Goal: Task Accomplishment & Management: Manage account settings

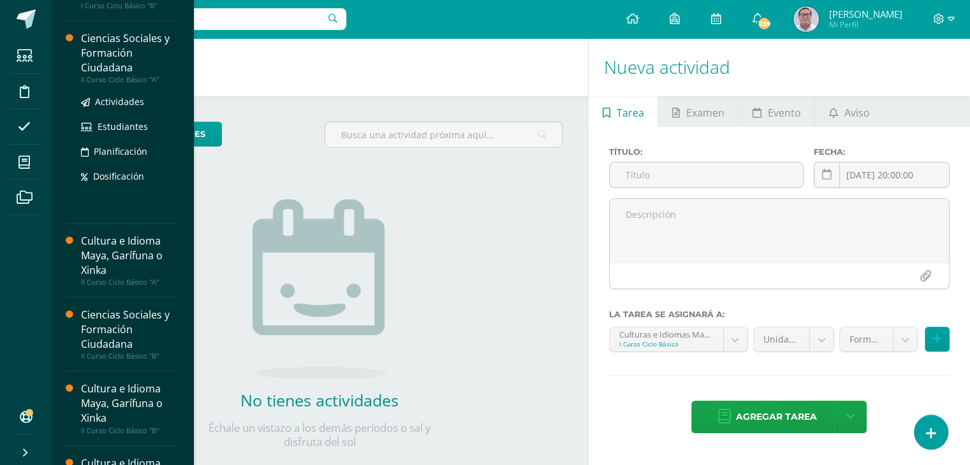
scroll to position [191, 0]
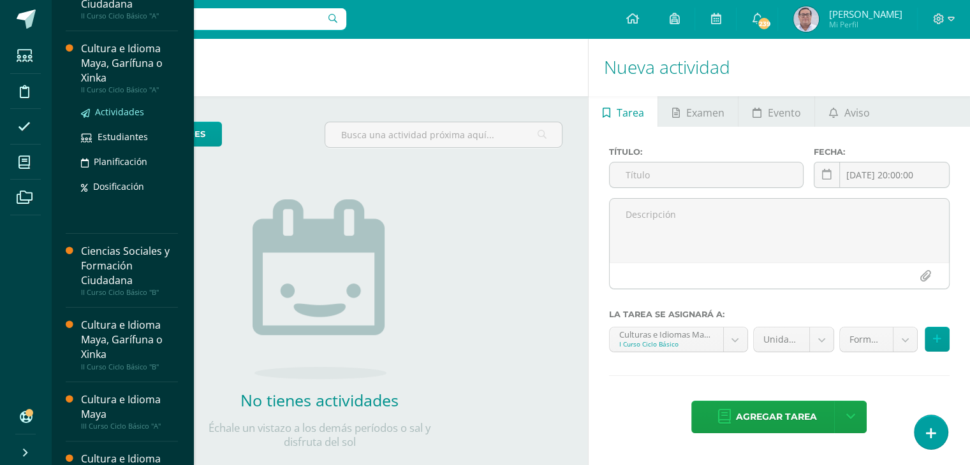
click at [129, 108] on span "Actividades" at bounding box center [119, 112] width 49 height 12
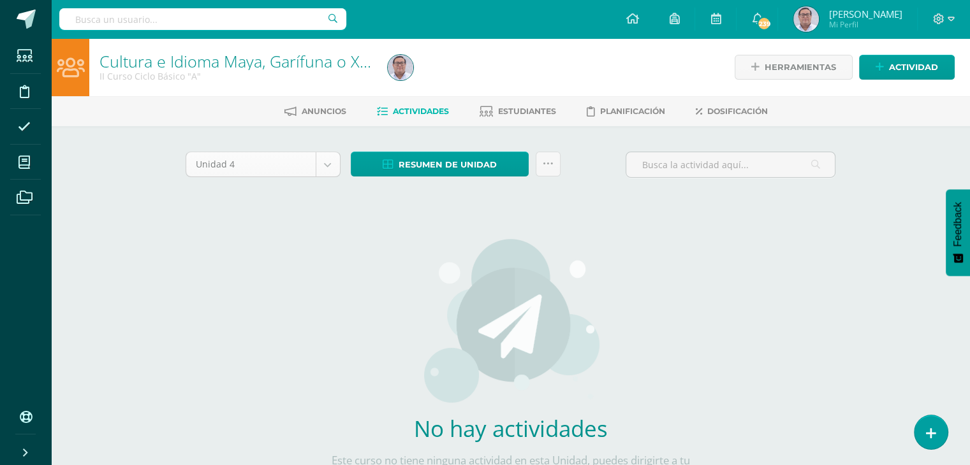
click at [328, 167] on body "Estudiantes Disciplina Asistencia Mis cursos Archivos Soporte Ayuda Reportar un…" at bounding box center [485, 274] width 970 height 548
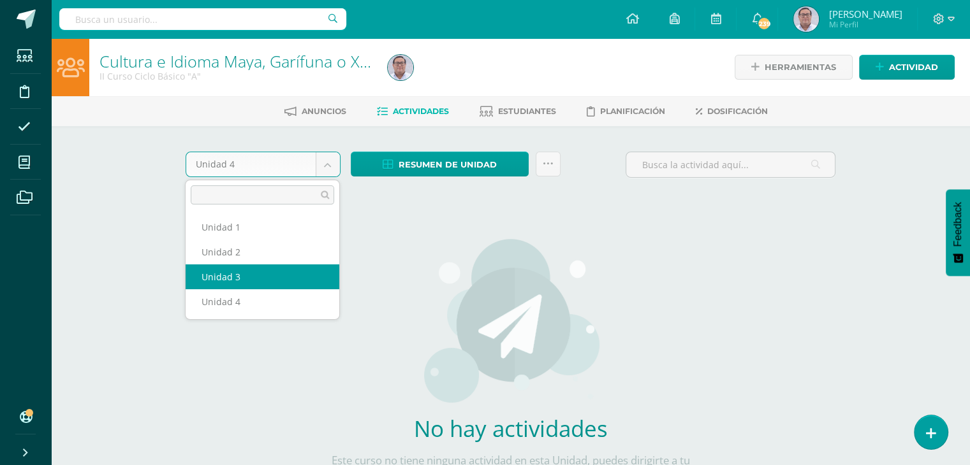
select select "Unidad 3"
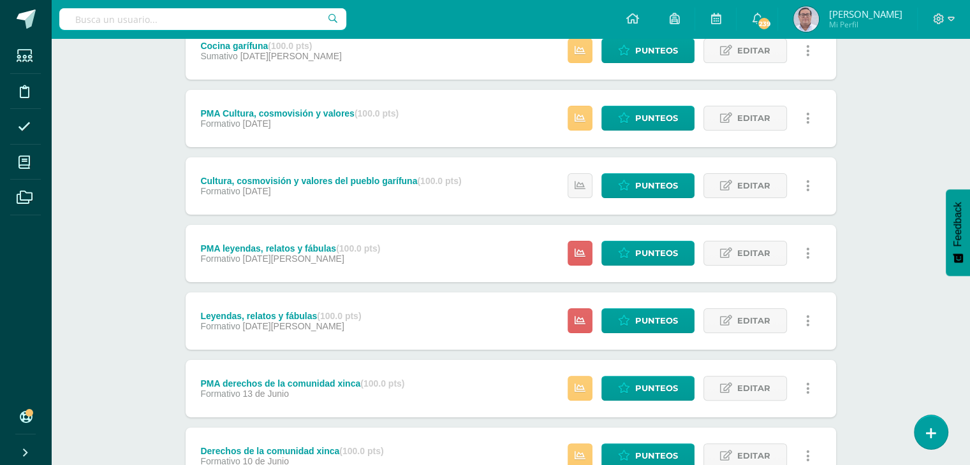
scroll to position [255, 0]
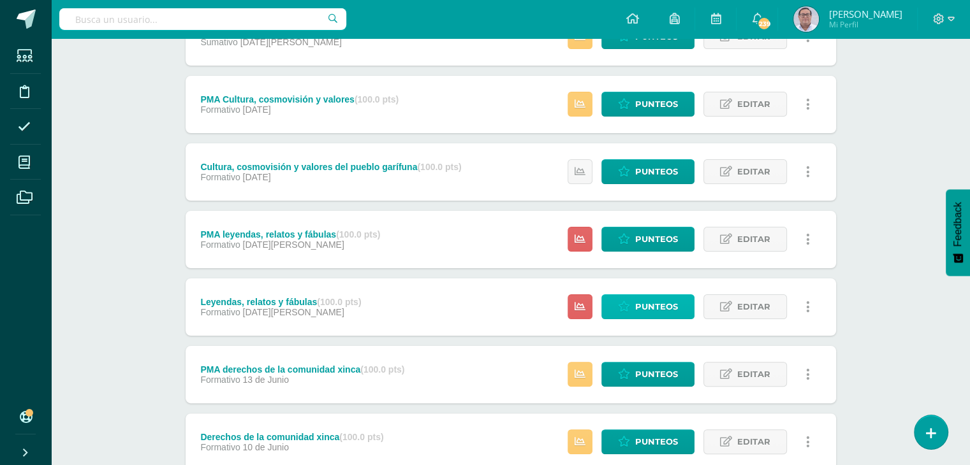
click at [640, 307] on span "Punteos" at bounding box center [656, 307] width 43 height 24
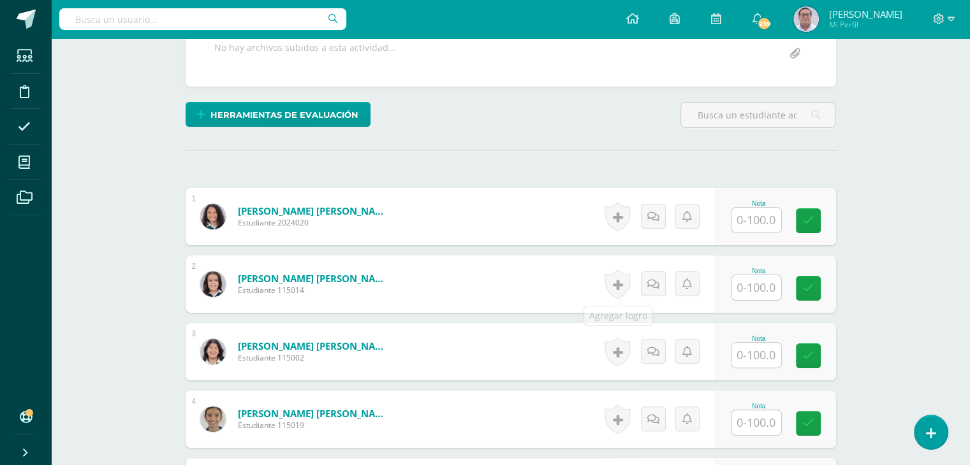
scroll to position [255, 0]
click at [765, 215] on input "text" at bounding box center [763, 221] width 51 height 26
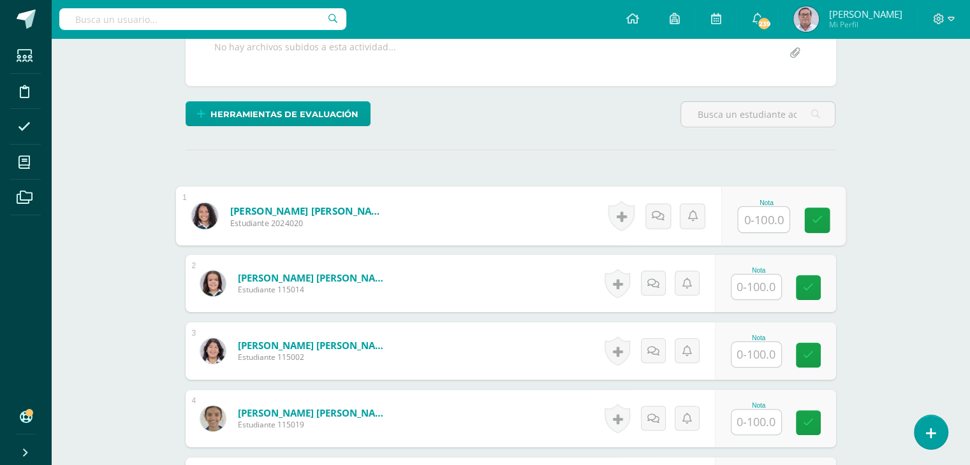
scroll to position [256, 0]
type input "0"
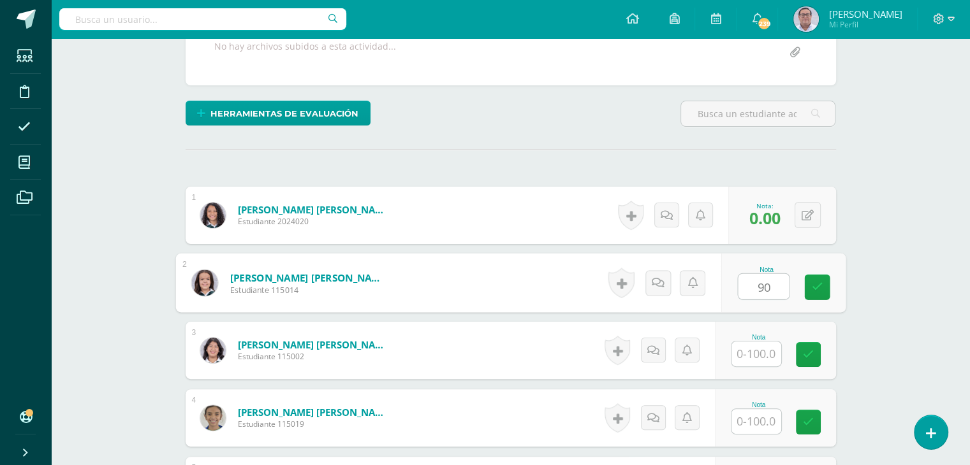
type input "9"
type input "80"
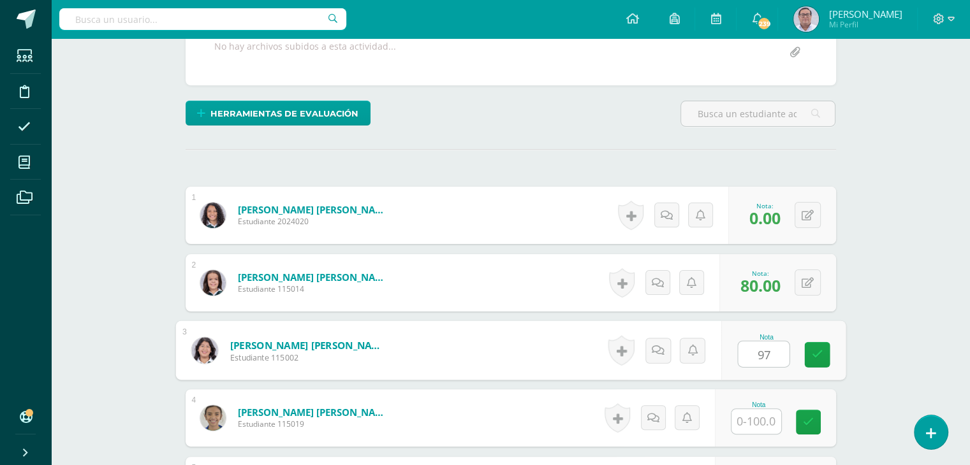
type input "97"
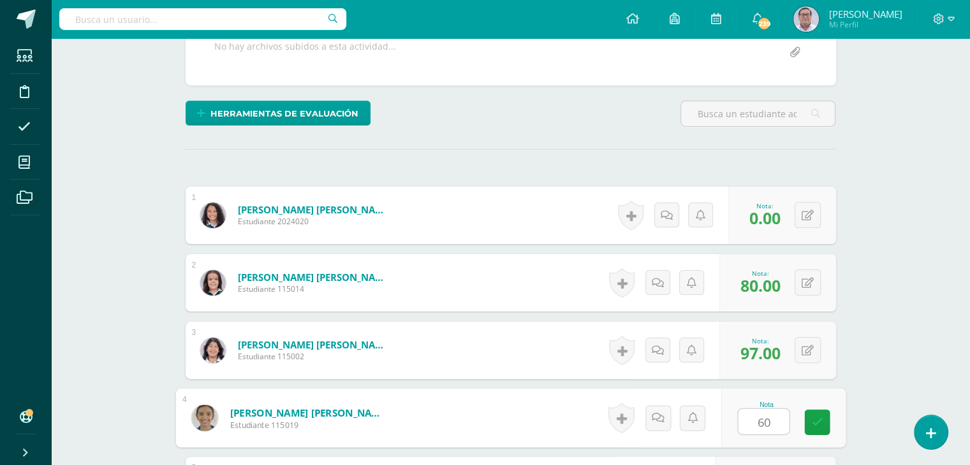
type input "60"
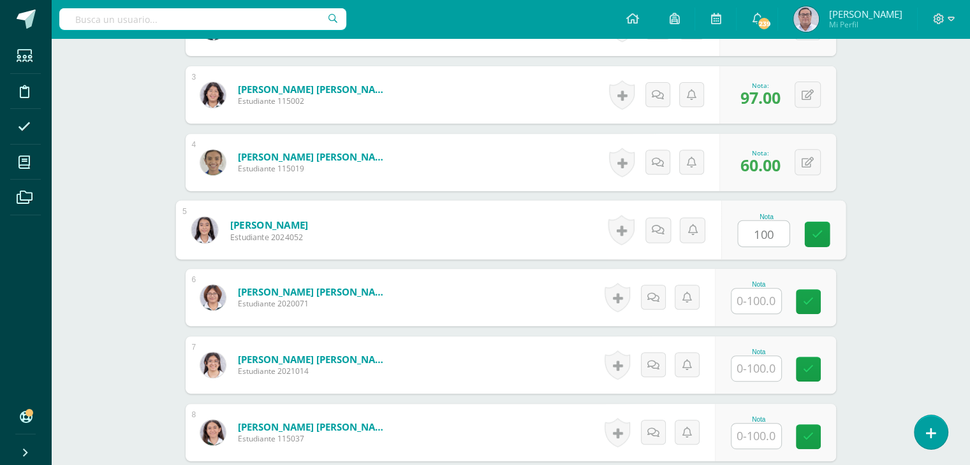
type input "100"
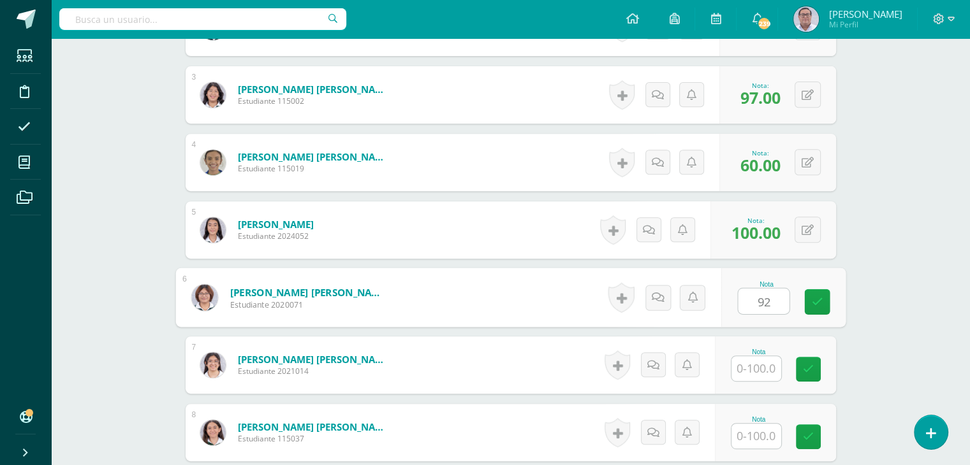
type input "92"
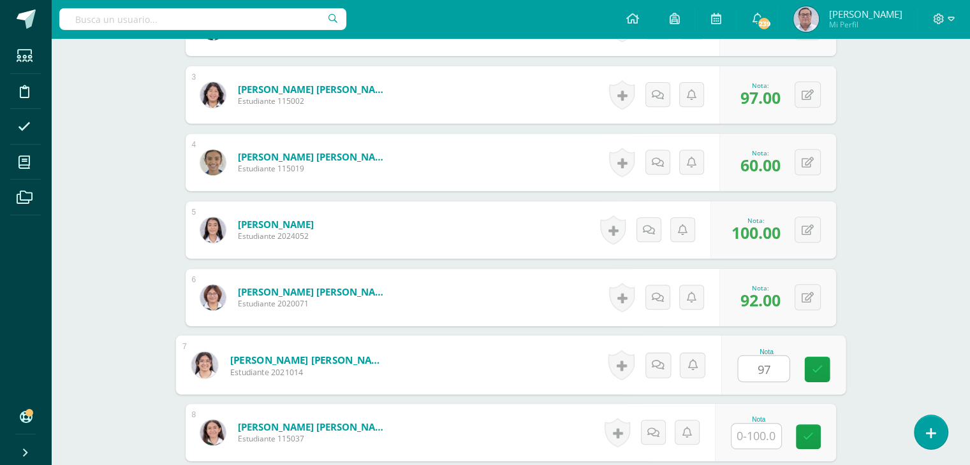
type input "97"
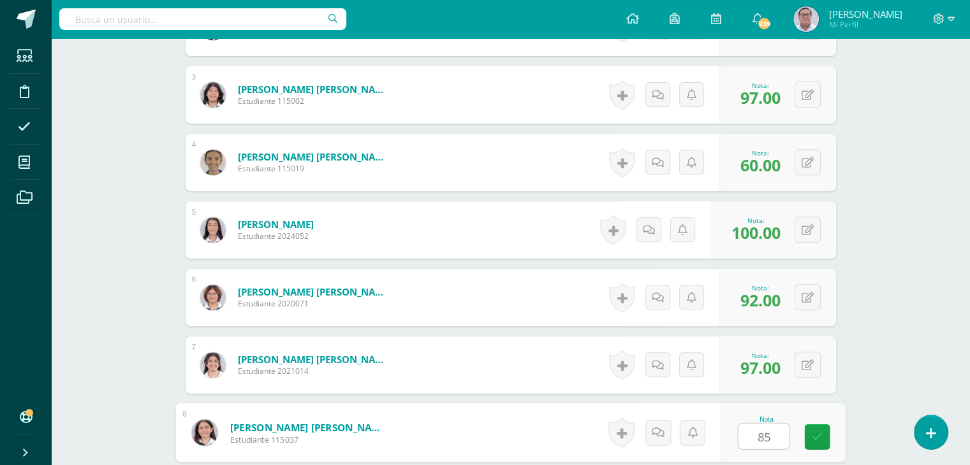
type input "85"
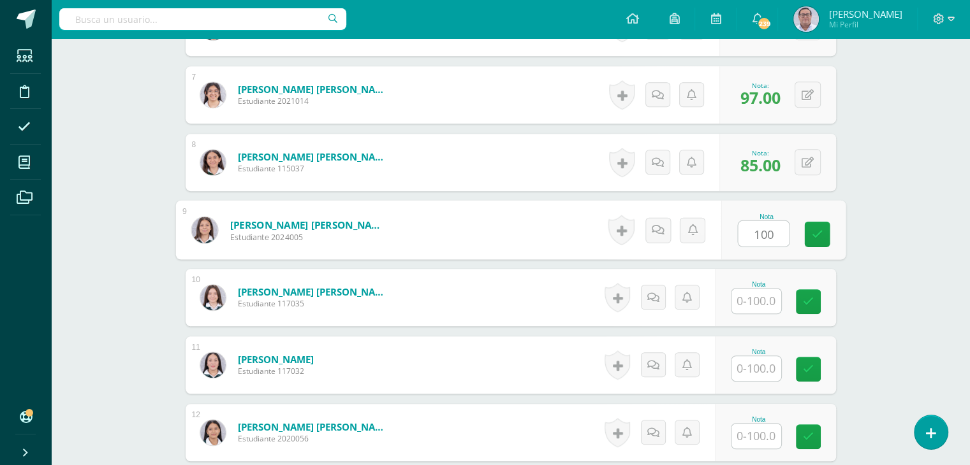
type input "100"
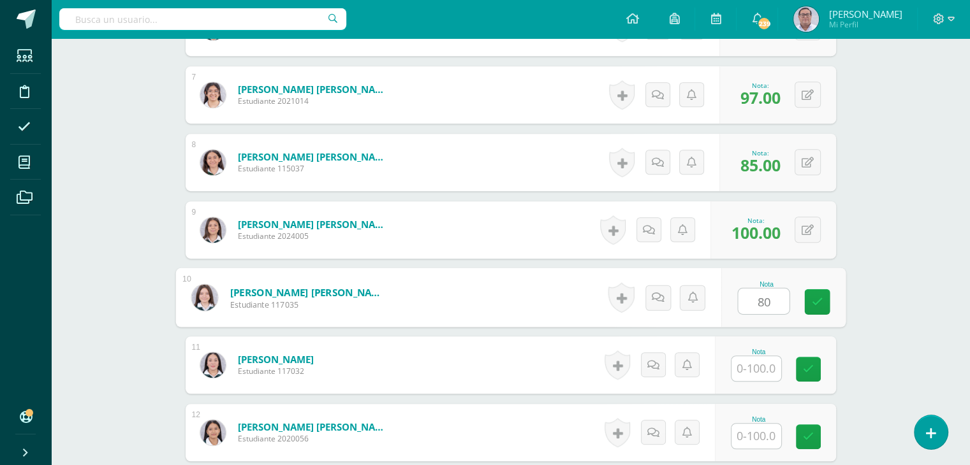
type input "80"
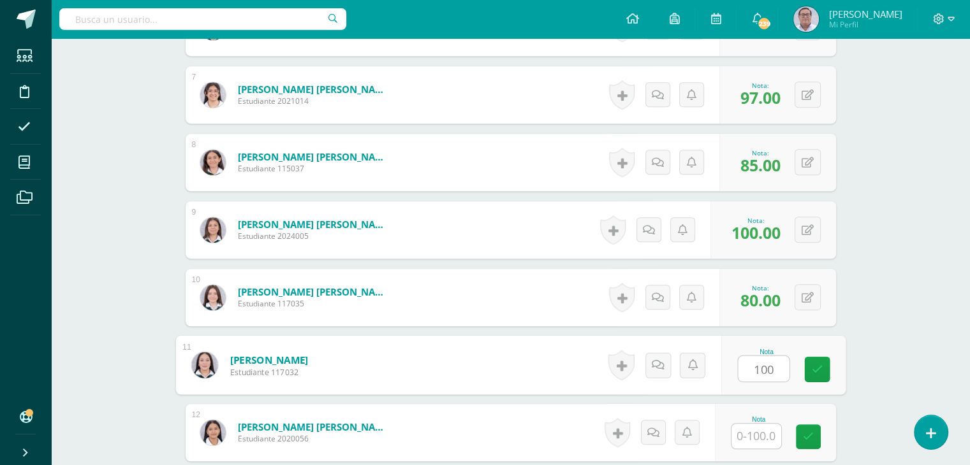
type input "100"
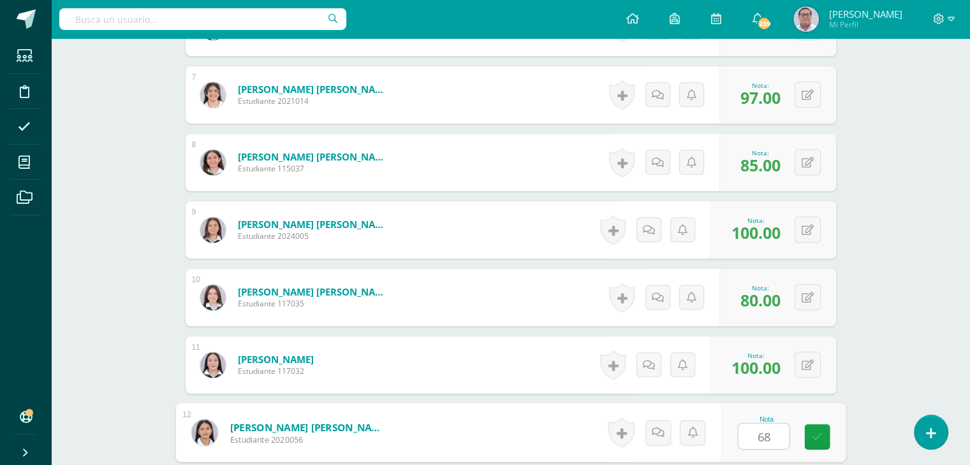
type input "68"
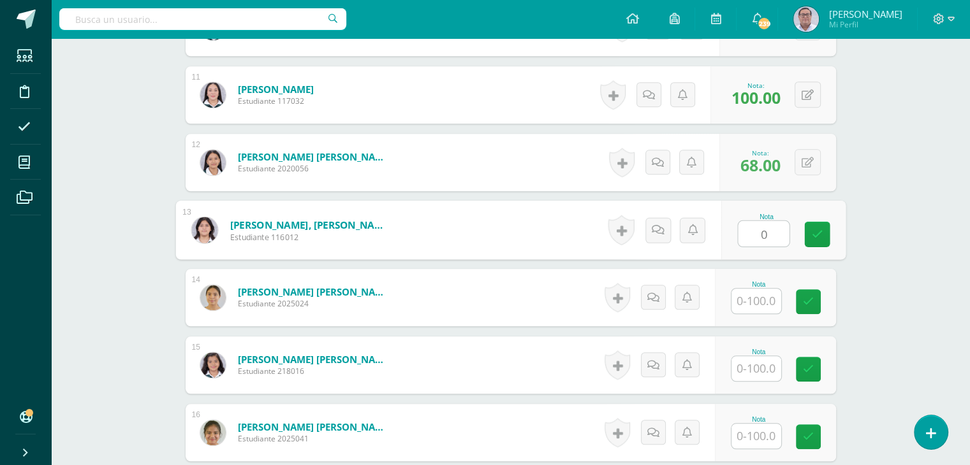
type input "0"
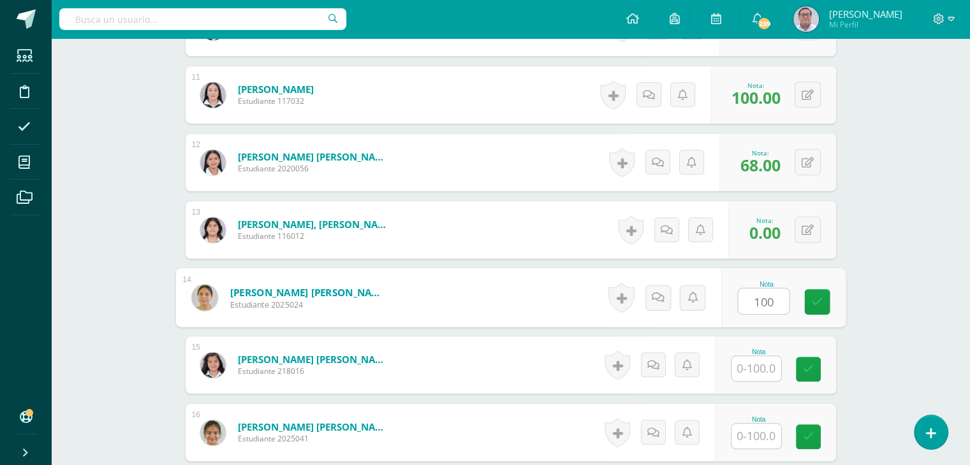
type input "100"
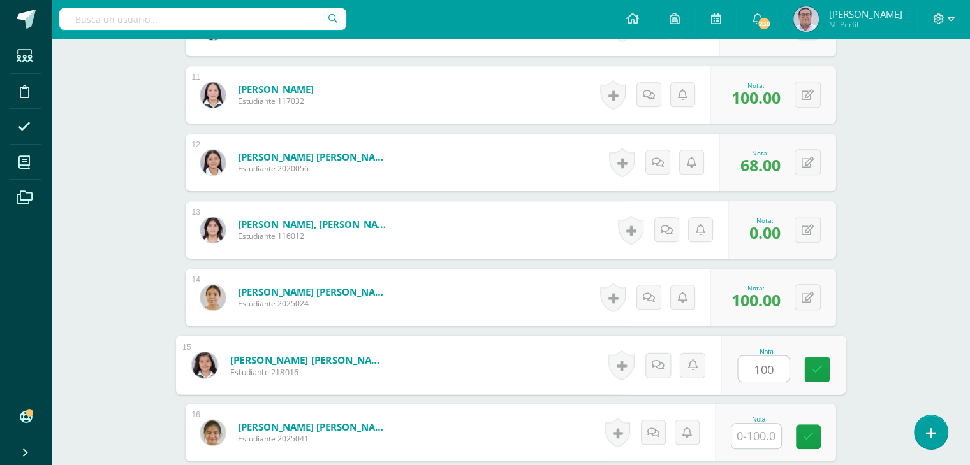
type input "100"
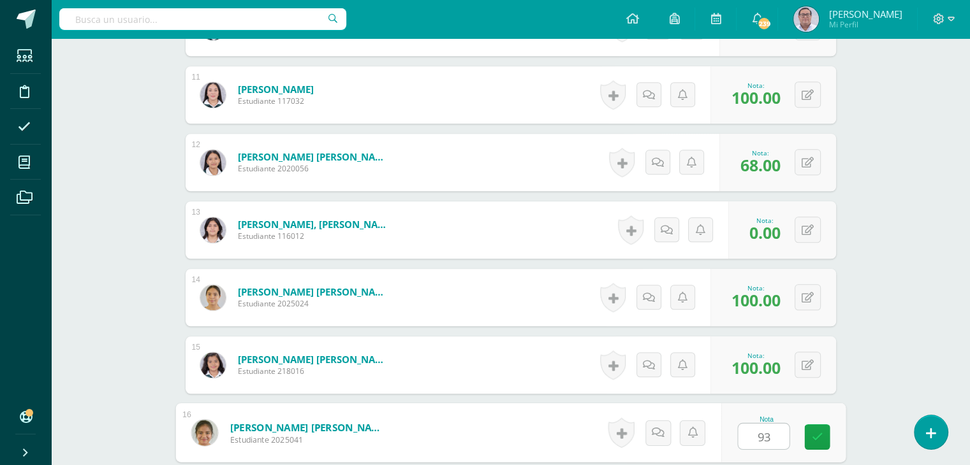
type input "93"
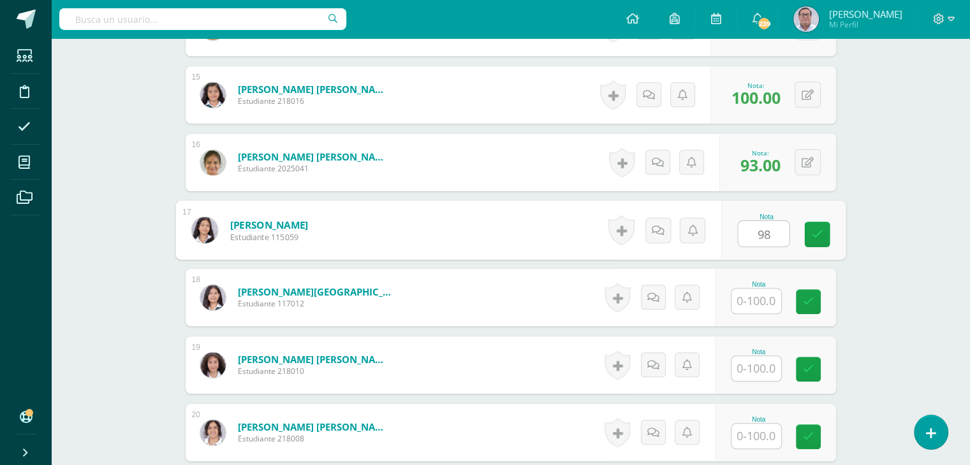
type input "98"
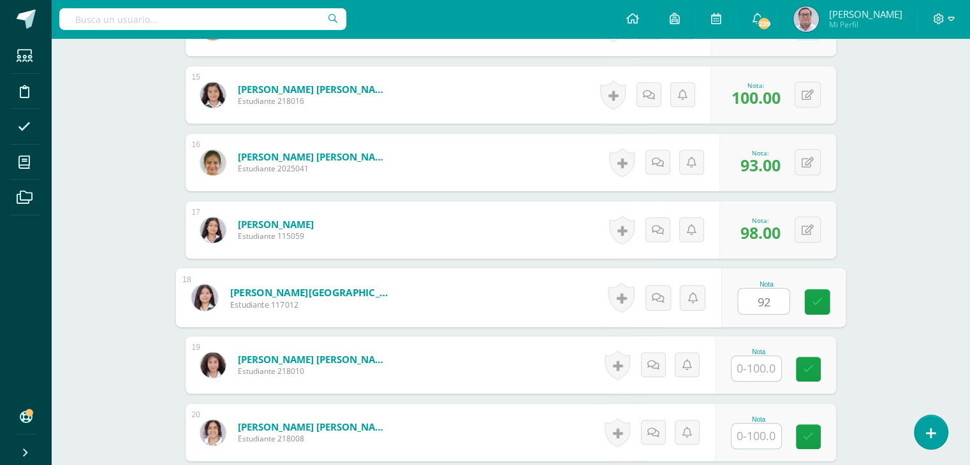
type input "92"
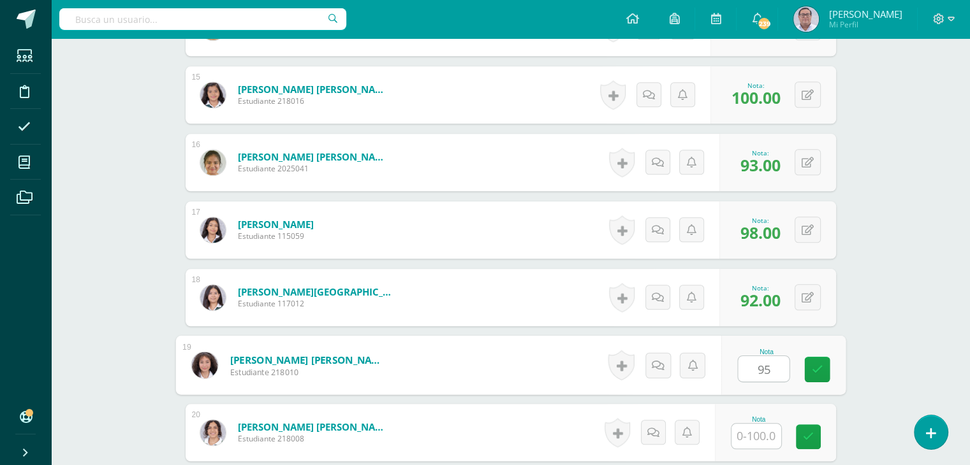
type input "95"
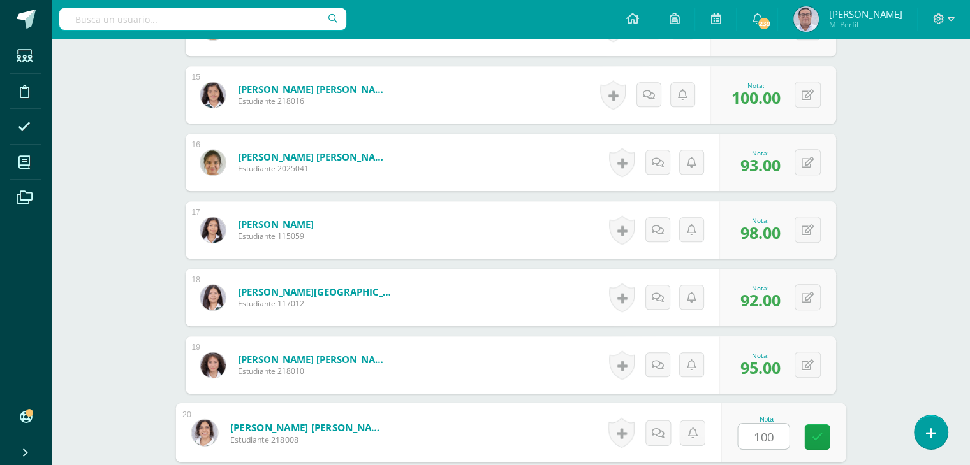
type input "100"
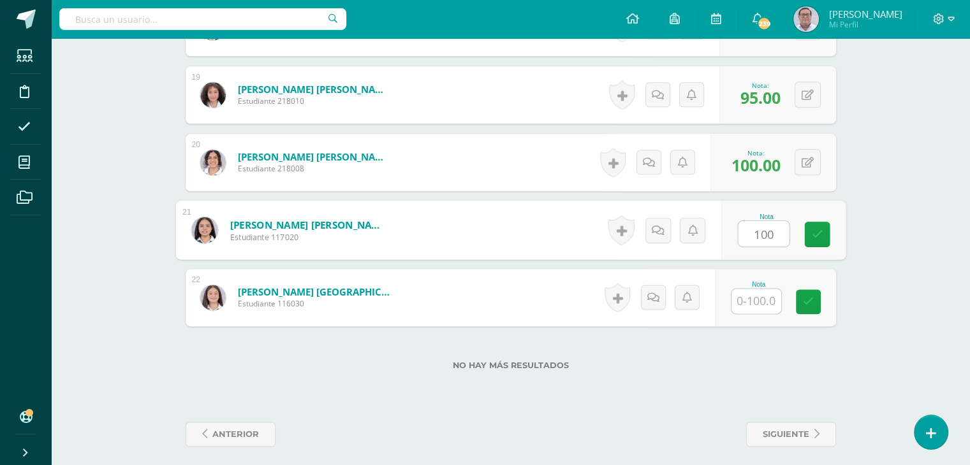
type input "100"
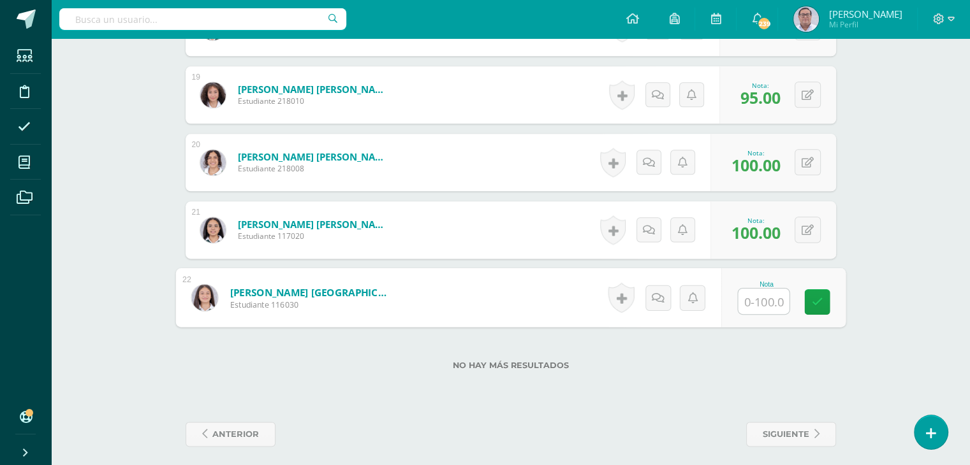
type input "0"
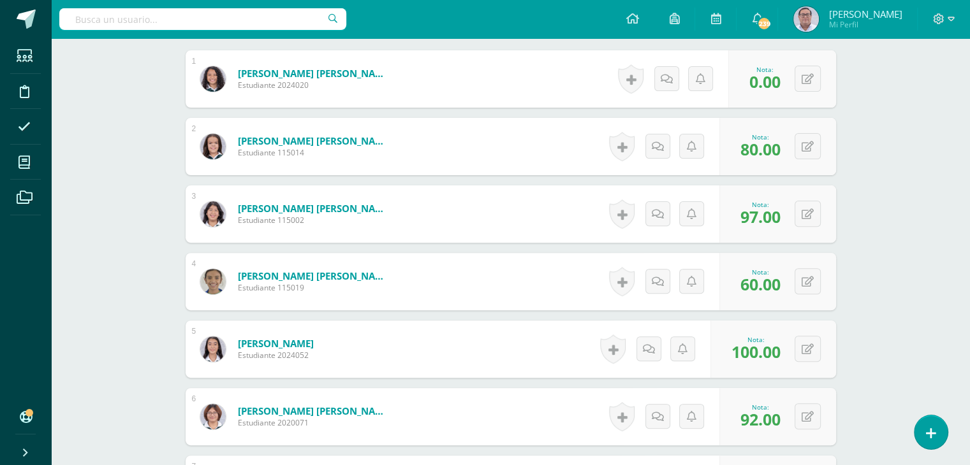
scroll to position [382, 0]
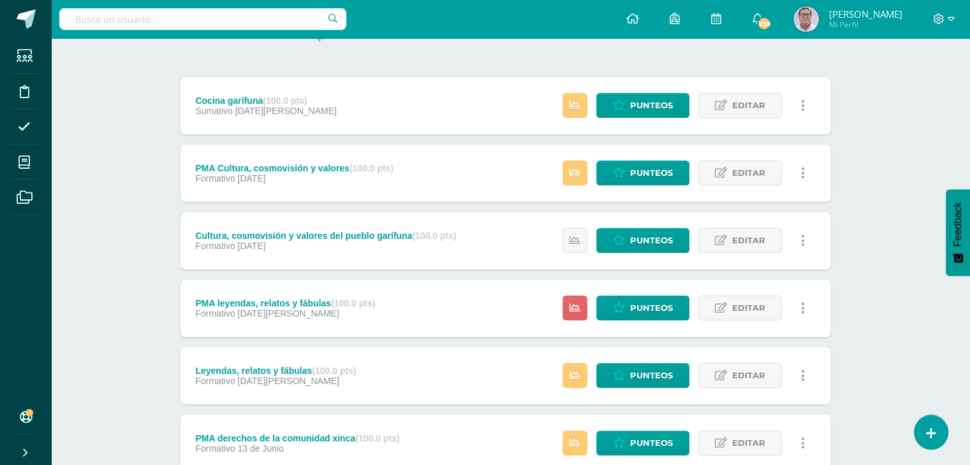
scroll to position [191, 5]
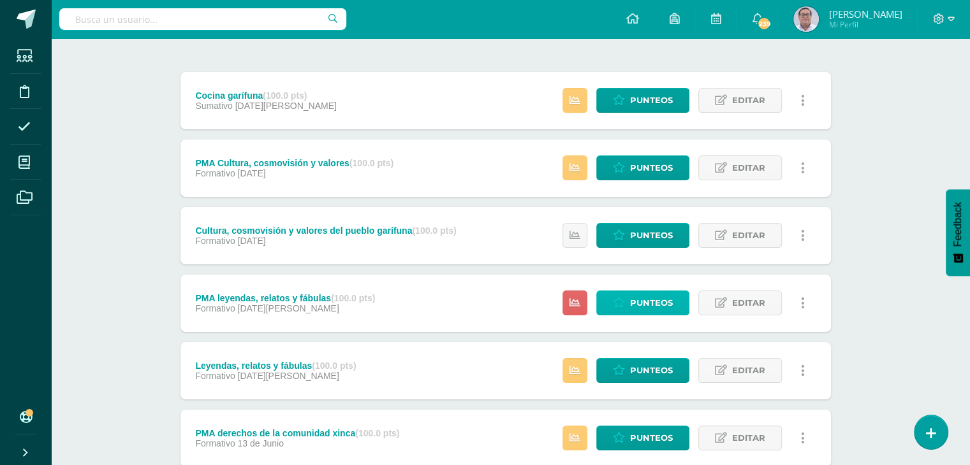
click at [634, 302] on span "Punteos" at bounding box center [651, 303] width 43 height 24
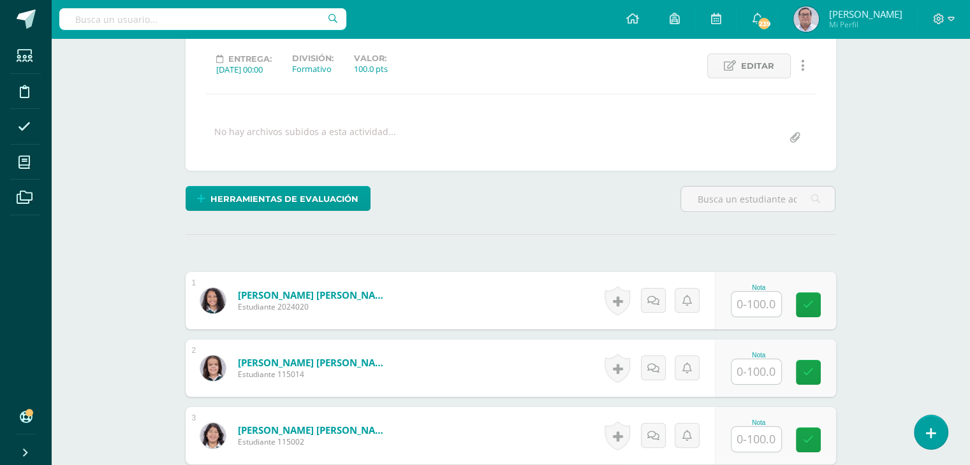
scroll to position [191, 0]
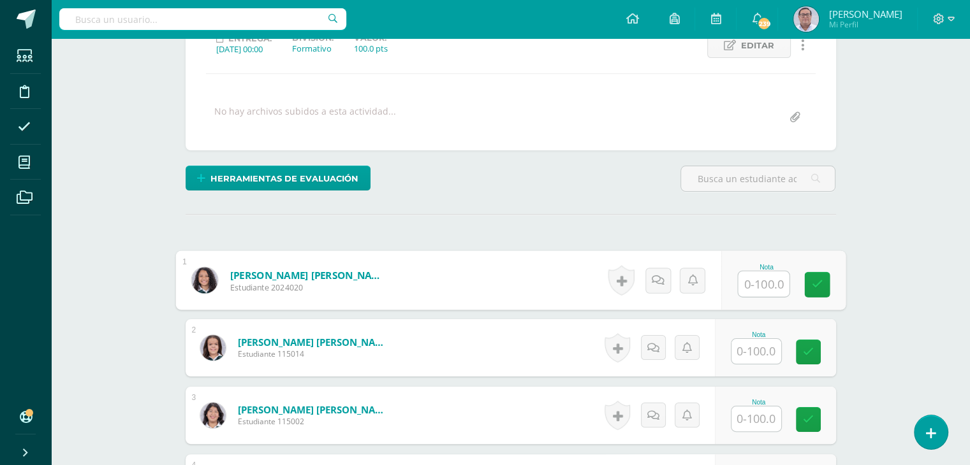
click at [741, 281] on input "text" at bounding box center [763, 285] width 51 height 26
type input "80"
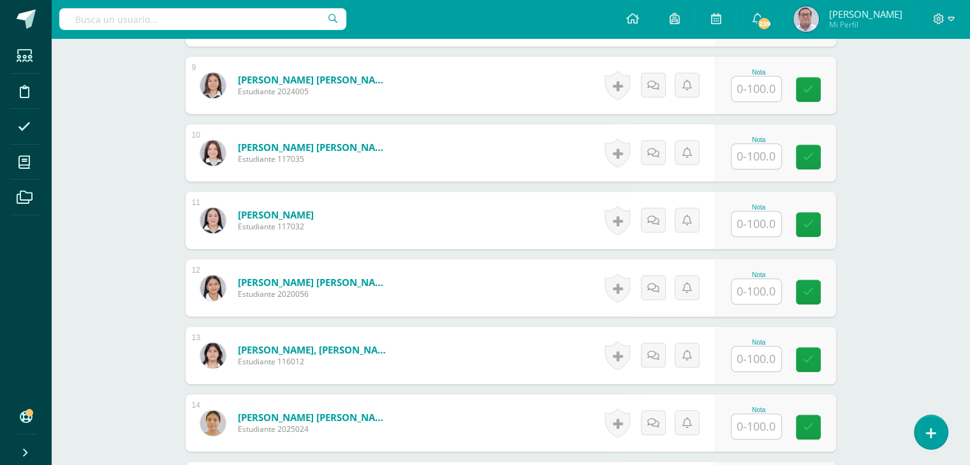
scroll to position [957, 0]
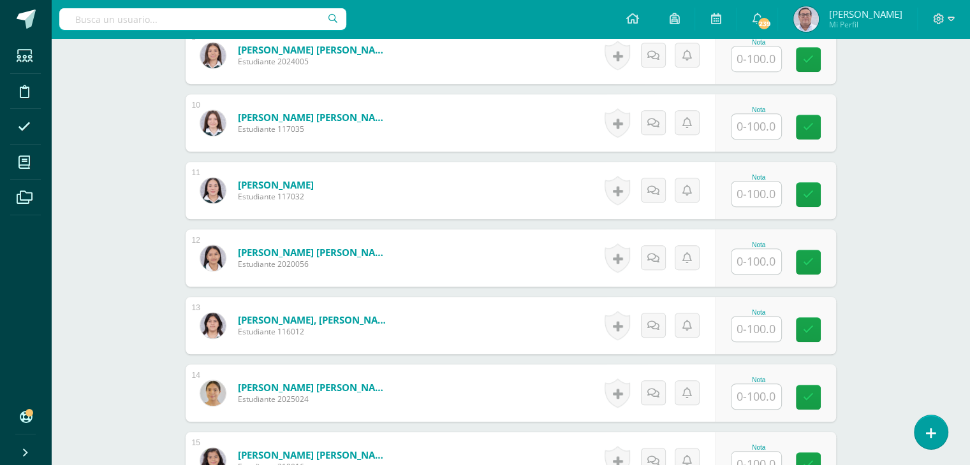
click at [748, 326] on input "text" at bounding box center [756, 329] width 50 height 25
type input "100"
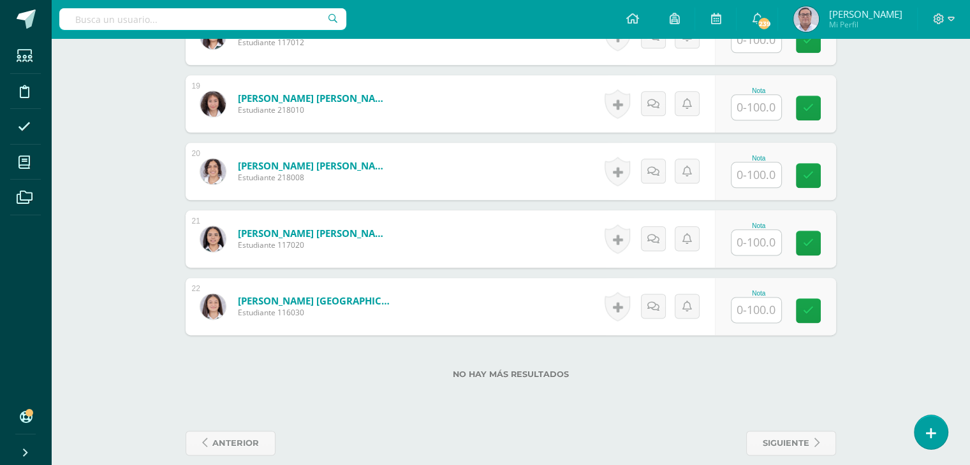
scroll to position [1595, 0]
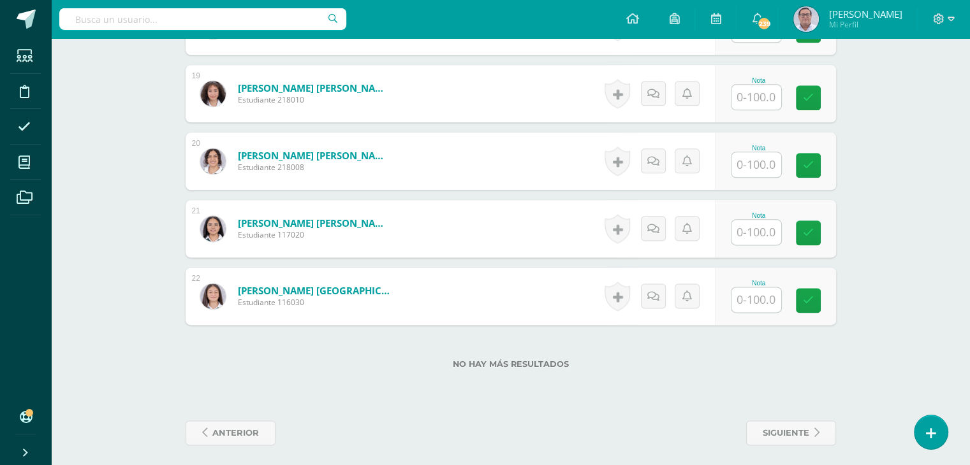
click at [755, 302] on input "text" at bounding box center [756, 300] width 50 height 25
type input "95"
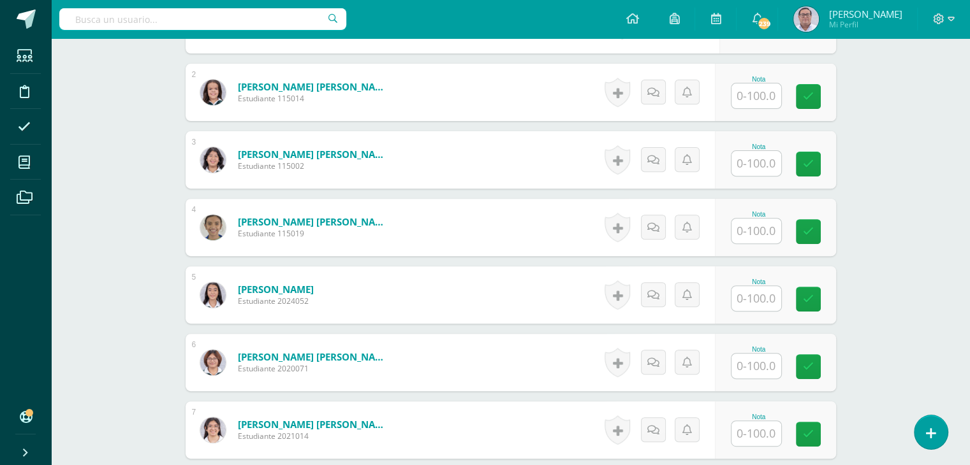
scroll to position [128, 0]
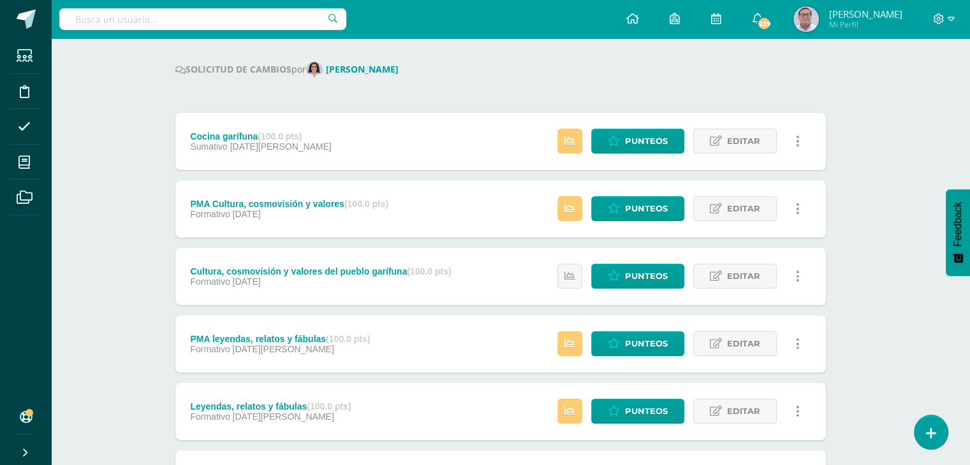
scroll to position [27, 10]
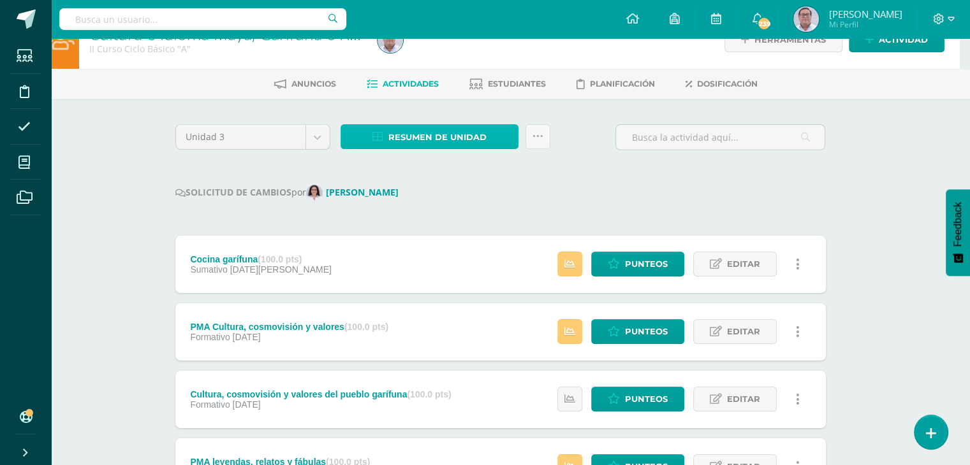
click at [443, 135] on span "Resumen de unidad" at bounding box center [437, 138] width 98 height 24
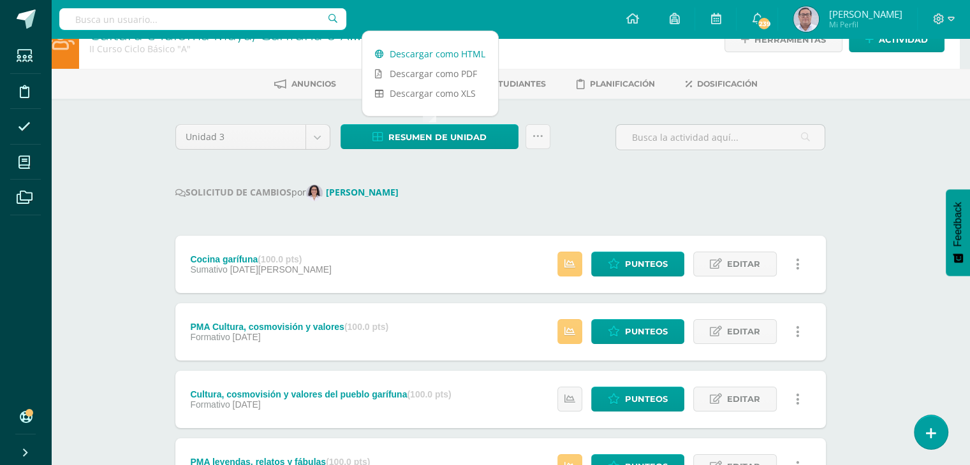
click at [437, 53] on link "Descargar como HTML" at bounding box center [430, 54] width 136 height 20
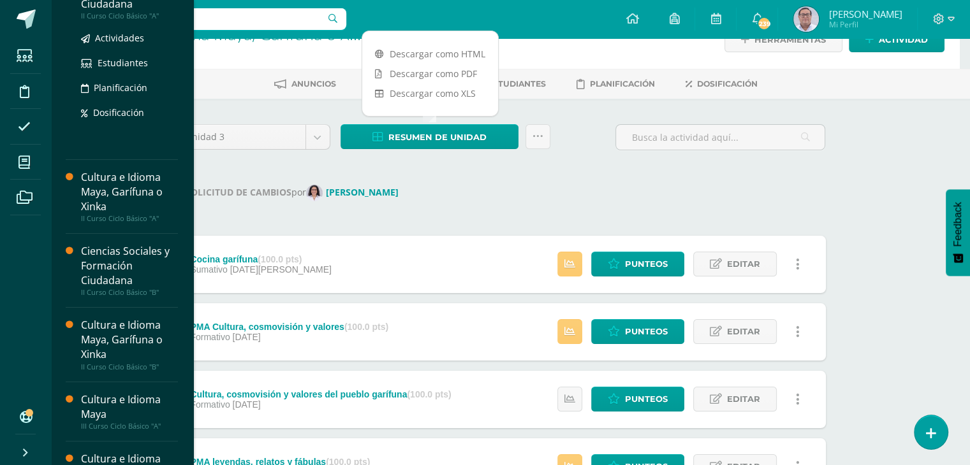
scroll to position [255, 0]
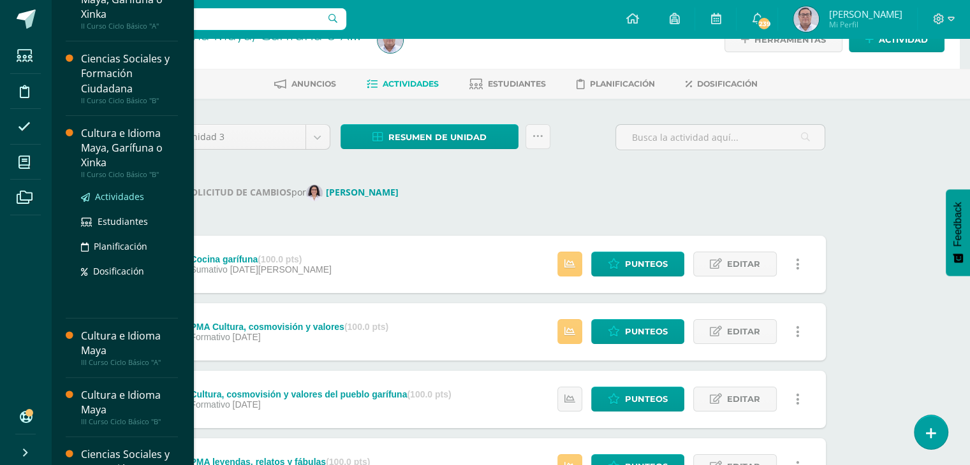
click at [122, 197] on span "Actividades" at bounding box center [119, 197] width 49 height 12
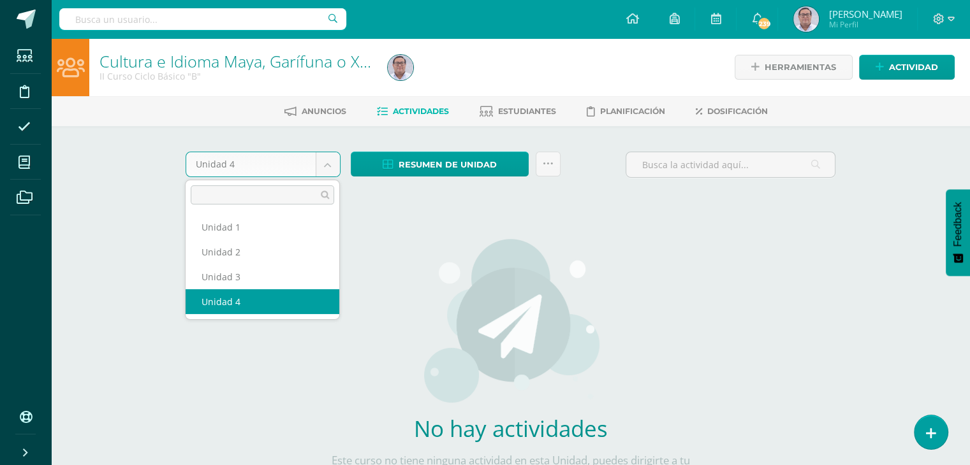
click at [320, 170] on body "Estudiantes Disciplina Asistencia Mis cursos Archivos Soporte Ayuda Reportar un…" at bounding box center [485, 274] width 970 height 548
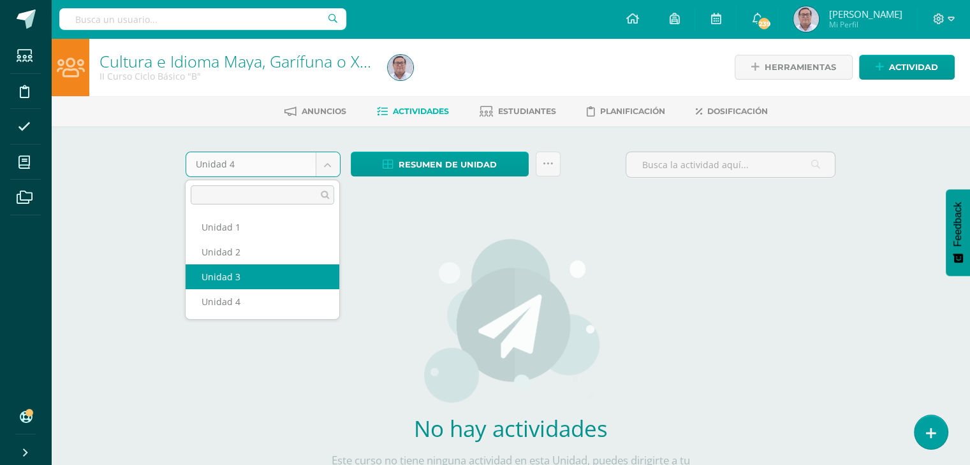
select select "Unidad 3"
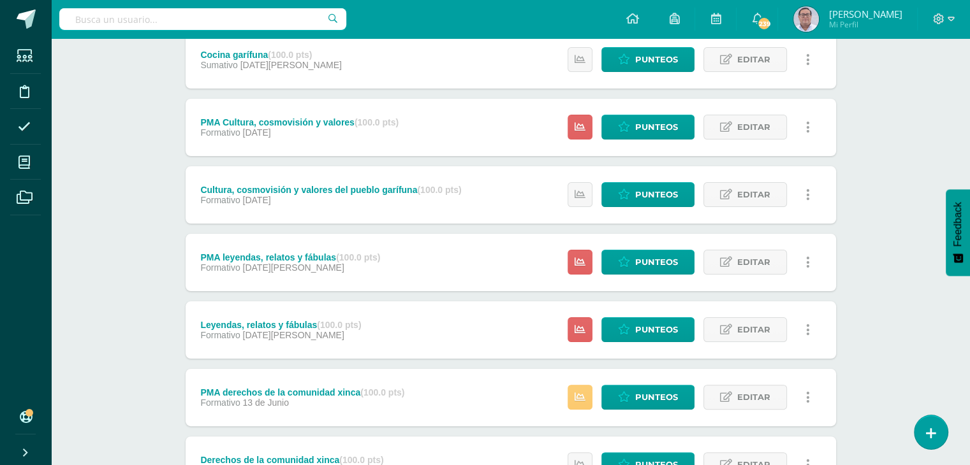
scroll to position [255, 0]
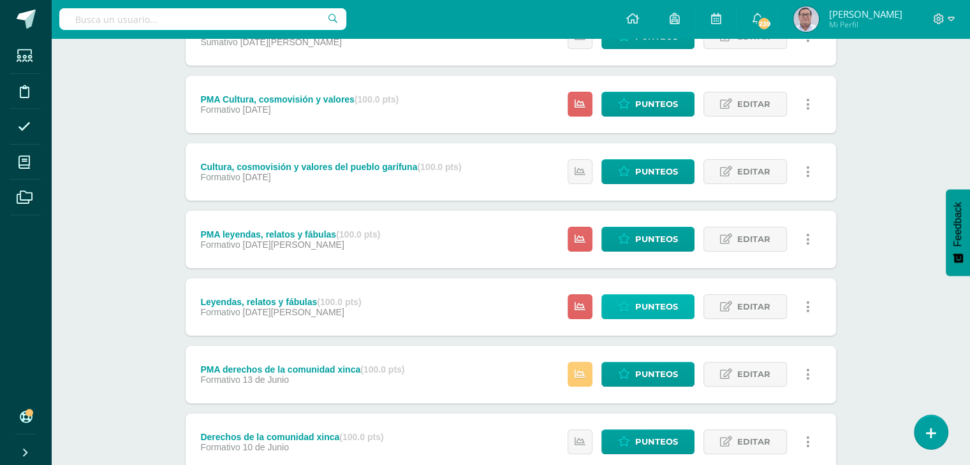
click at [630, 309] on icon at bounding box center [624, 307] width 12 height 11
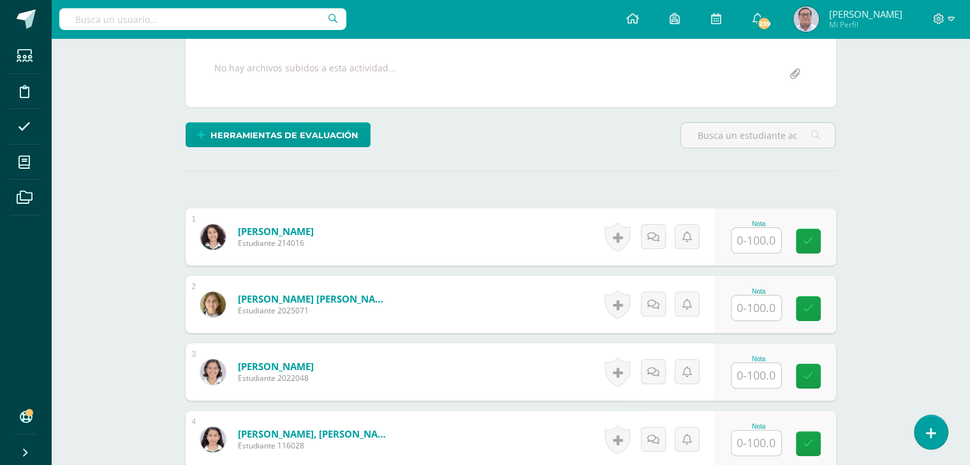
scroll to position [256, 0]
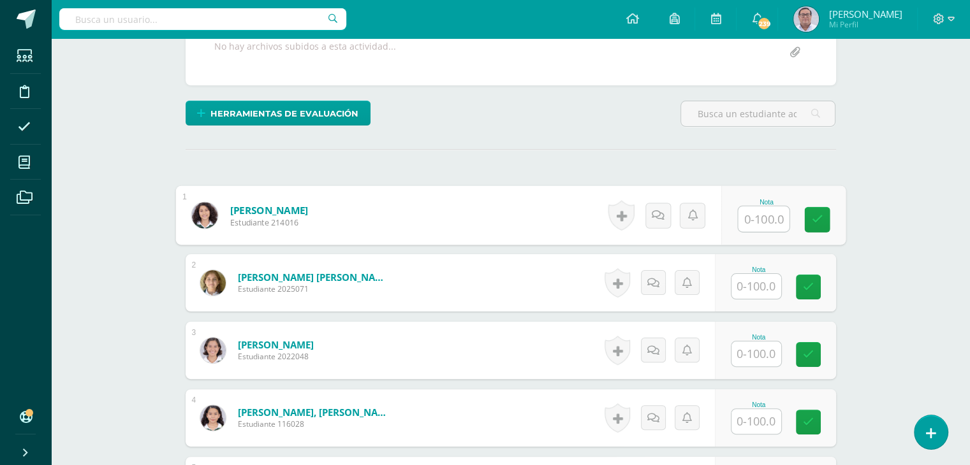
click at [763, 216] on input "text" at bounding box center [763, 220] width 51 height 26
type input "100"
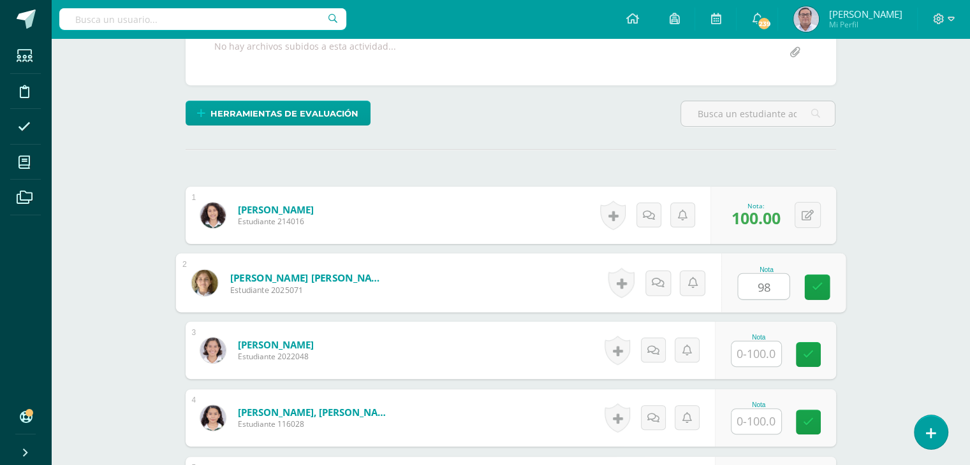
type input "98"
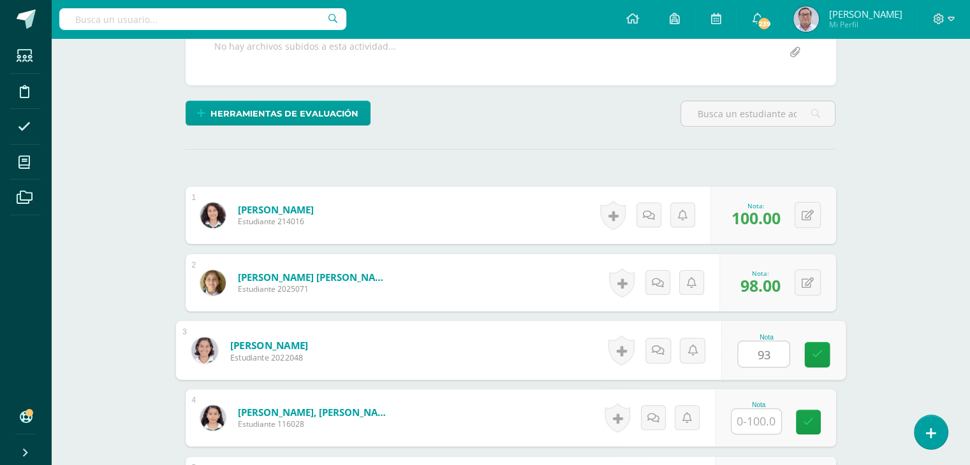
type input "93"
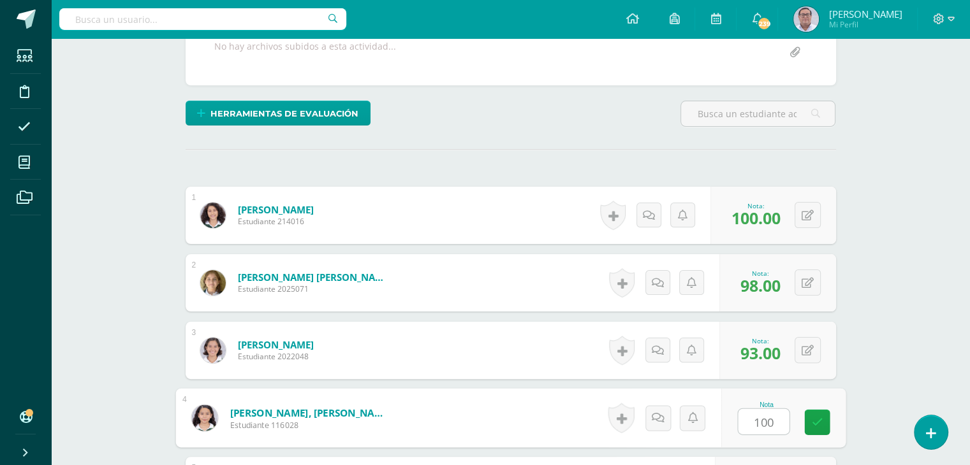
type input "100"
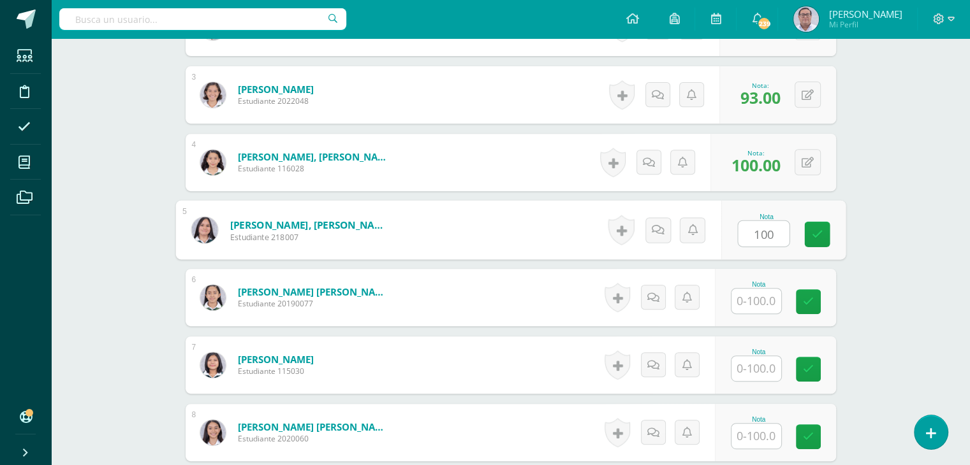
type input "100"
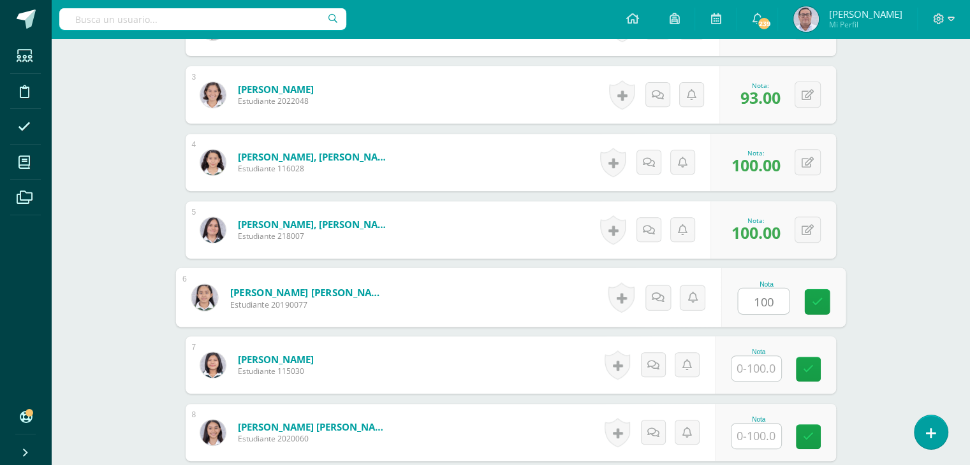
type input "100"
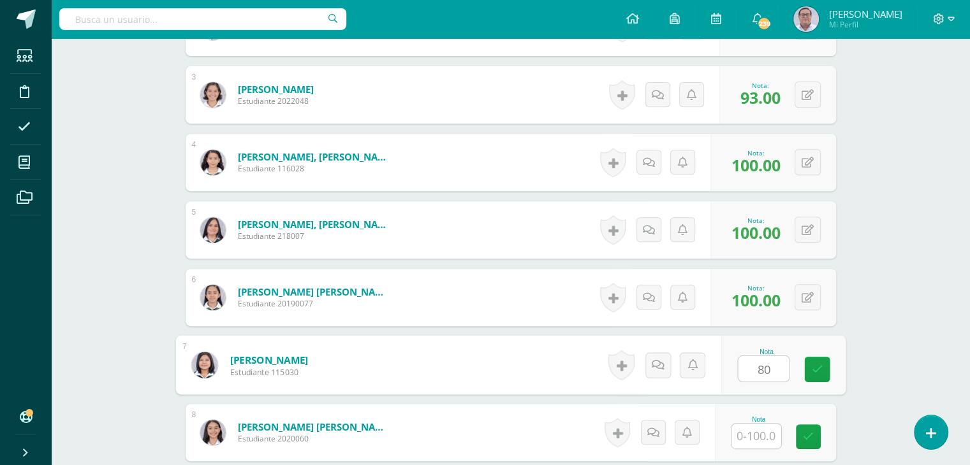
type input "80"
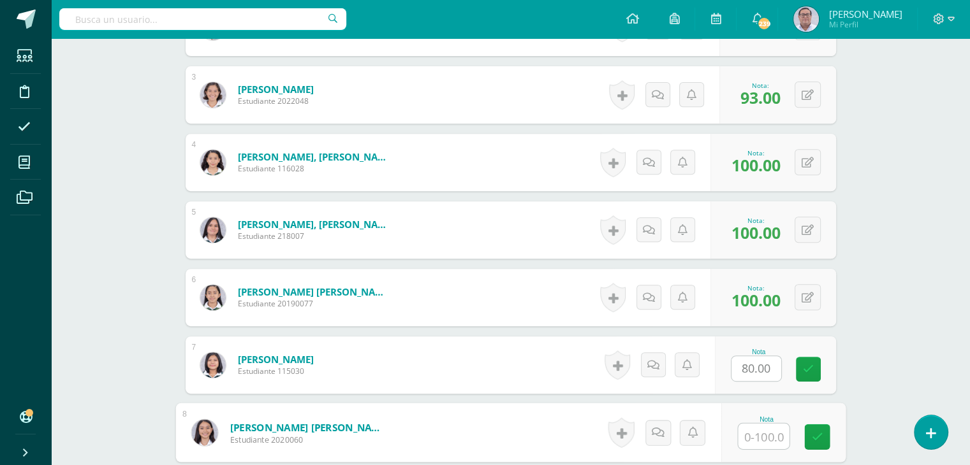
type input "5"
type input "75"
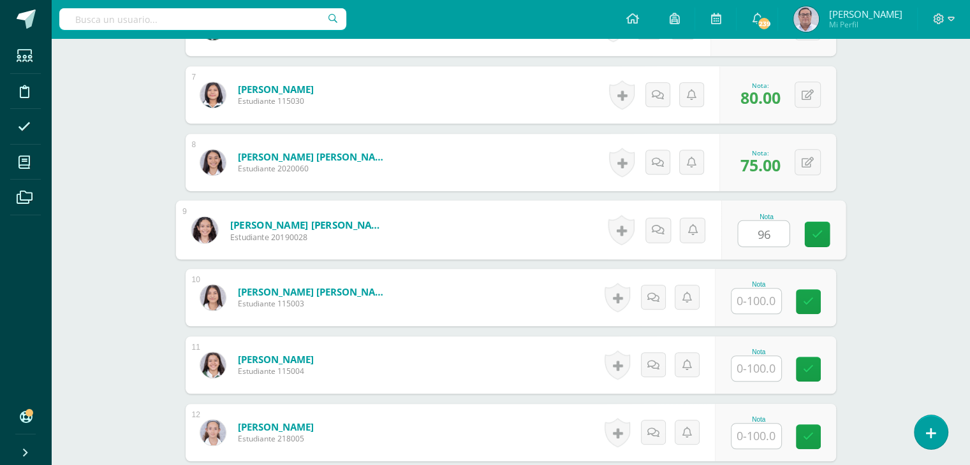
type input "96"
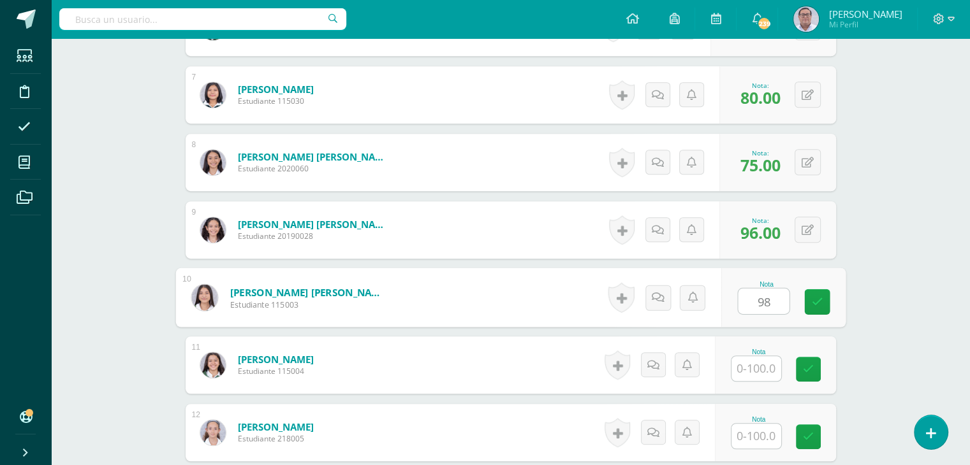
type input "98"
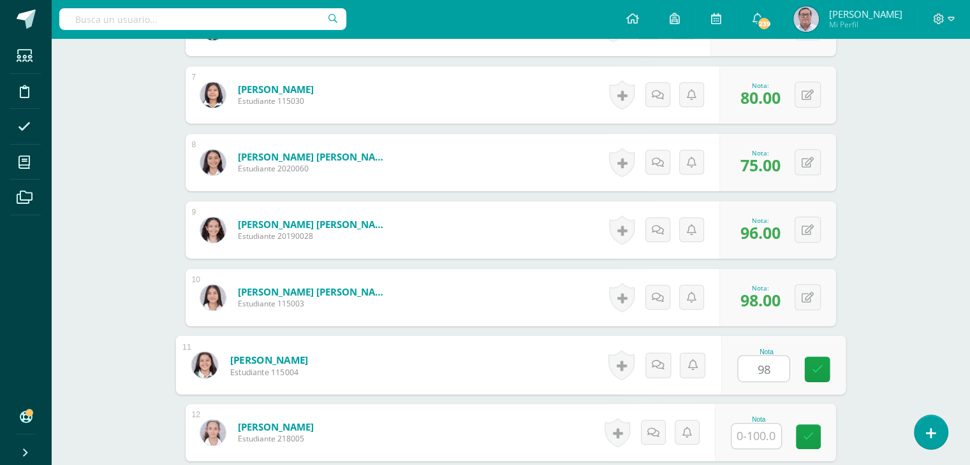
type input "98"
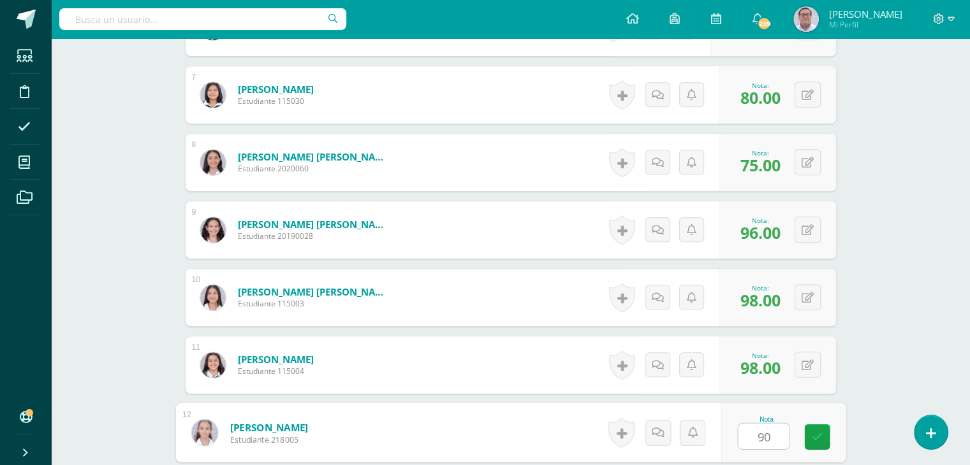
type input "90"
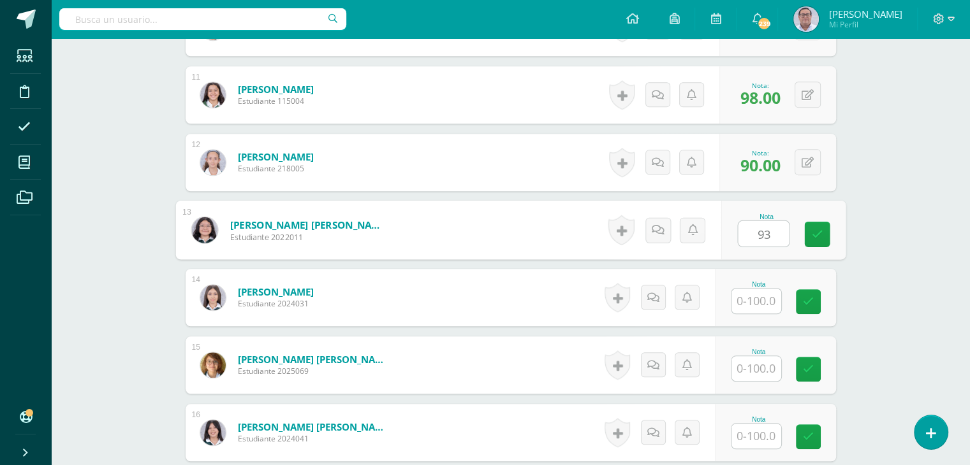
type input "93"
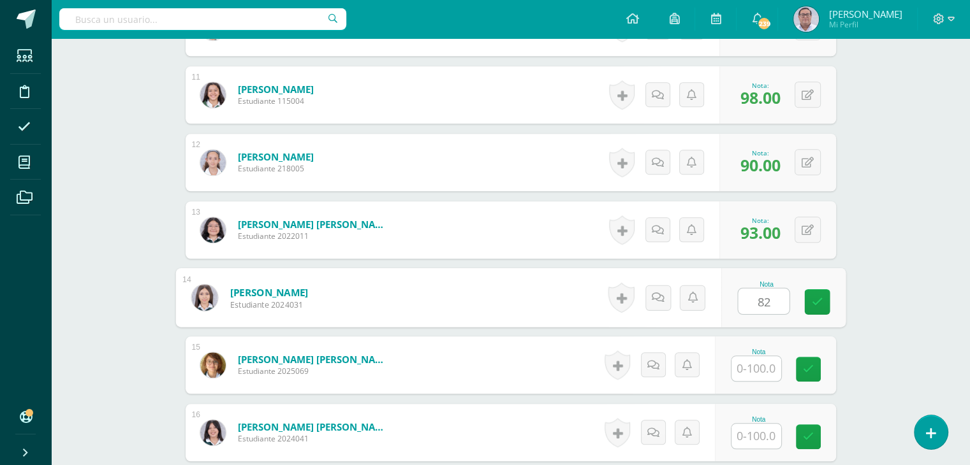
type input "82"
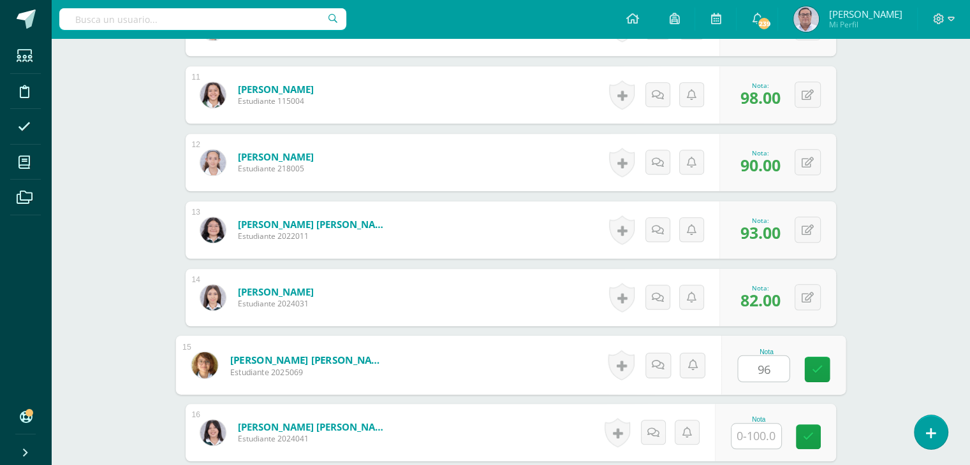
type input "96"
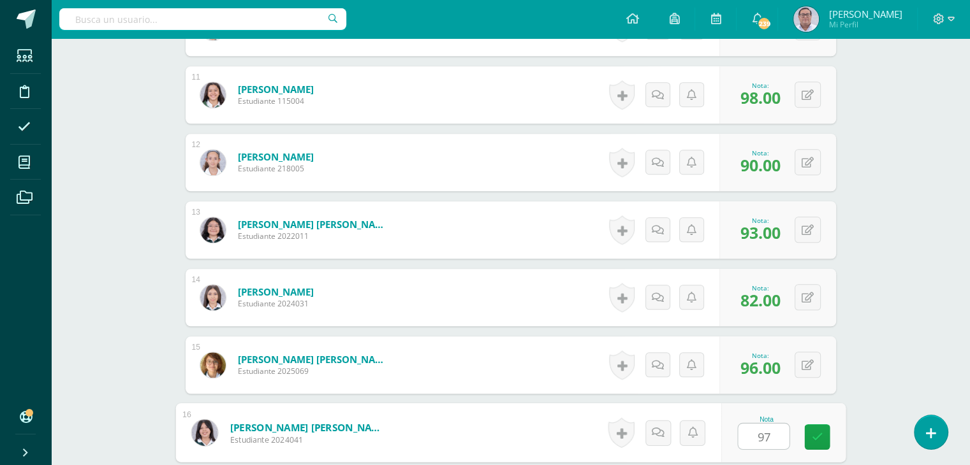
type input "97"
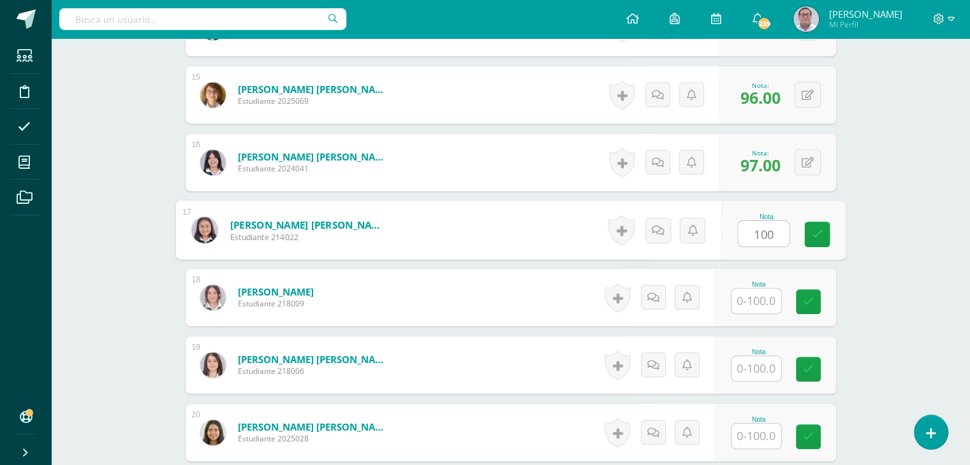
type input "100"
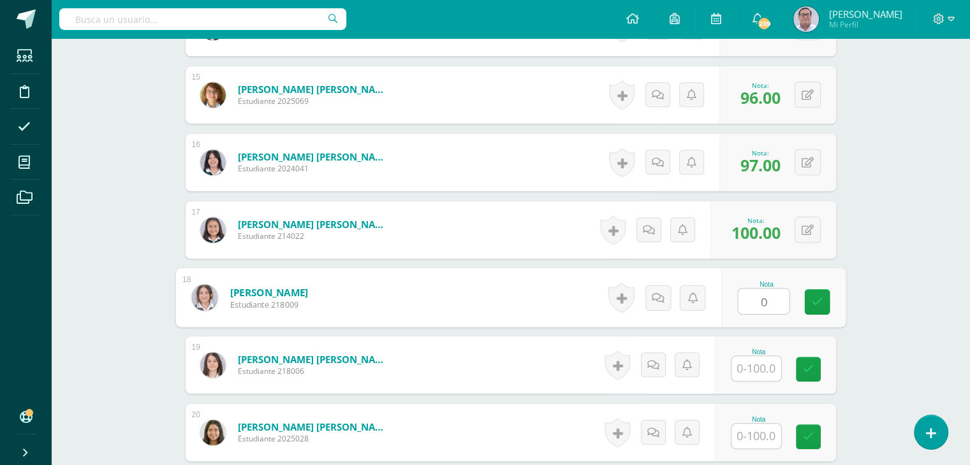
type input "0"
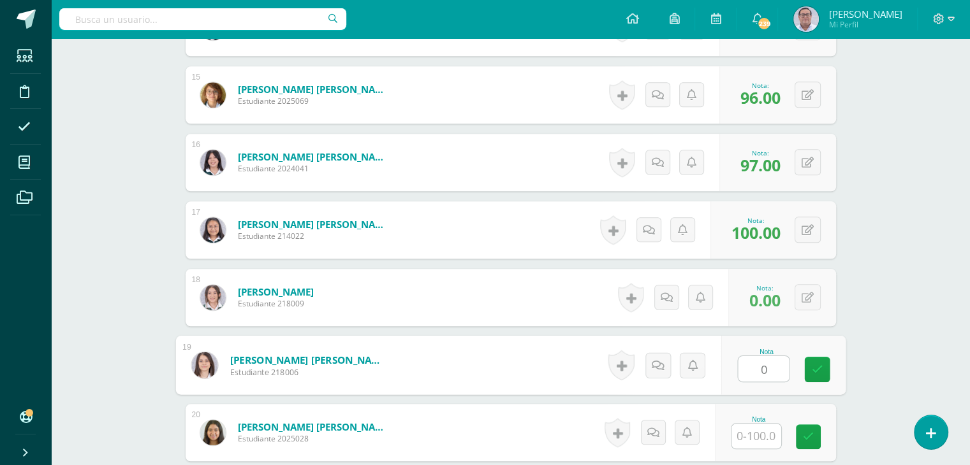
type input "0"
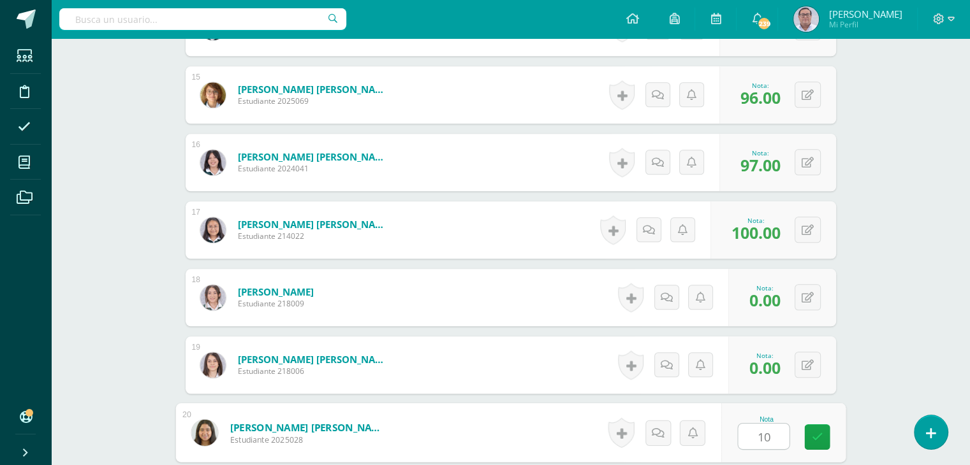
type input "100"
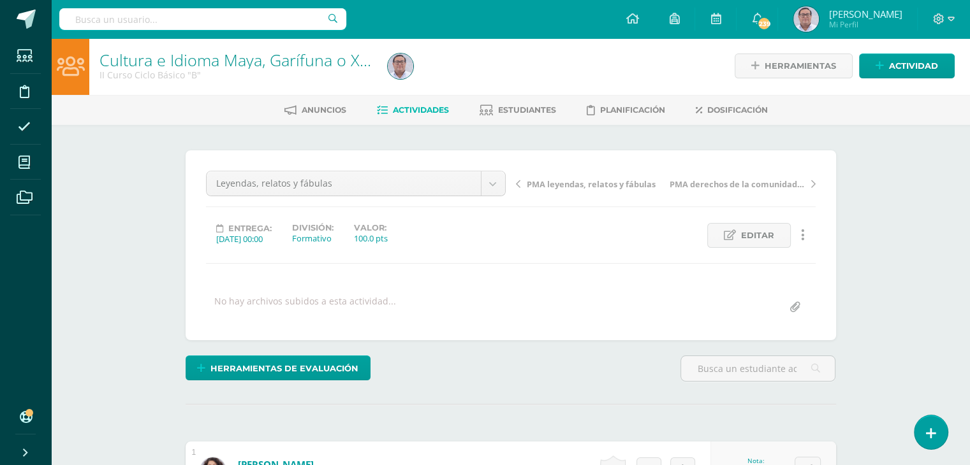
scroll to position [0, 0]
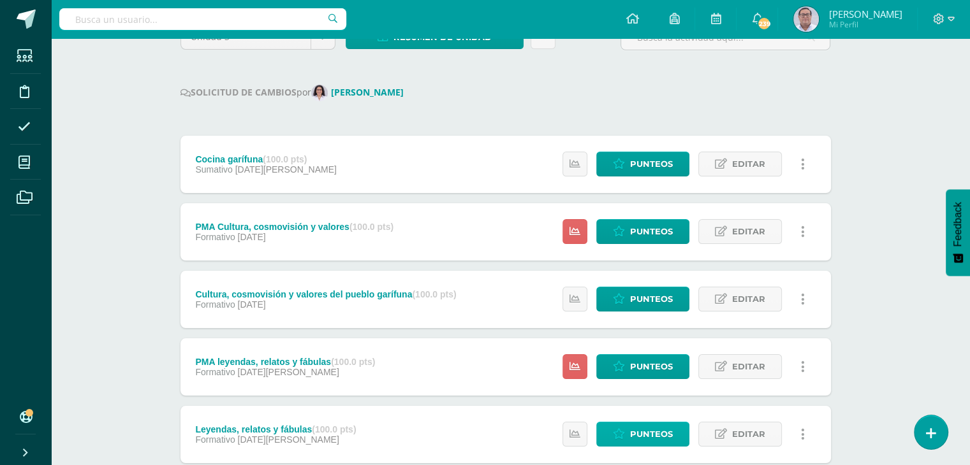
scroll to position [191, 5]
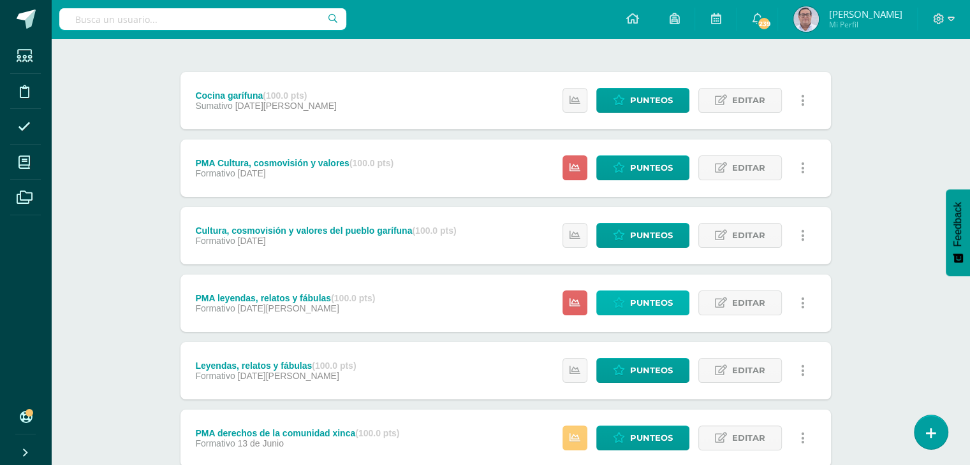
click at [631, 296] on span "Punteos" at bounding box center [651, 303] width 43 height 24
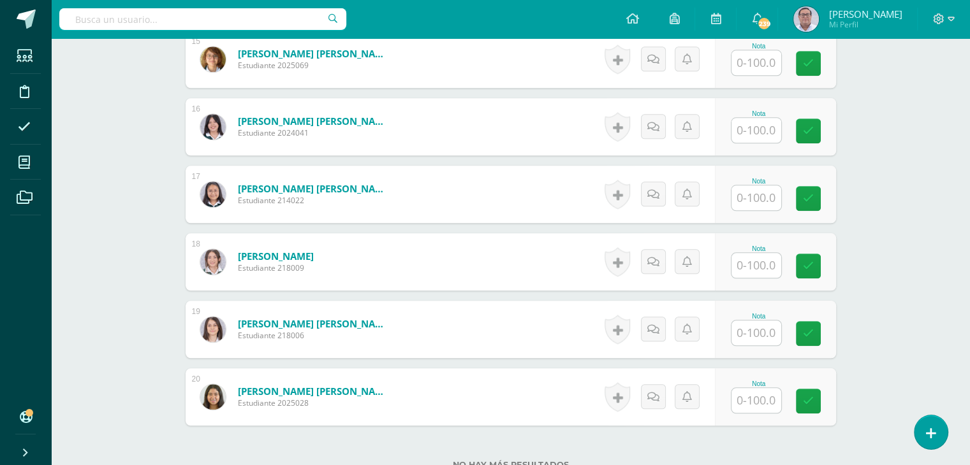
scroll to position [1359, 0]
click at [763, 262] on input "text" at bounding box center [756, 265] width 50 height 25
type input "60"
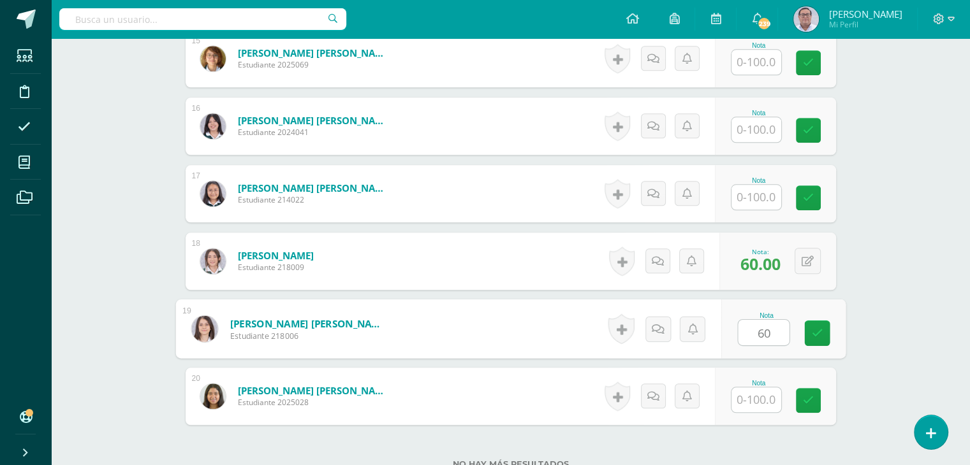
type input "60"
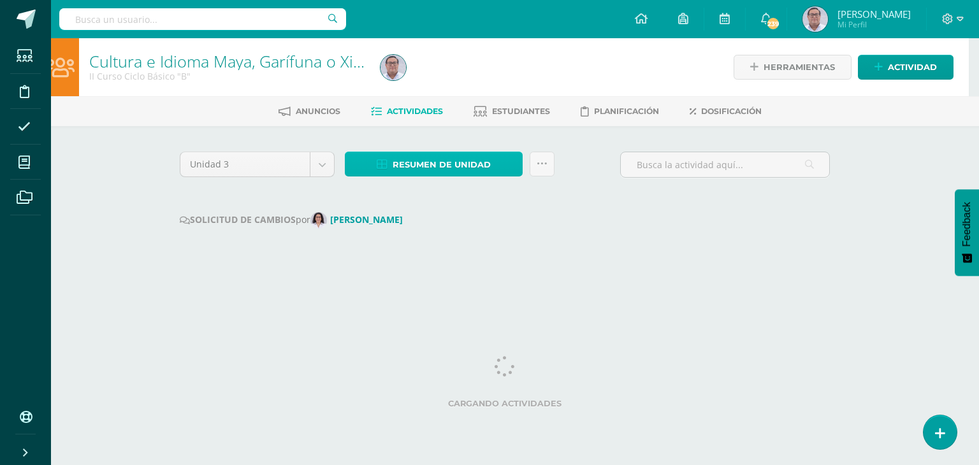
click at [416, 161] on span "Resumen de unidad" at bounding box center [442, 165] width 98 height 24
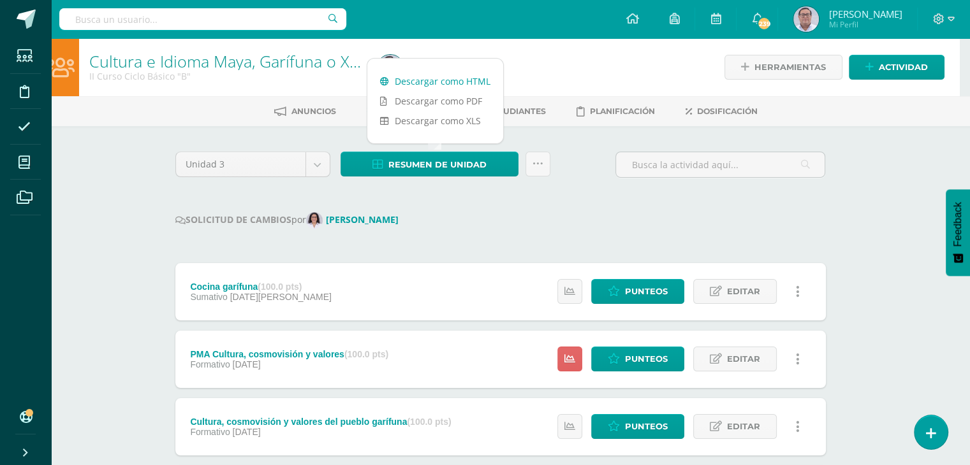
click at [437, 82] on link "Descargar como HTML" at bounding box center [435, 81] width 136 height 20
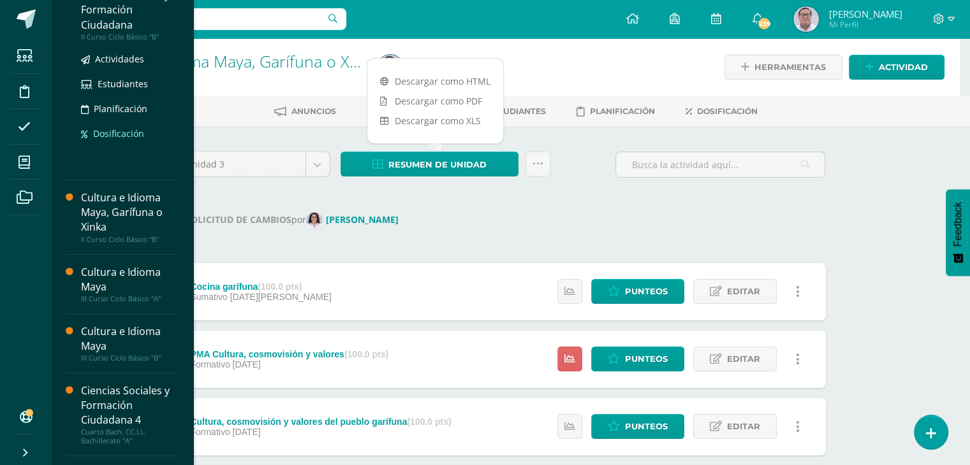
scroll to position [383, 0]
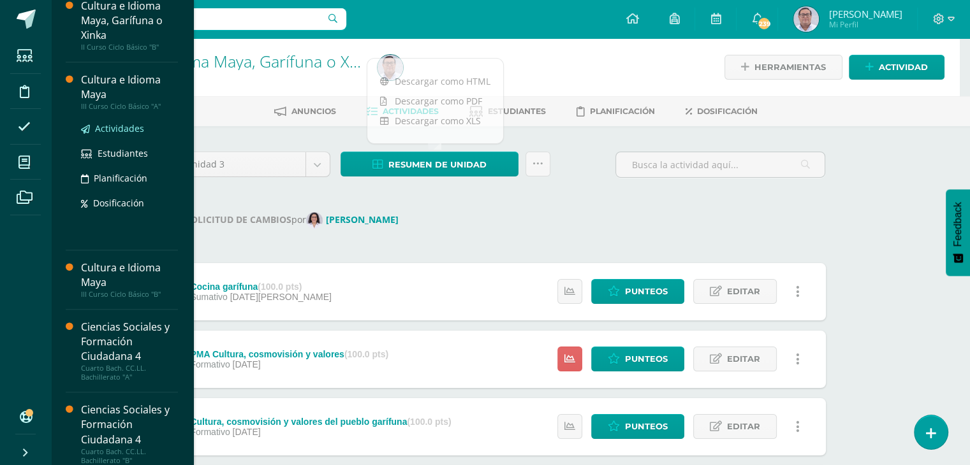
click at [127, 132] on span "Actividades" at bounding box center [119, 128] width 49 height 12
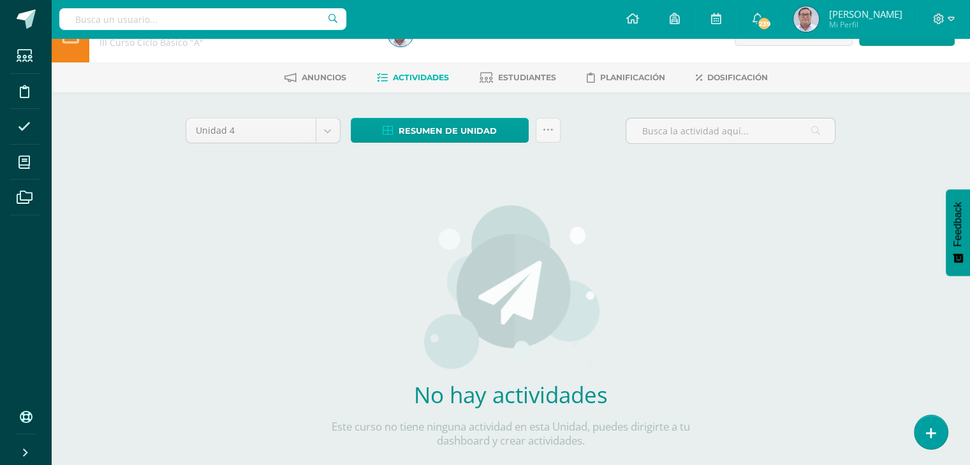
scroll to position [64, 0]
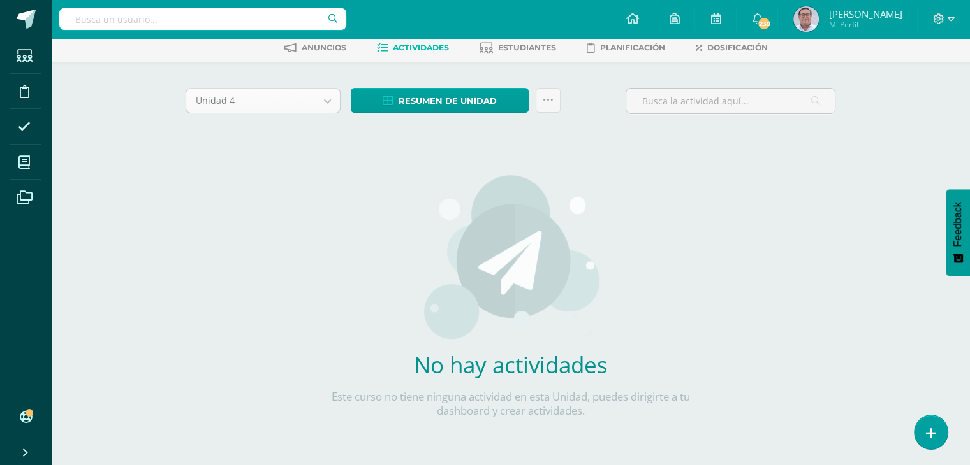
click at [325, 98] on body "Estudiantes Disciplina Asistencia Mis cursos Archivos Soporte Ayuda Reportar un…" at bounding box center [485, 210] width 970 height 548
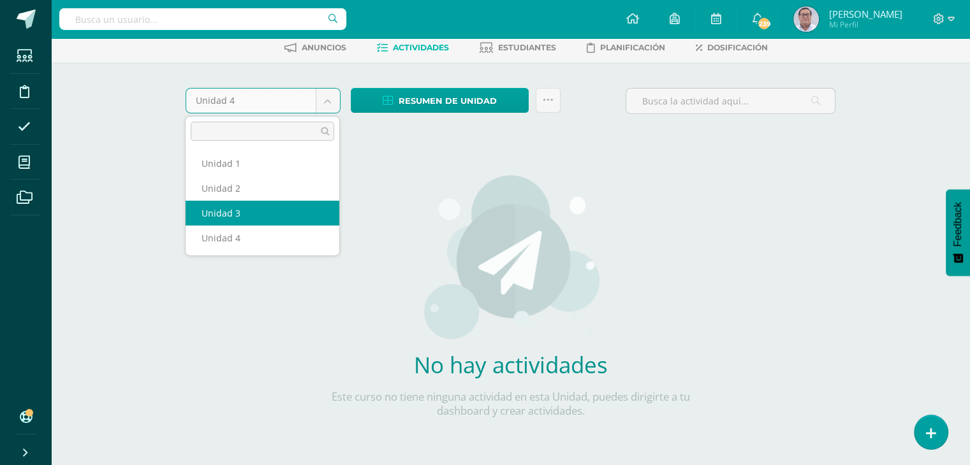
select select "Unidad 3"
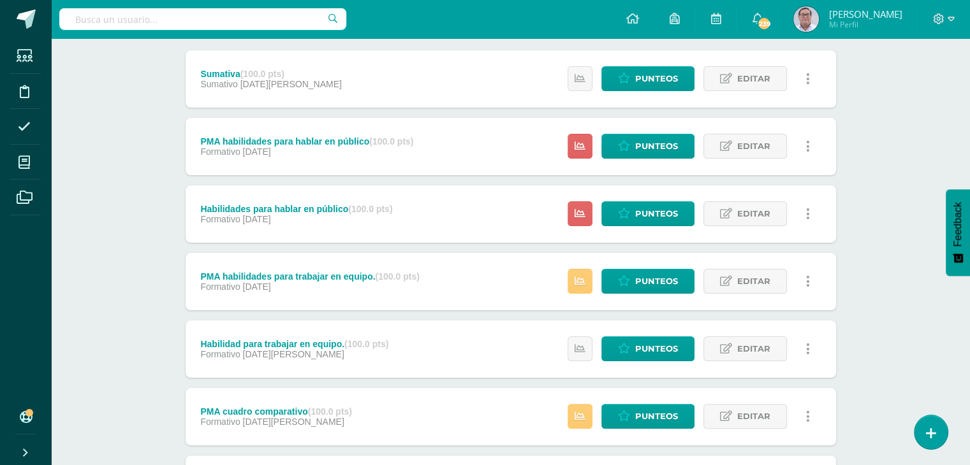
scroll to position [191, 0]
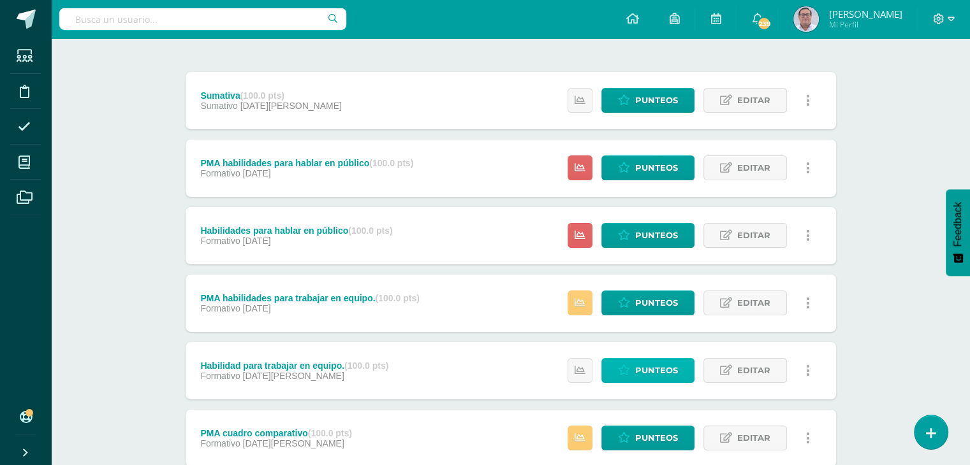
click at [648, 373] on span "Punteos" at bounding box center [656, 371] width 43 height 24
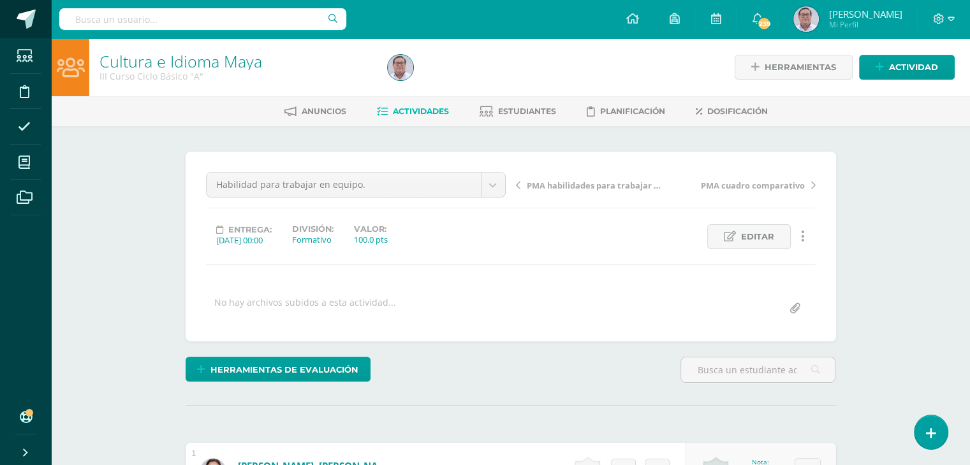
scroll to position [1, 0]
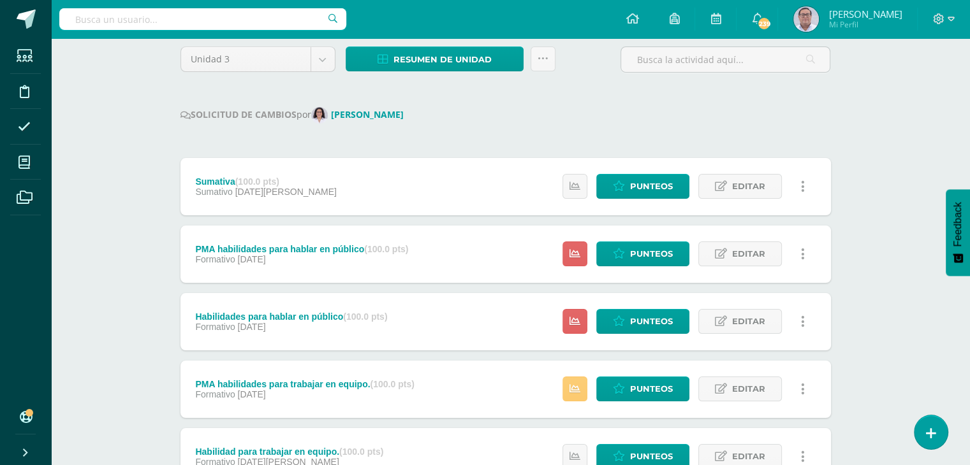
scroll to position [128, 5]
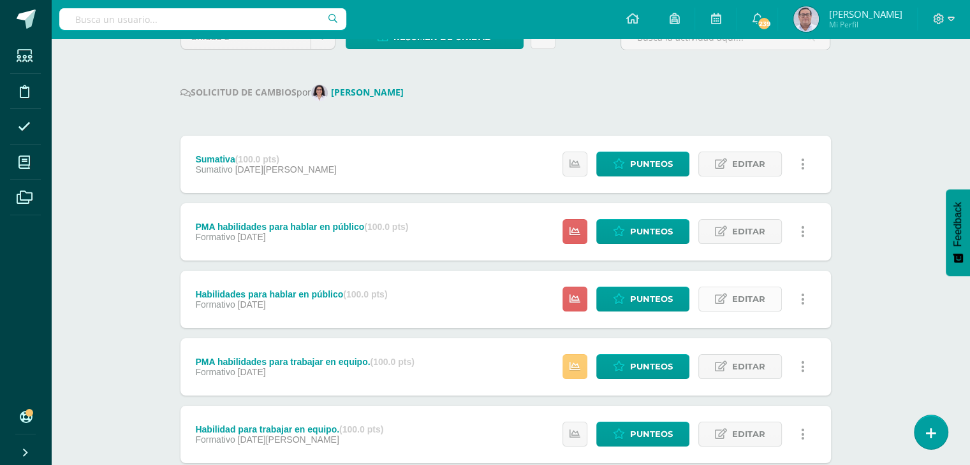
click at [731, 299] on link "Editar" at bounding box center [740, 299] width 84 height 25
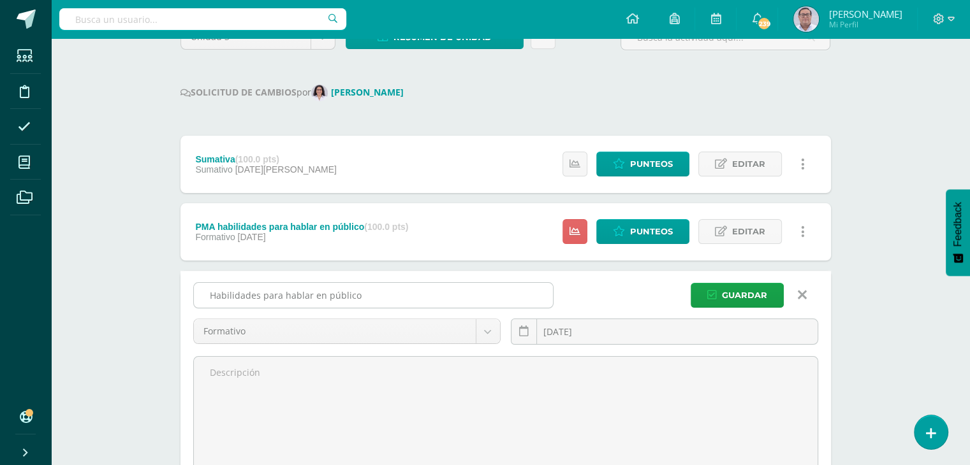
drag, startPoint x: 367, startPoint y: 294, endPoint x: 212, endPoint y: 300, distance: 155.1
click at [212, 300] on input "Habilidades para hablar en público" at bounding box center [373, 295] width 359 height 25
type input "H"
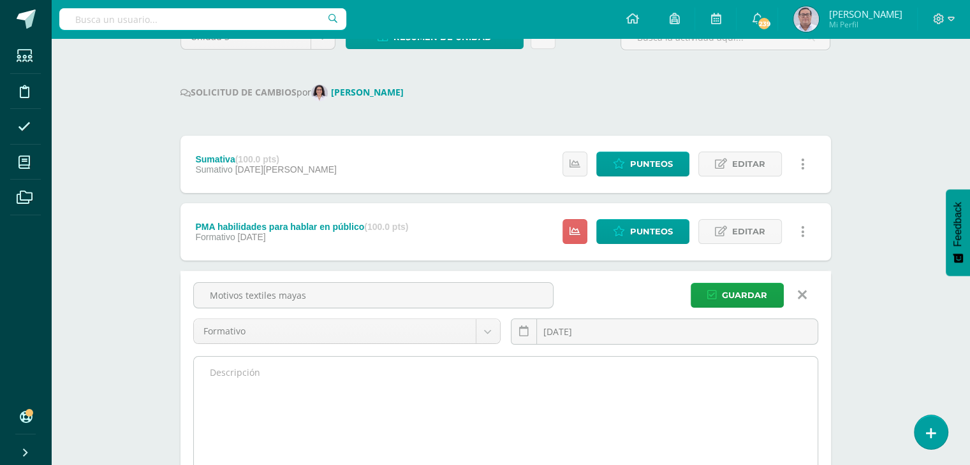
type input "Motivos textiles mayas"
click at [225, 376] on textarea at bounding box center [506, 427] width 624 height 140
type textarea "Elaboración de historia y friso."
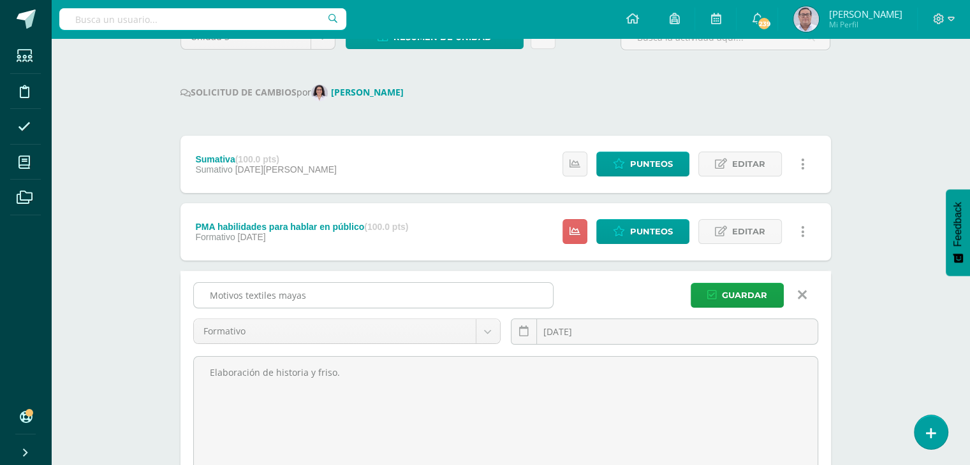
drag, startPoint x: 316, startPoint y: 296, endPoint x: 203, endPoint y: 297, distance: 112.9
click at [203, 297] on input "Motivos textiles mayas" at bounding box center [373, 295] width 359 height 25
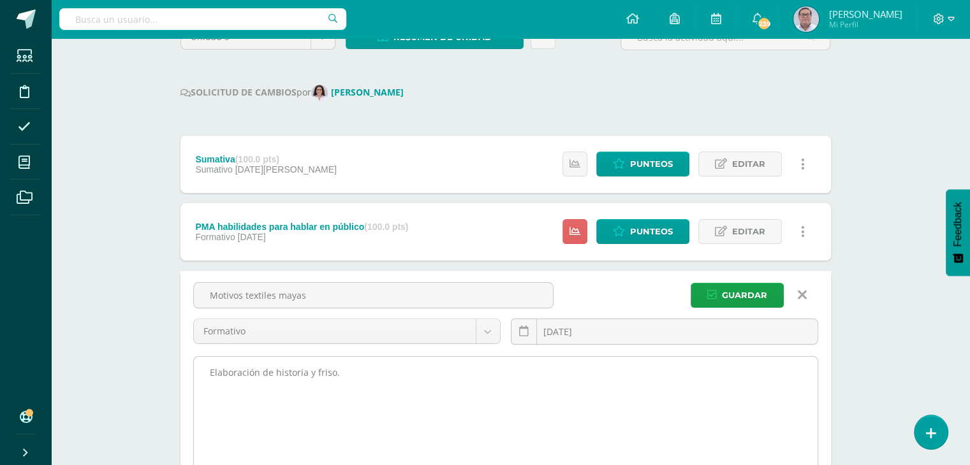
click at [348, 377] on textarea "Elaboración de historia y friso." at bounding box center [506, 427] width 624 height 140
drag, startPoint x: 348, startPoint y: 376, endPoint x: 209, endPoint y: 379, distance: 139.1
click at [209, 379] on textarea "Elaboración de historia y friso." at bounding box center [506, 427] width 624 height 140
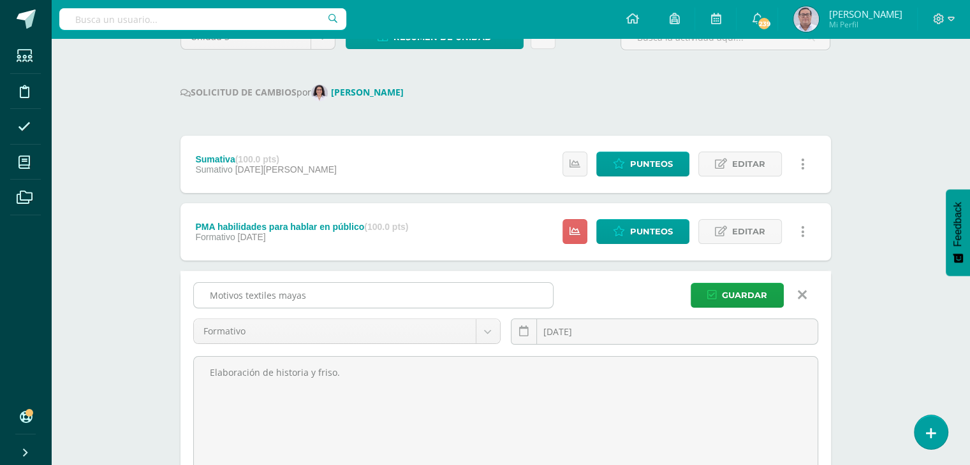
drag, startPoint x: 314, startPoint y: 298, endPoint x: 210, endPoint y: 299, distance: 103.9
click at [210, 299] on input "Motivos textiles mayas" at bounding box center [373, 295] width 359 height 25
click at [736, 294] on span "Guardar" at bounding box center [744, 296] width 45 height 24
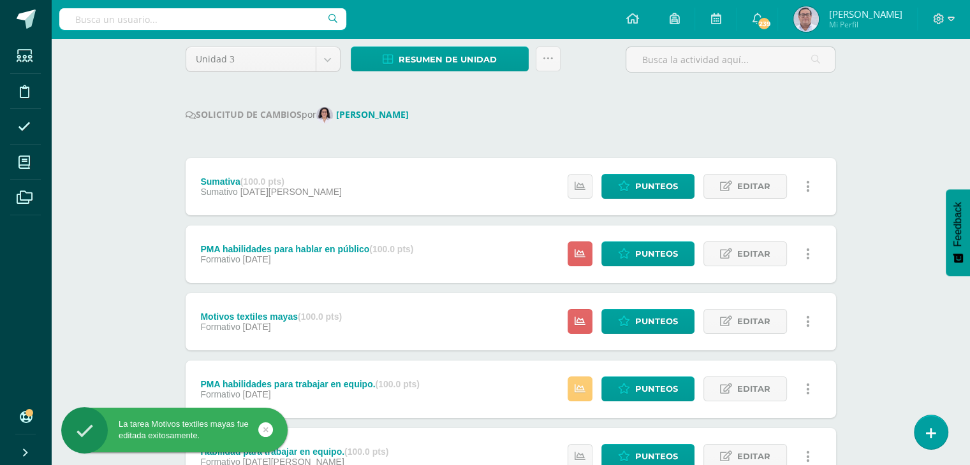
scroll to position [128, 0]
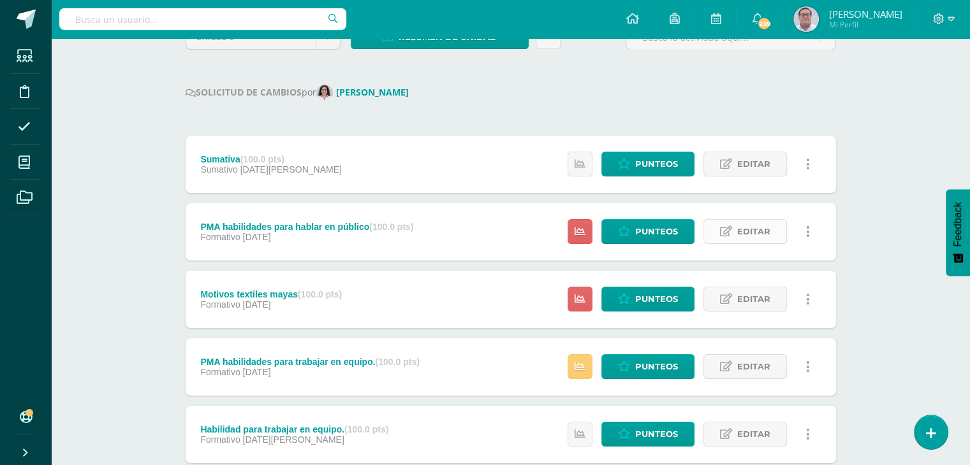
click at [752, 230] on span "Editar" at bounding box center [753, 232] width 33 height 24
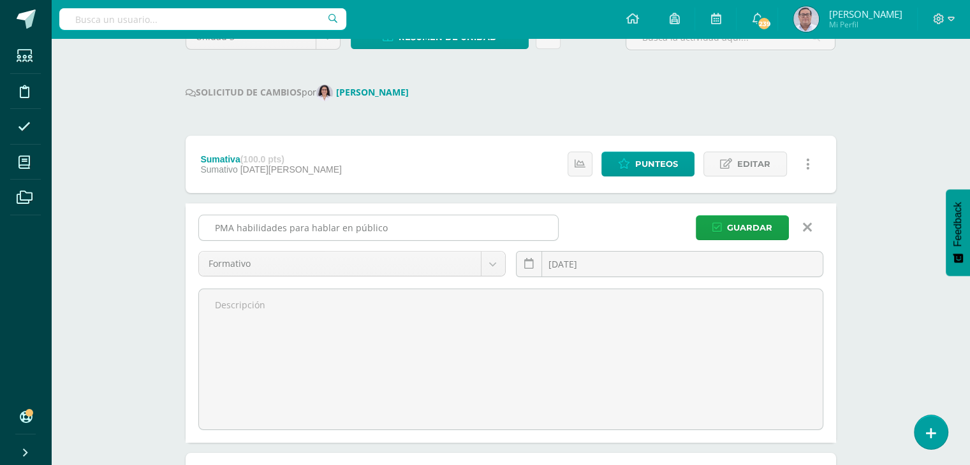
drag, startPoint x: 383, startPoint y: 224, endPoint x: 237, endPoint y: 234, distance: 147.0
click at [237, 234] on input "PMA habilidades para hablar en público" at bounding box center [378, 228] width 359 height 25
paste input "Motivos textiles mayas"
click at [243, 224] on input "PMA Motivos textiles mayas" at bounding box center [378, 228] width 359 height 25
type input "PMA motivos textiles mayas"
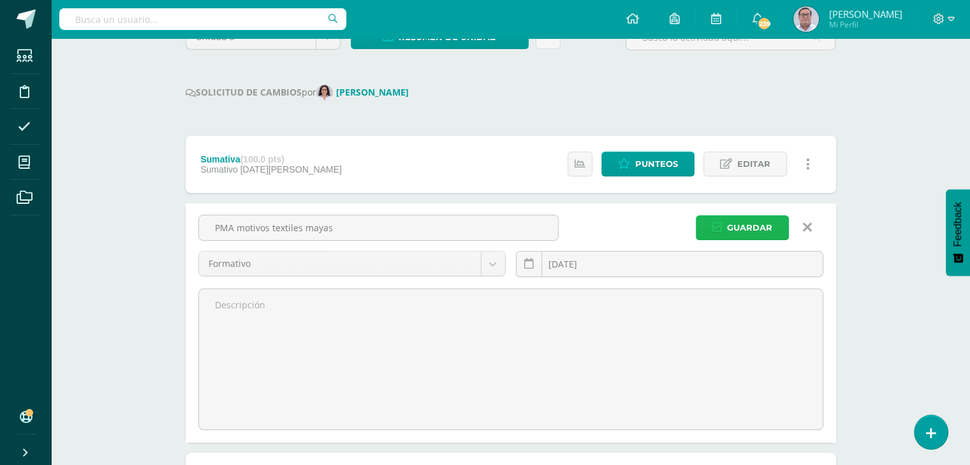
click at [737, 228] on span "Guardar" at bounding box center [749, 228] width 45 height 24
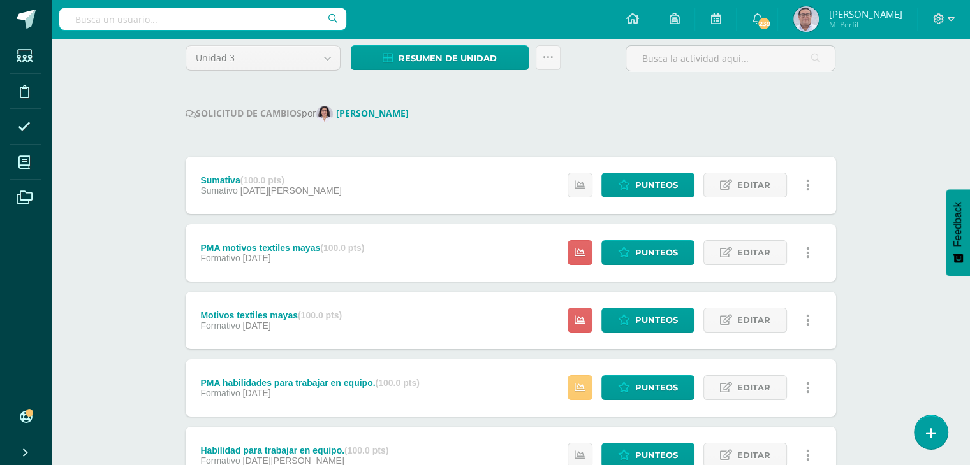
scroll to position [128, 0]
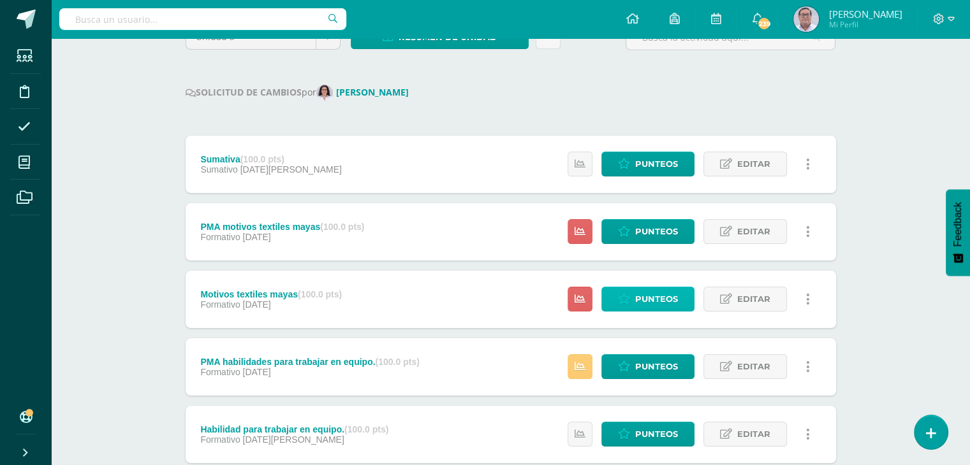
click at [642, 298] on span "Punteos" at bounding box center [656, 300] width 43 height 24
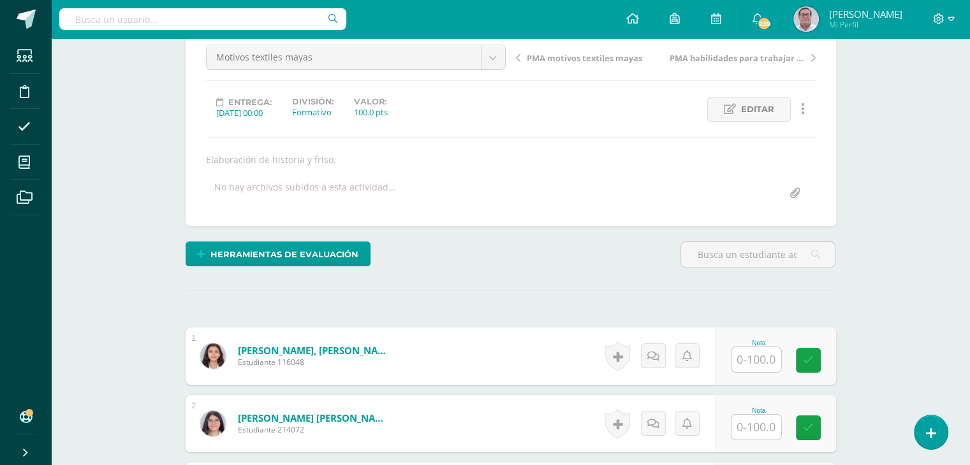
scroll to position [140, 0]
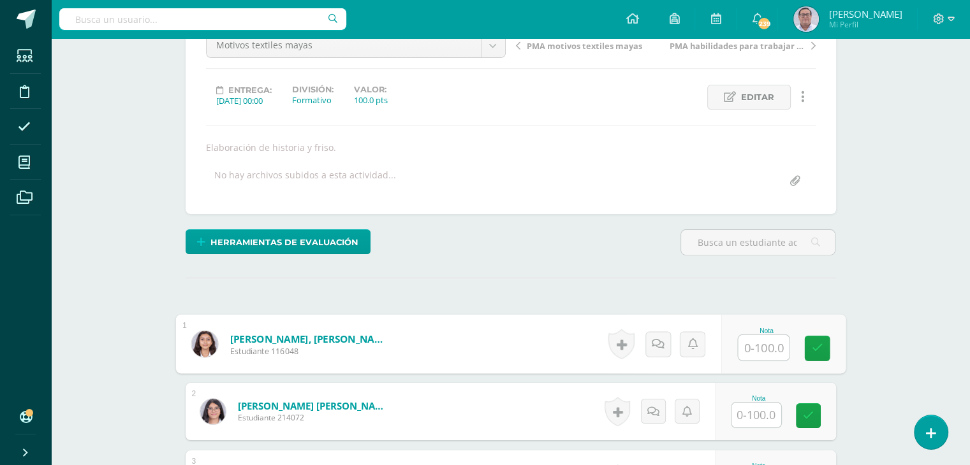
click at [754, 348] on input "text" at bounding box center [763, 348] width 51 height 26
type input "90"
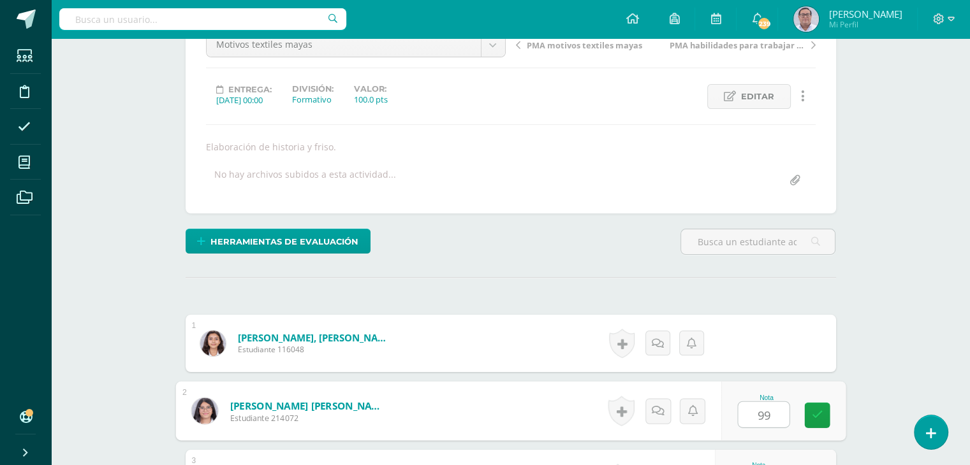
type input "99"
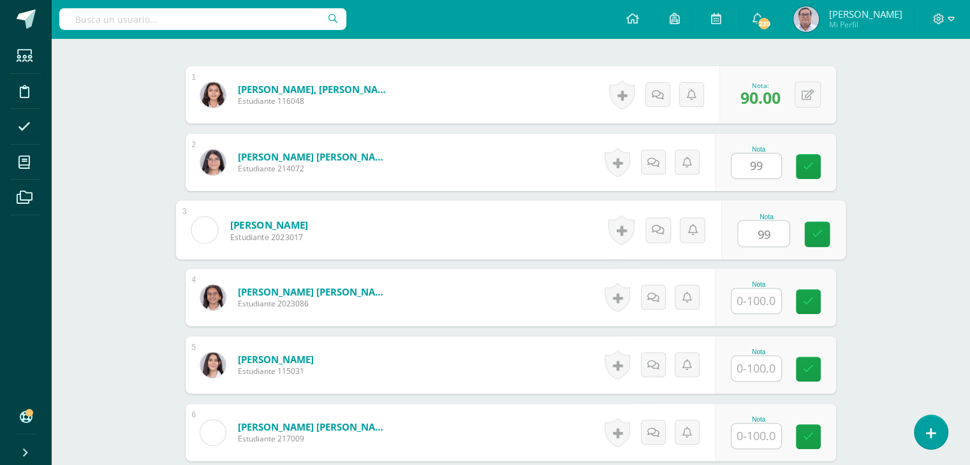
scroll to position [390, 0]
type input "99"
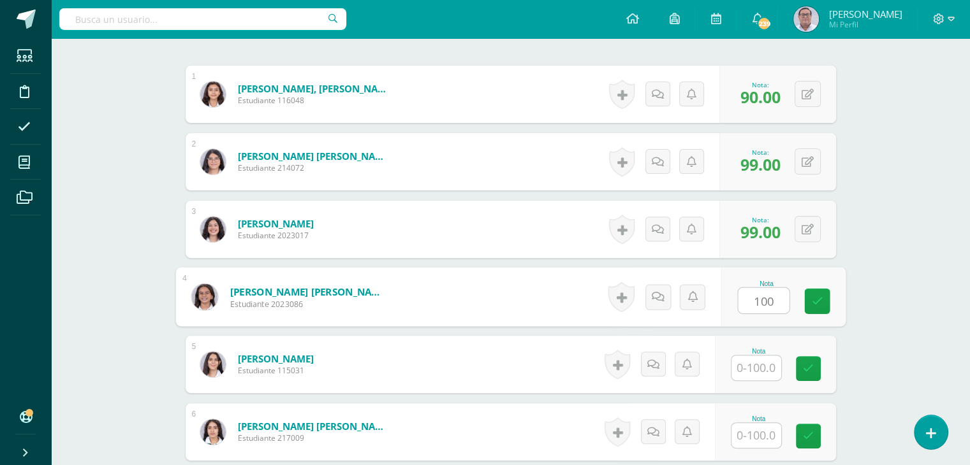
type input "100"
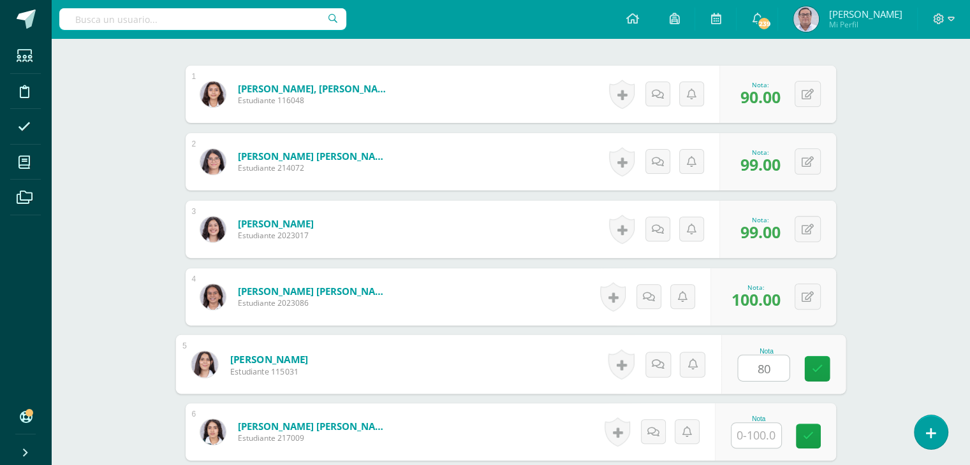
type input "80"
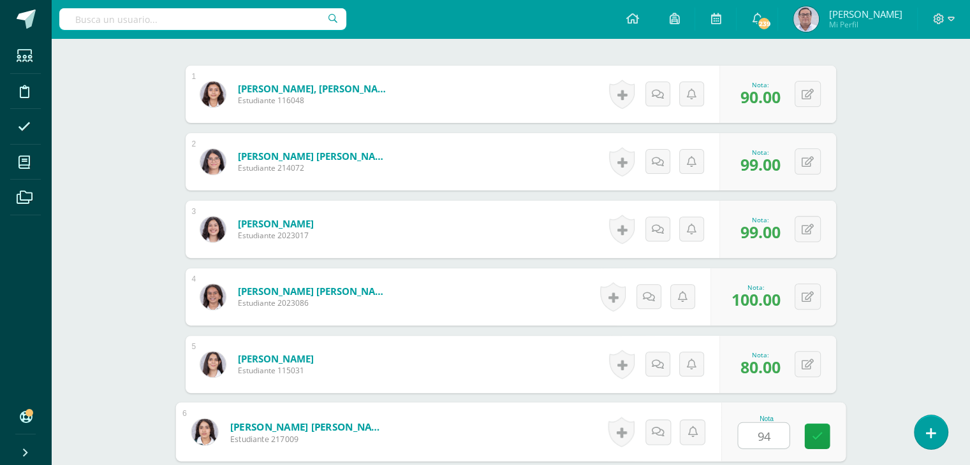
type input "94"
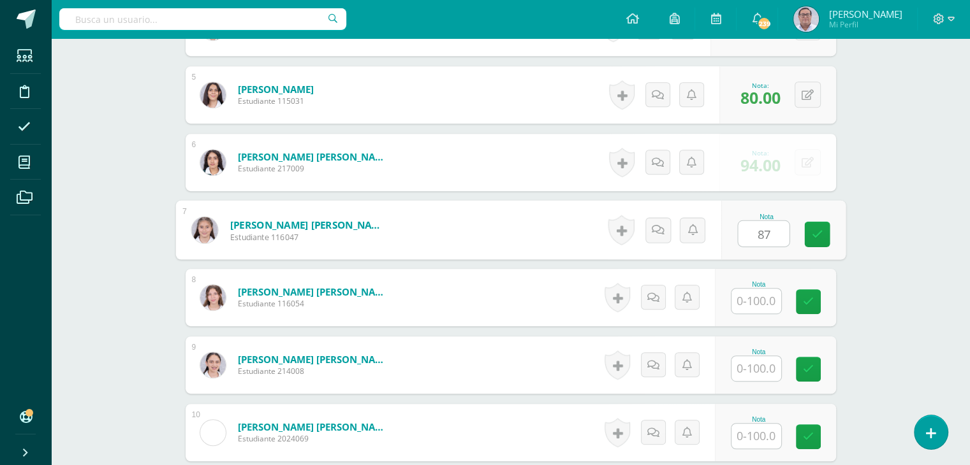
type input "87"
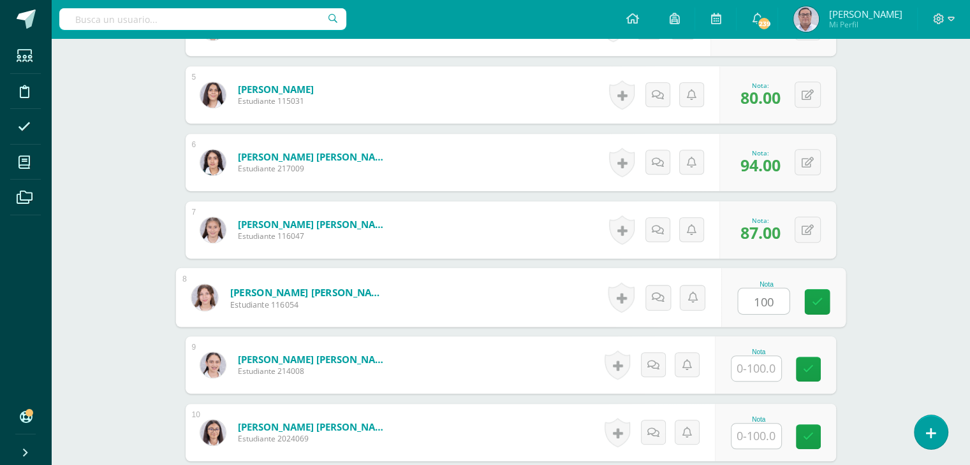
type input "100"
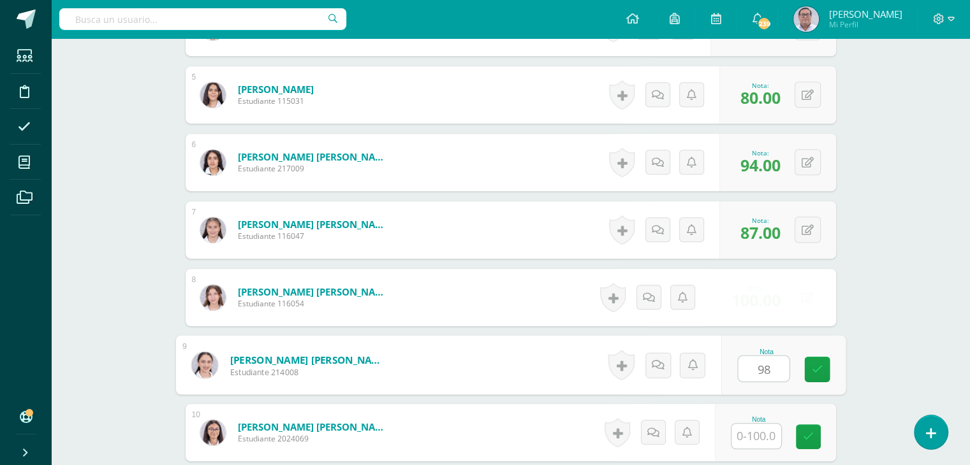
type input "98"
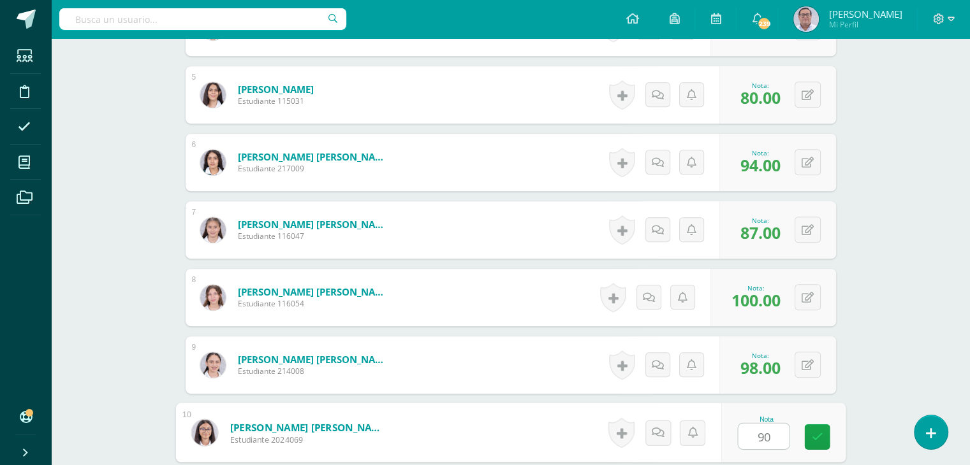
type input "90"
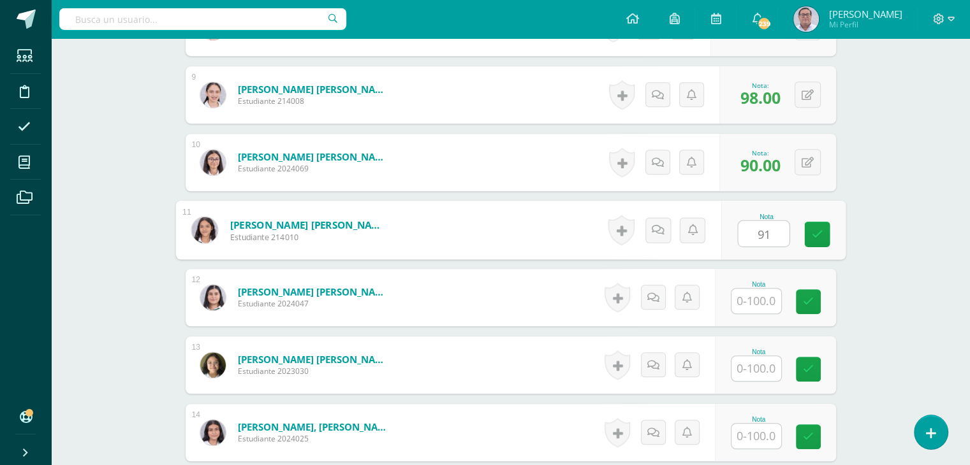
type input "91"
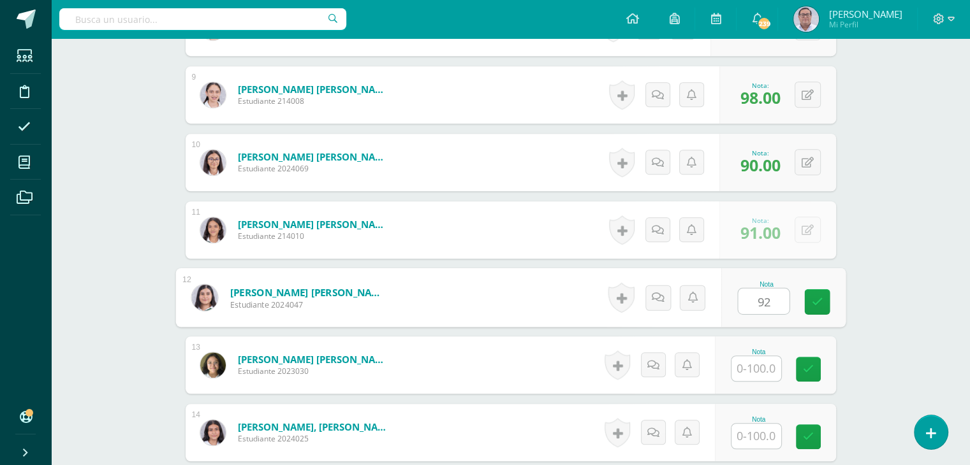
type input "92"
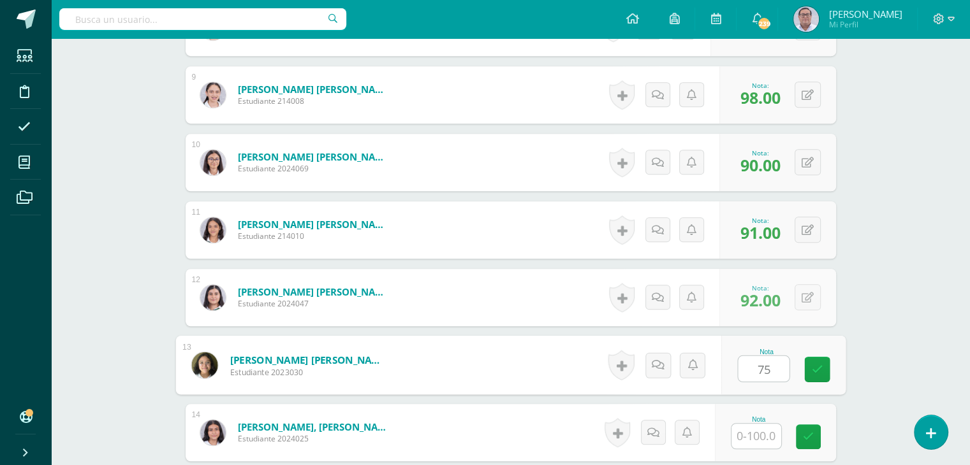
type input "75"
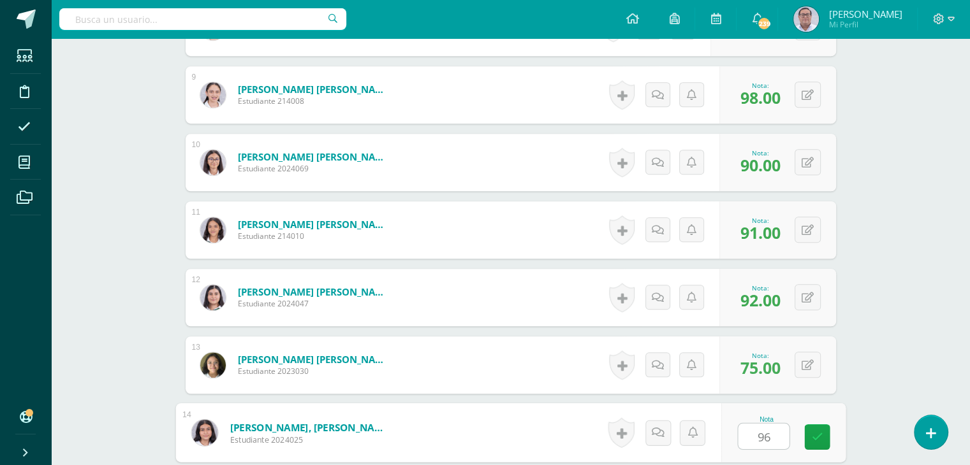
type input "96"
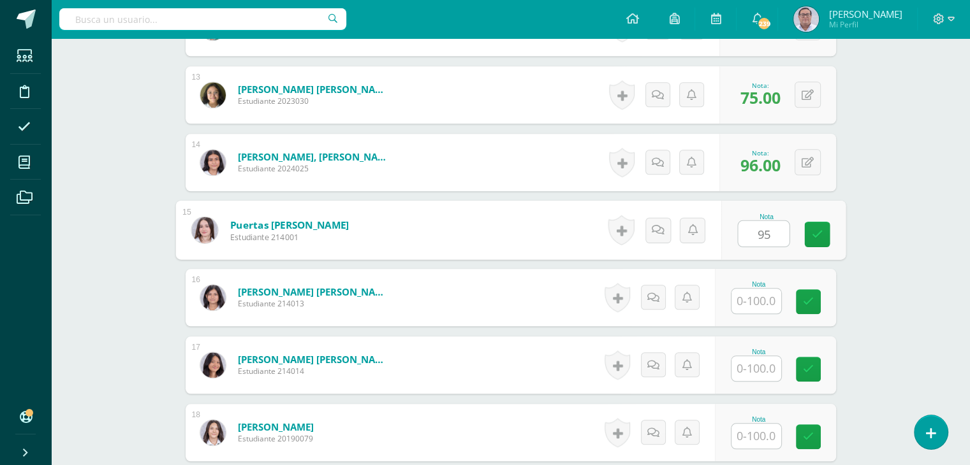
type input "95"
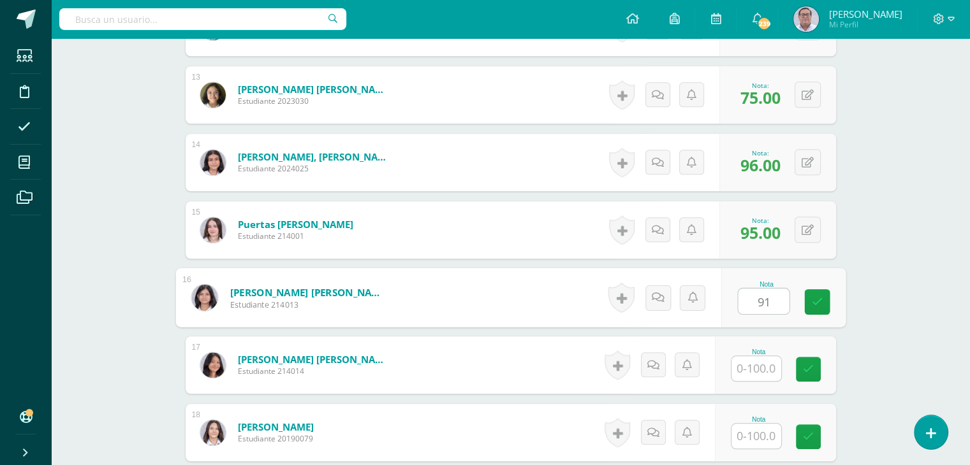
type input "91"
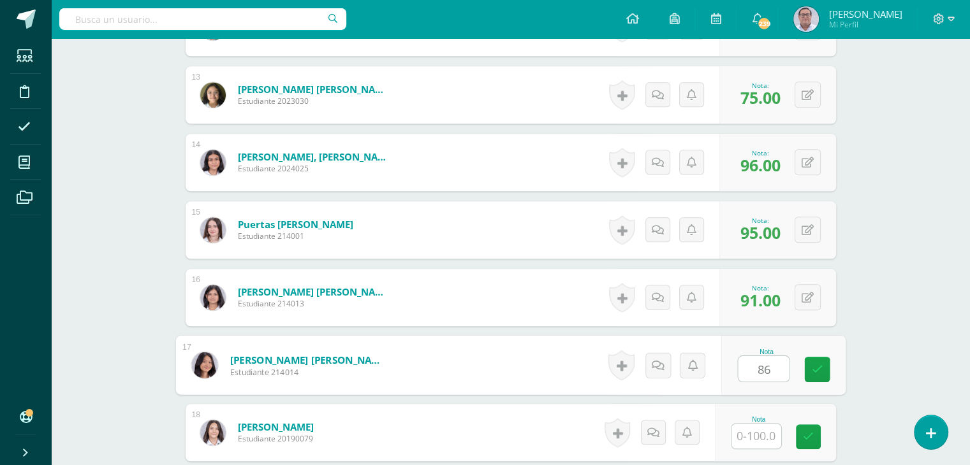
type input "86"
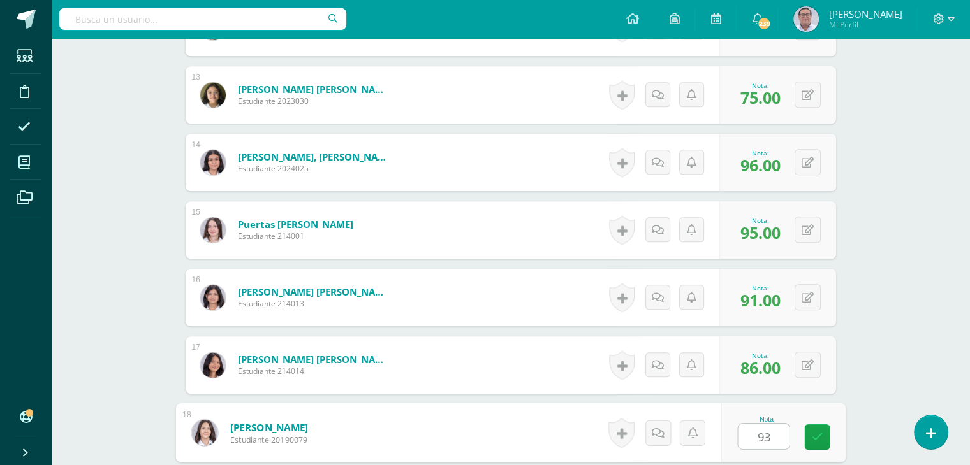
type input "93"
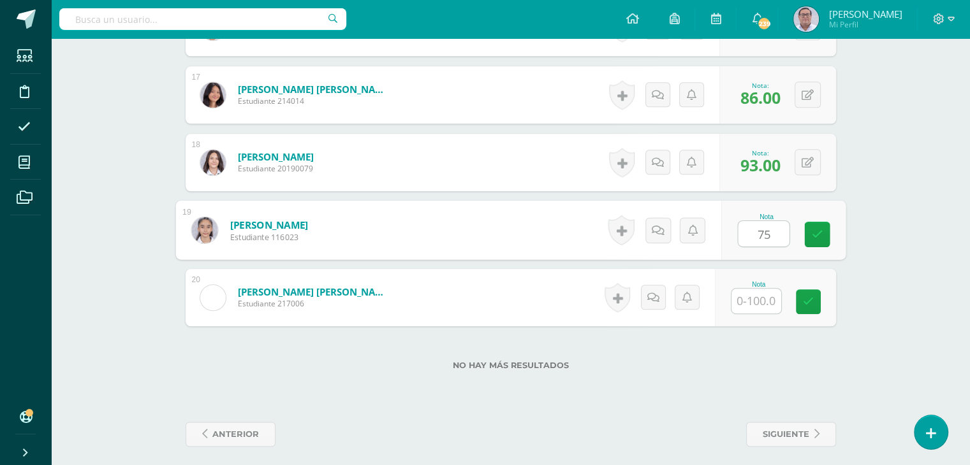
type input "75"
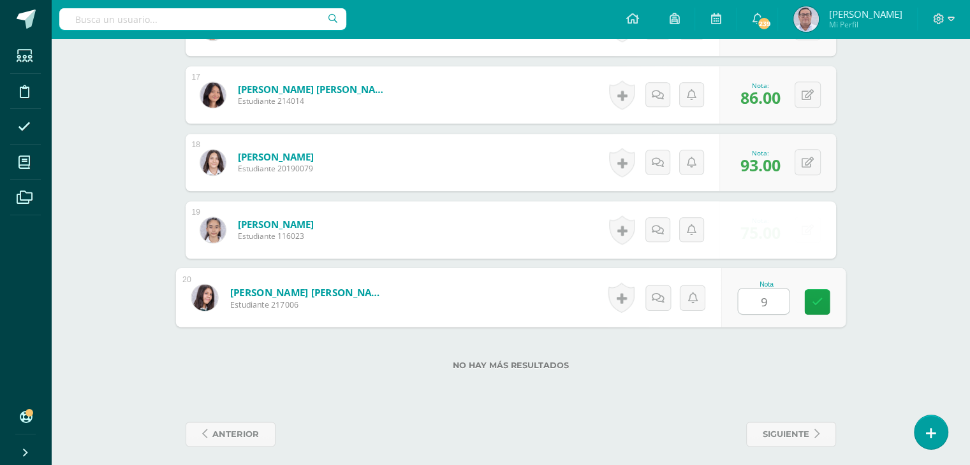
type input "93"
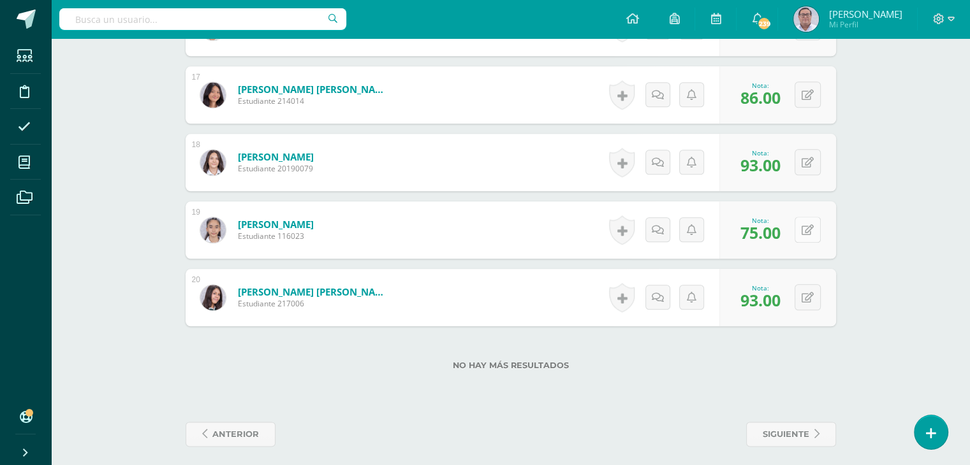
click at [810, 235] on button at bounding box center [808, 230] width 26 height 26
click at [726, 237] on input "75.00" at bounding box center [728, 234] width 51 height 26
click at [721, 234] on input "75.00" at bounding box center [728, 234] width 51 height 26
type input "85.00"
click at [789, 233] on link at bounding box center [783, 235] width 26 height 26
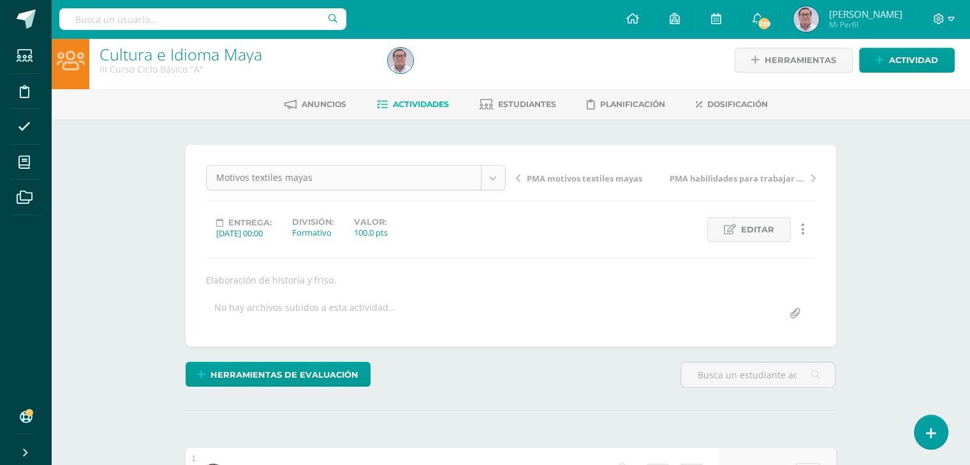
scroll to position [4, 0]
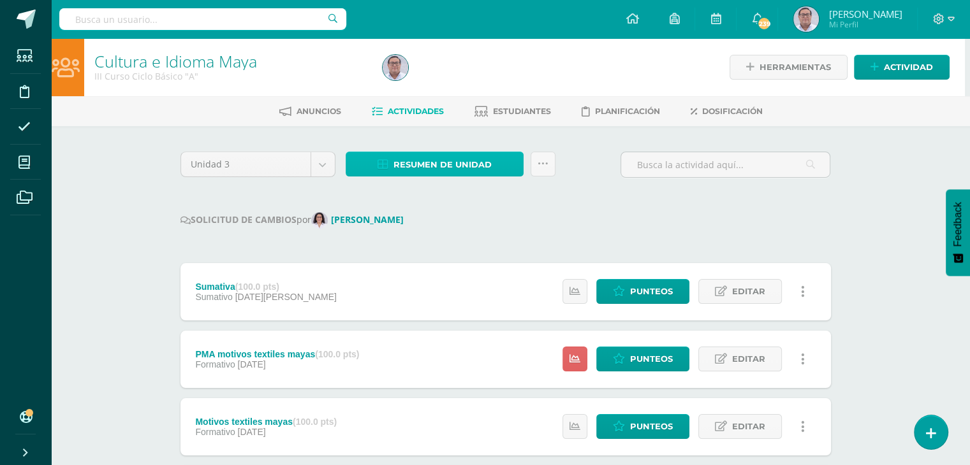
click at [450, 170] on span "Resumen de unidad" at bounding box center [442, 165] width 98 height 24
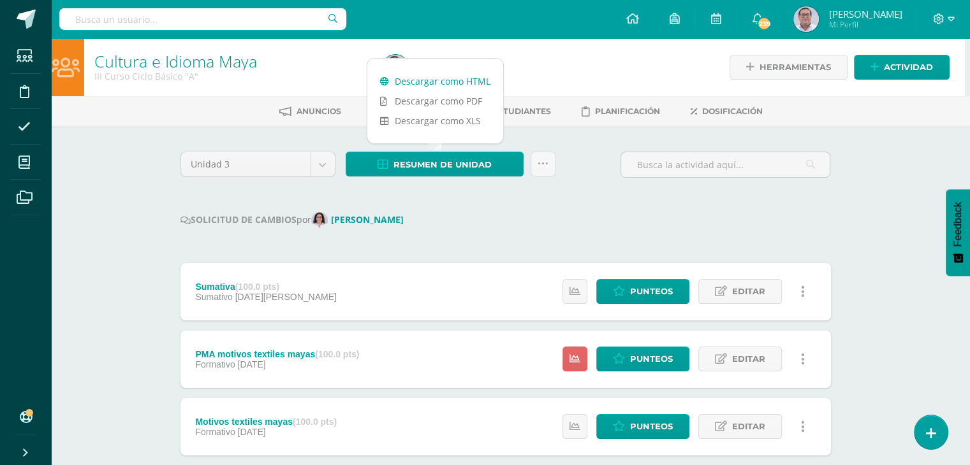
click at [444, 77] on link "Descargar como HTML" at bounding box center [435, 81] width 136 height 20
click at [436, 223] on div "SOLICITUD DE CAMBIOS por [PERSON_NAME]" at bounding box center [505, 220] width 650 height 17
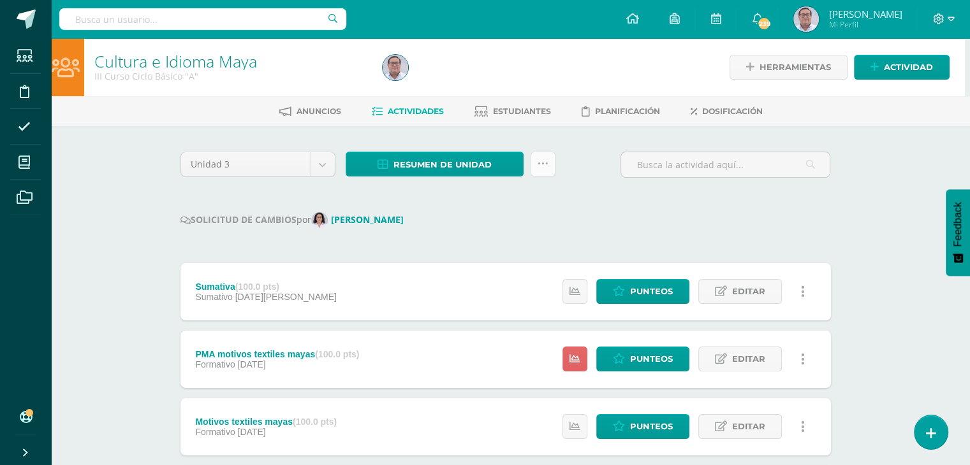
click at [542, 164] on icon at bounding box center [543, 164] width 11 height 11
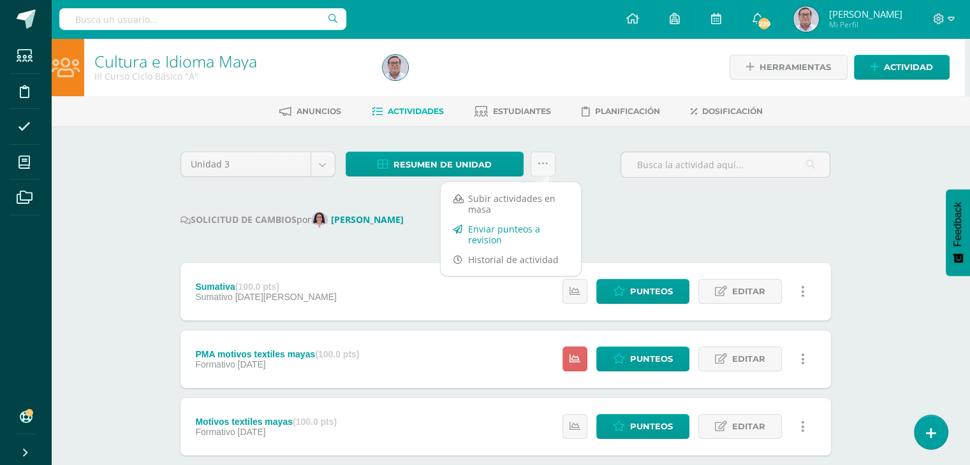
click at [515, 233] on link "Enviar punteos a revision" at bounding box center [511, 234] width 140 height 31
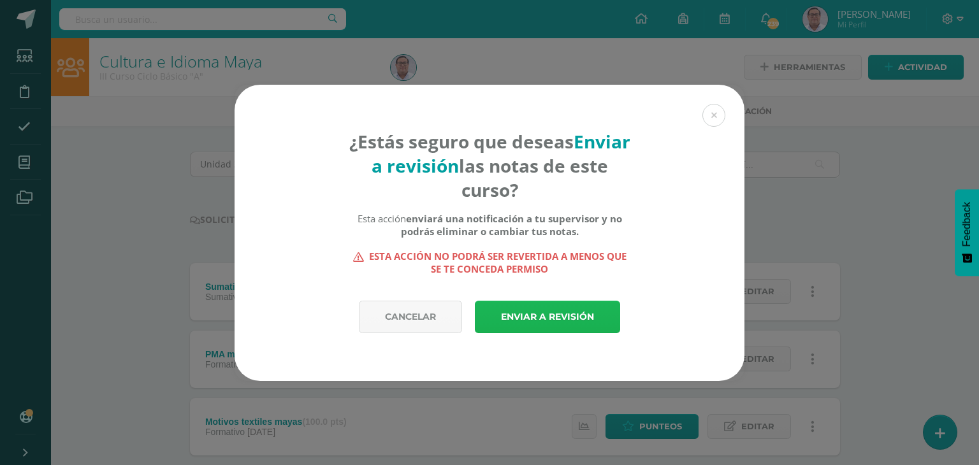
click at [551, 318] on link "Enviar a revisión" at bounding box center [547, 317] width 145 height 33
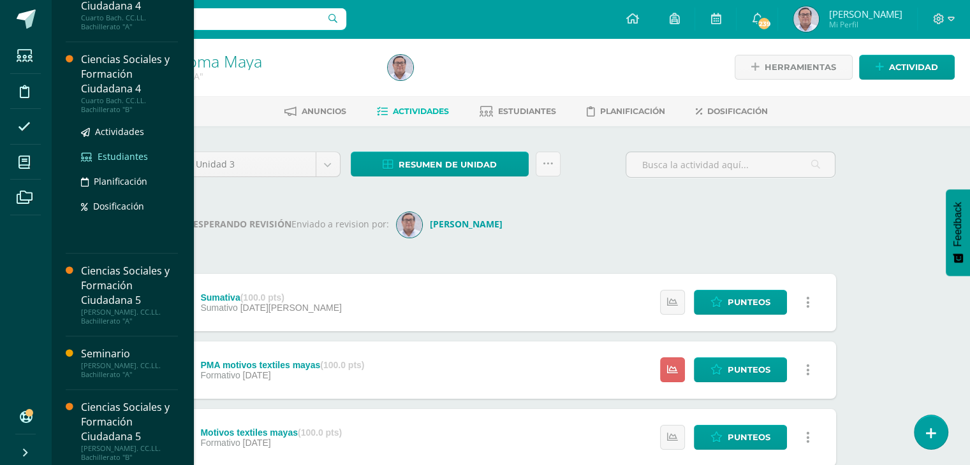
scroll to position [612, 0]
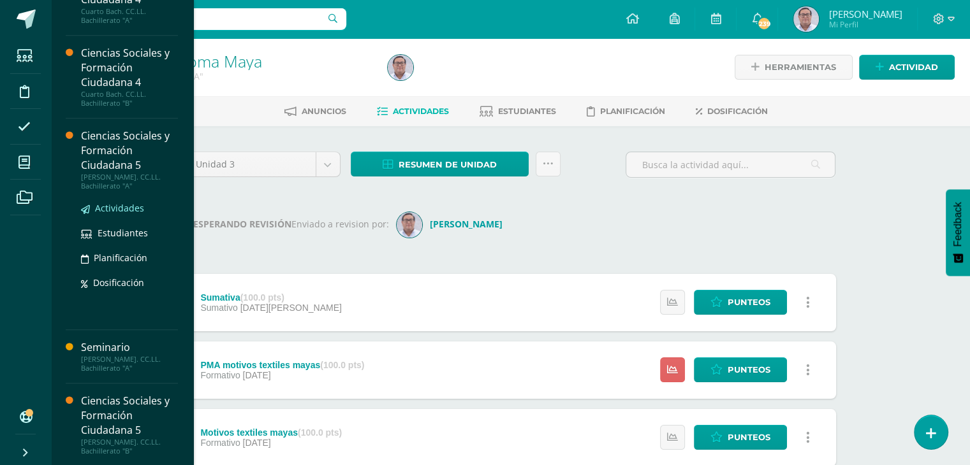
click at [122, 209] on span "Actividades" at bounding box center [119, 208] width 49 height 12
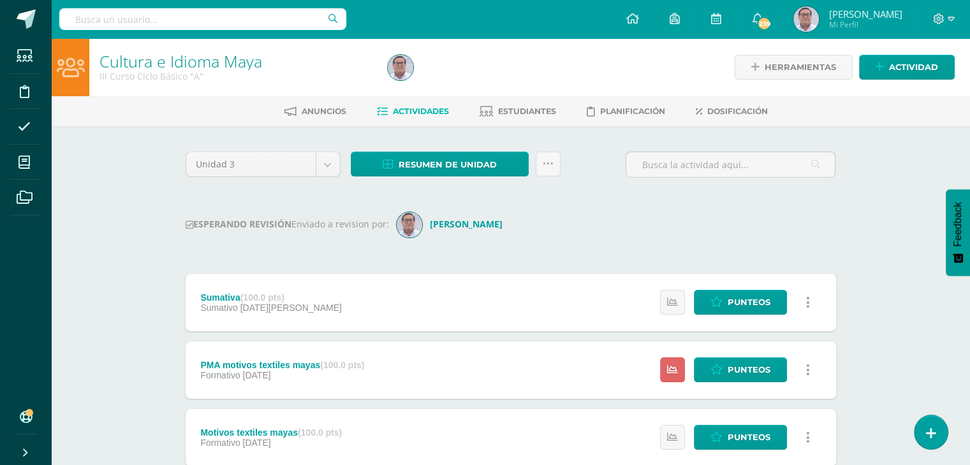
scroll to position [483, 0]
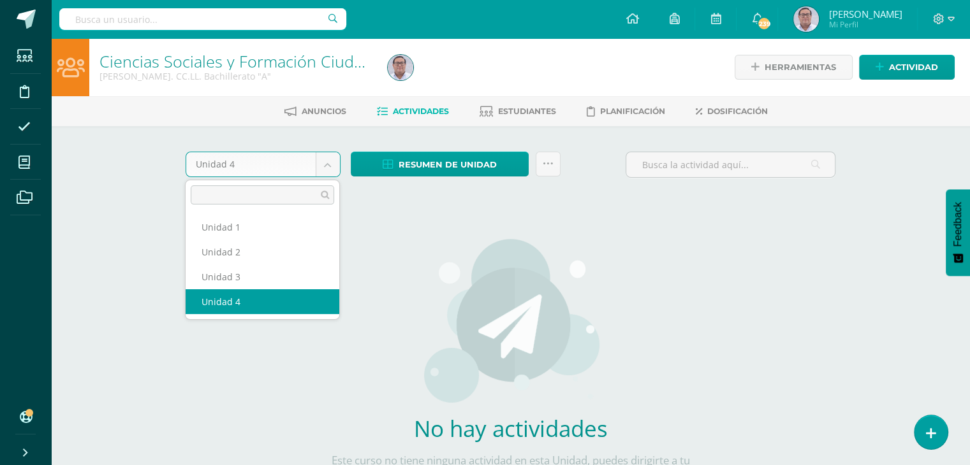
click at [326, 153] on body "Estudiantes Disciplina Asistencia Mis cursos Archivos Soporte Ayuda Reportar un…" at bounding box center [485, 274] width 970 height 548
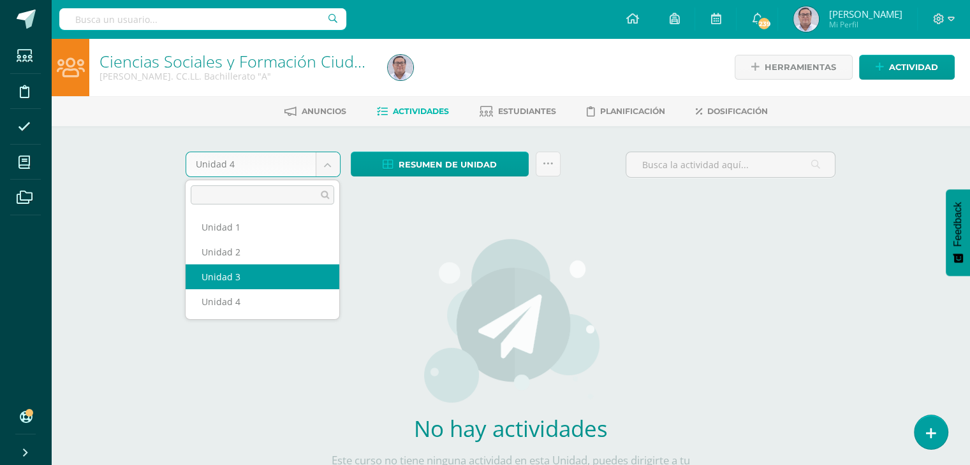
select select "Unidad 3"
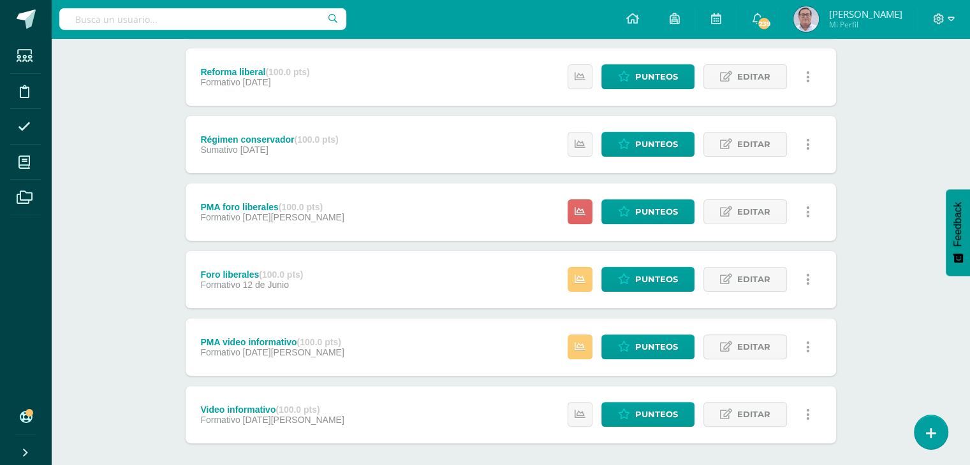
scroll to position [219, 0]
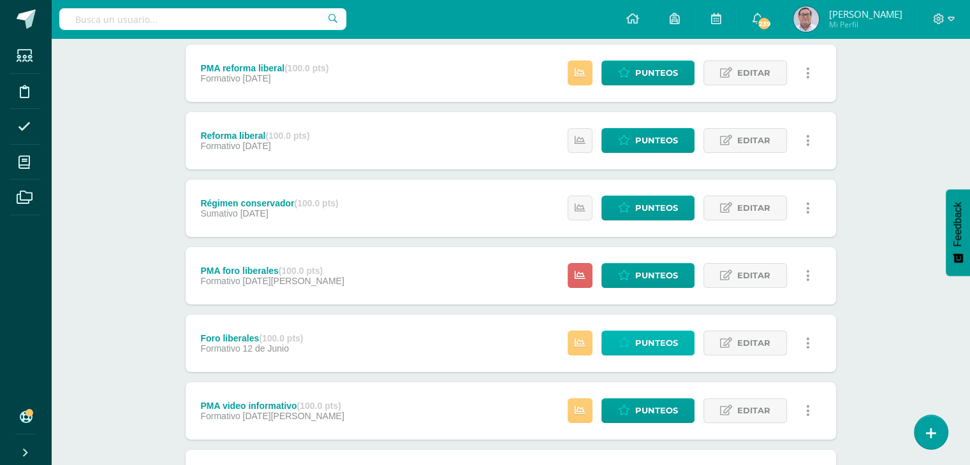
click at [638, 345] on span "Punteos" at bounding box center [656, 344] width 43 height 24
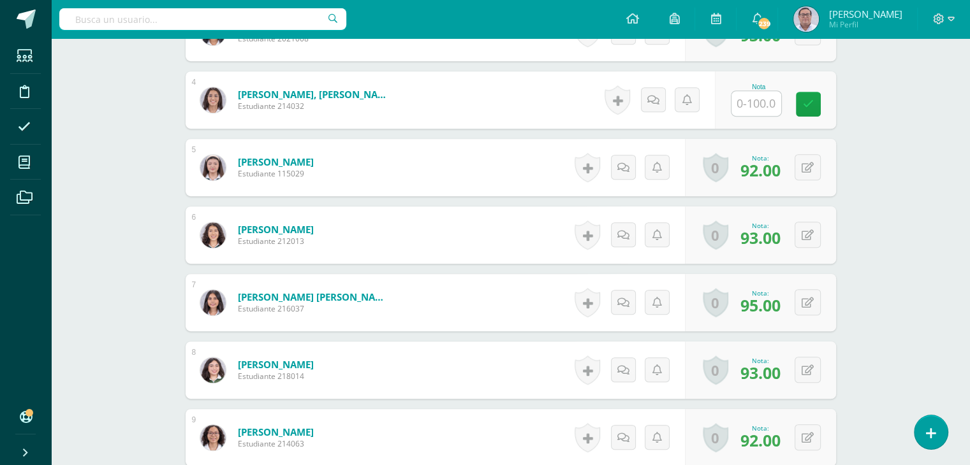
scroll to position [447, 0]
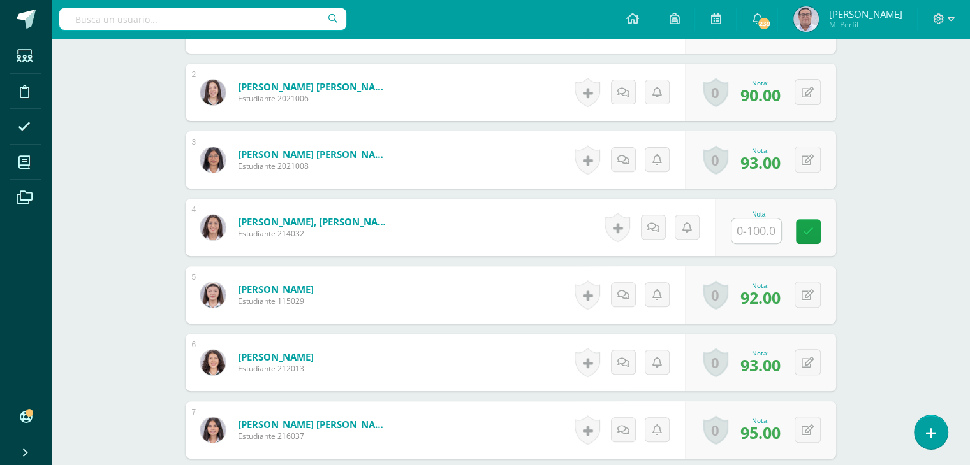
click at [756, 233] on input "text" at bounding box center [756, 231] width 50 height 25
type input "90"
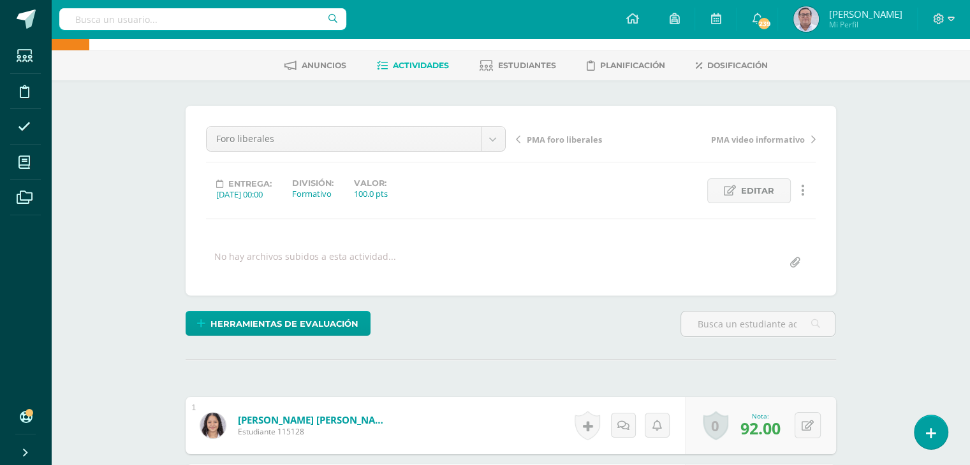
scroll to position [0, 0]
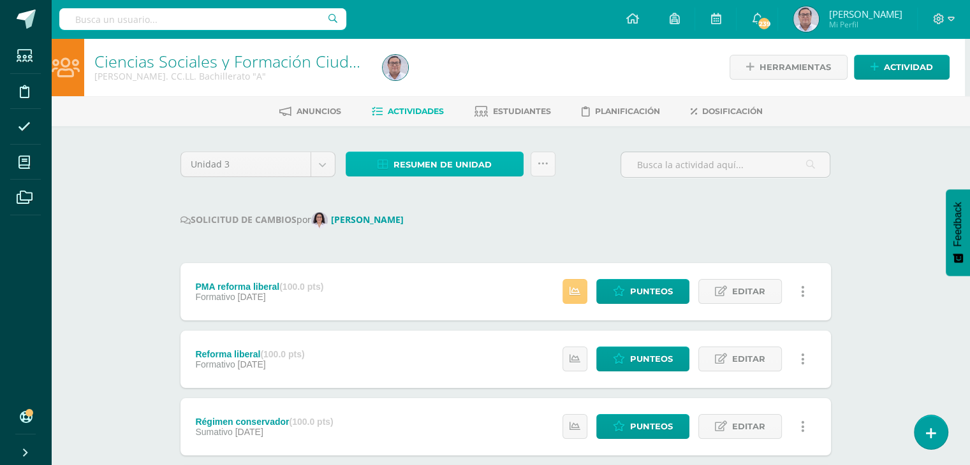
click at [471, 165] on span "Resumen de unidad" at bounding box center [442, 165] width 98 height 24
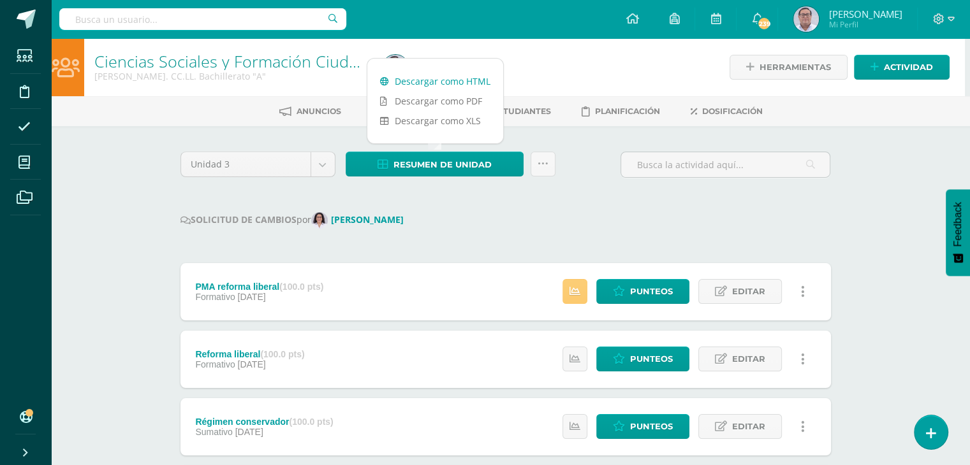
click at [431, 77] on link "Descargar como HTML" at bounding box center [435, 81] width 136 height 20
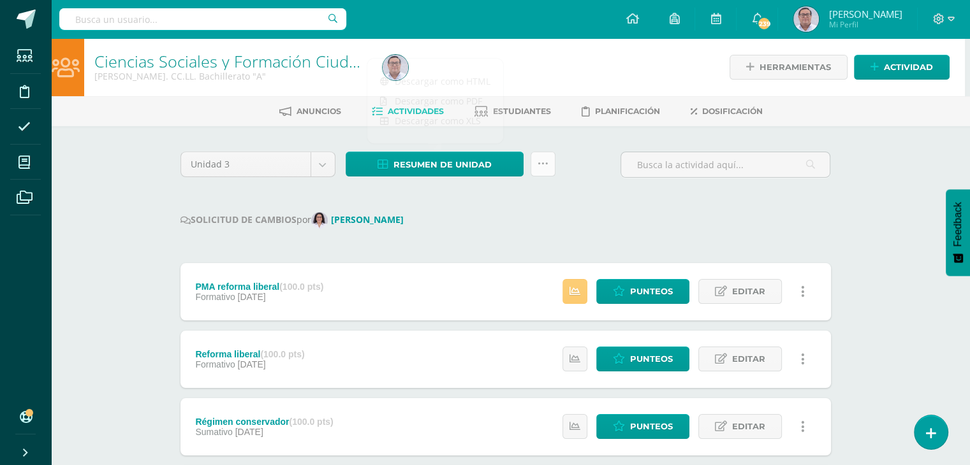
click at [548, 168] on link at bounding box center [543, 164] width 25 height 25
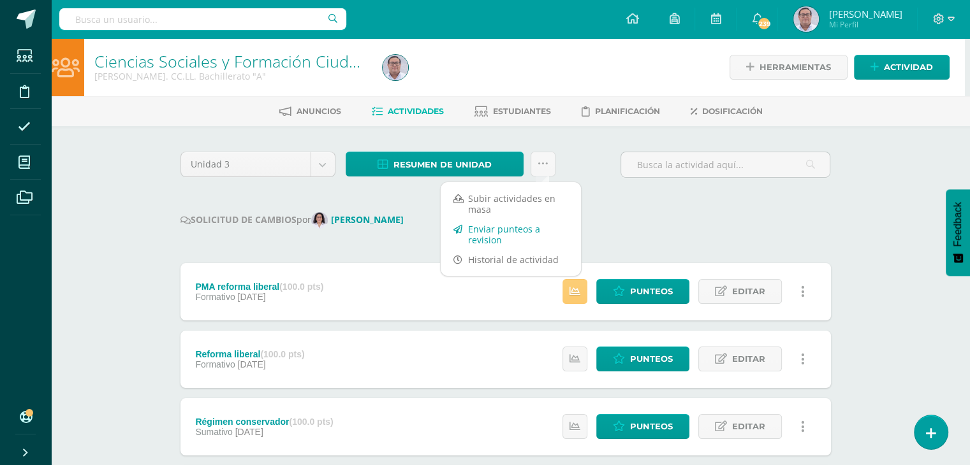
click at [528, 232] on link "Enviar punteos a revision" at bounding box center [511, 234] width 140 height 31
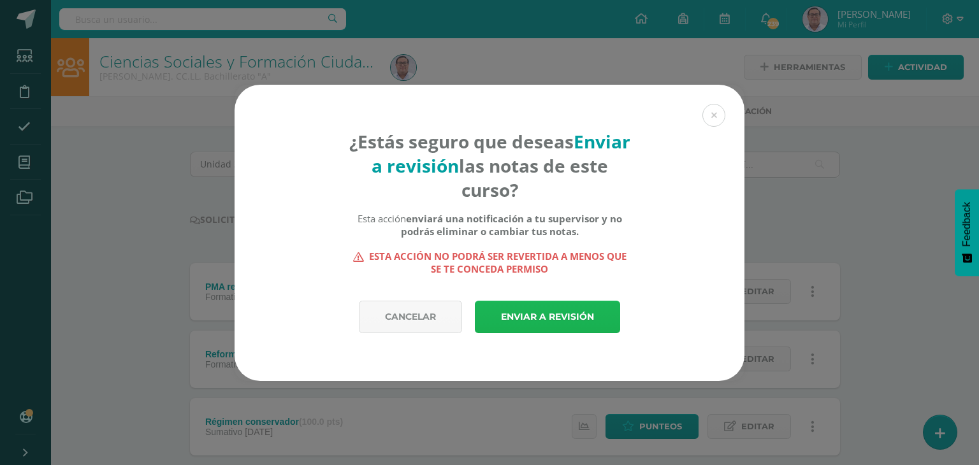
click at [545, 307] on link "Enviar a revisión" at bounding box center [547, 317] width 145 height 33
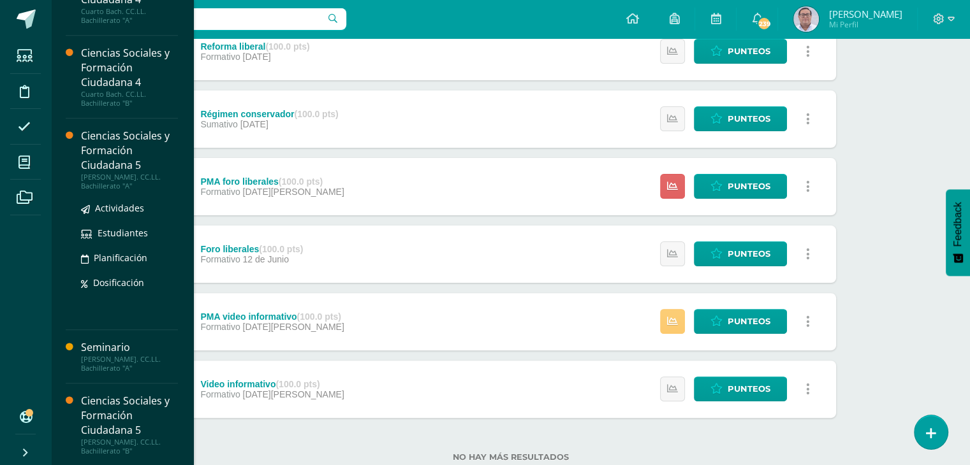
scroll to position [357, 0]
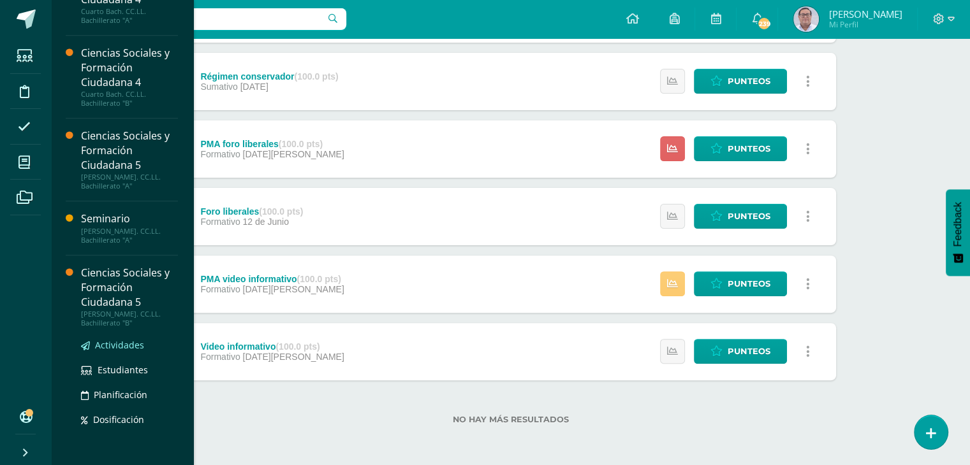
click at [125, 348] on span "Actividades" at bounding box center [119, 345] width 49 height 12
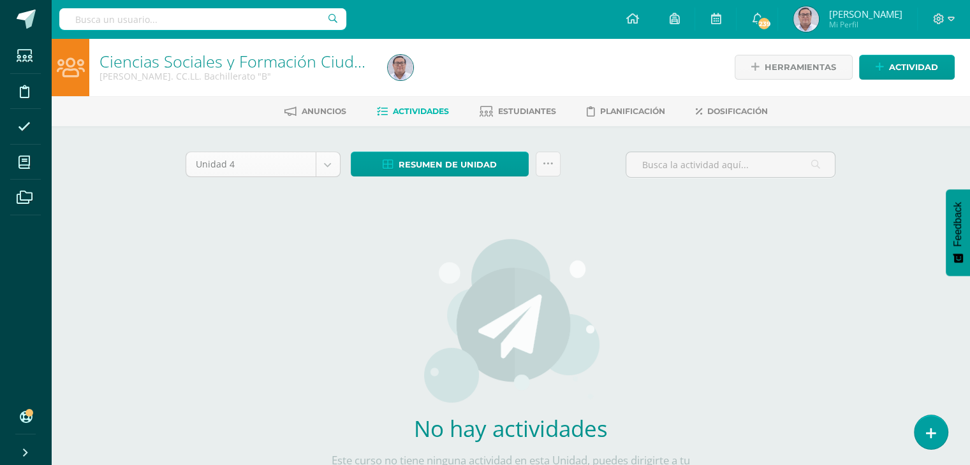
click at [326, 161] on body "Estudiantes Disciplina Asistencia Mis cursos Archivos Soporte Ayuda Reportar un…" at bounding box center [485, 274] width 970 height 548
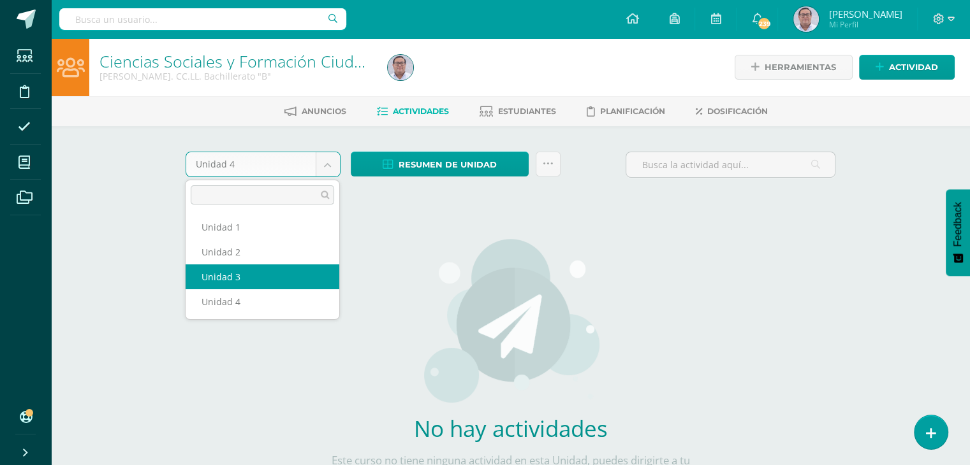
select select "Unidad 3"
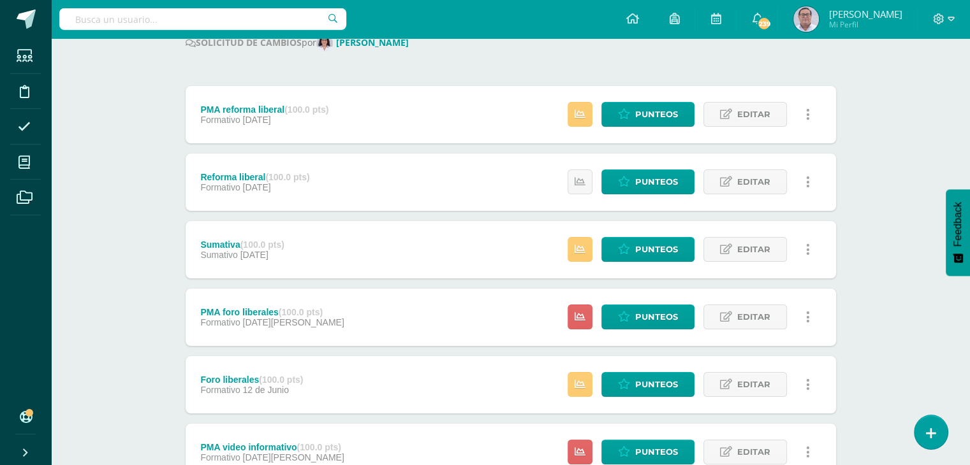
scroll to position [191, 0]
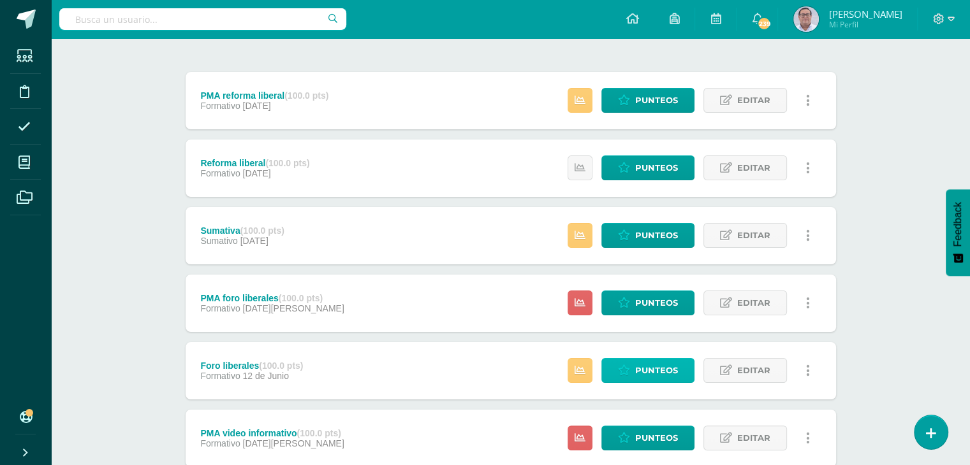
click at [635, 377] on link "Punteos" at bounding box center [647, 370] width 93 height 25
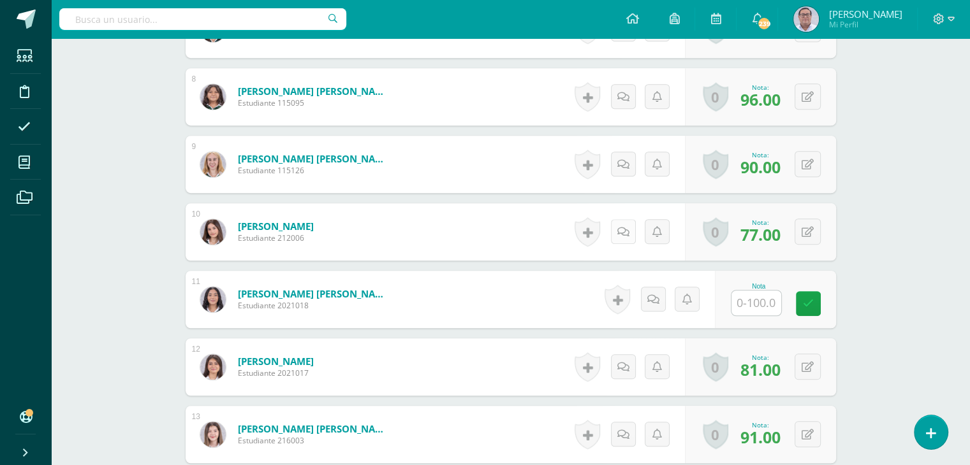
scroll to position [849, 0]
click at [750, 306] on input "text" at bounding box center [756, 302] width 50 height 25
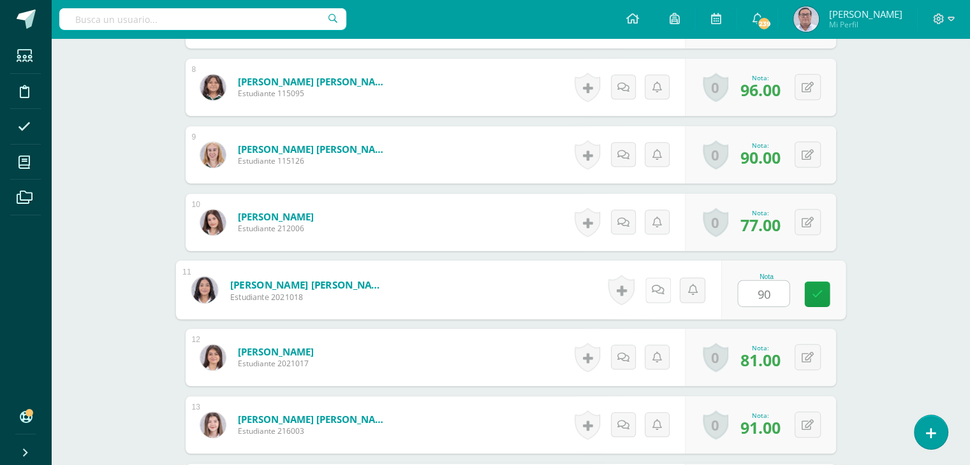
scroll to position [880, 0]
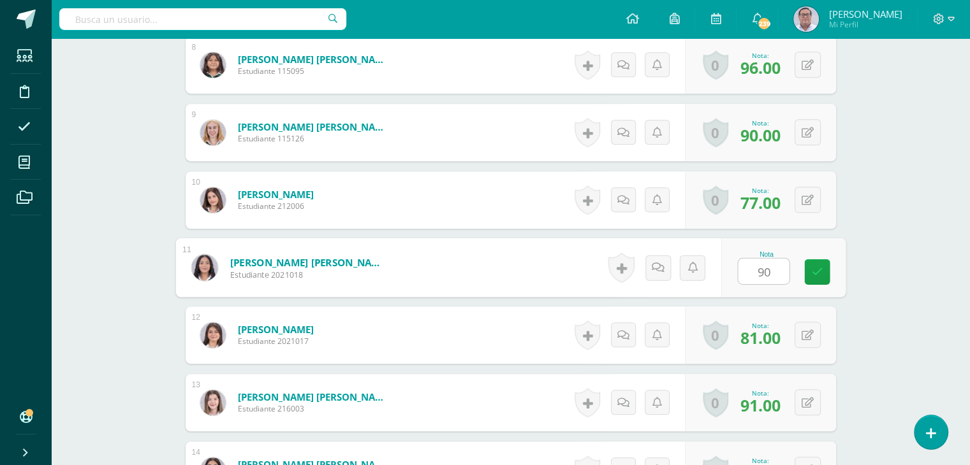
type input "9"
type input "85"
click at [811, 271] on icon at bounding box center [816, 272] width 11 height 11
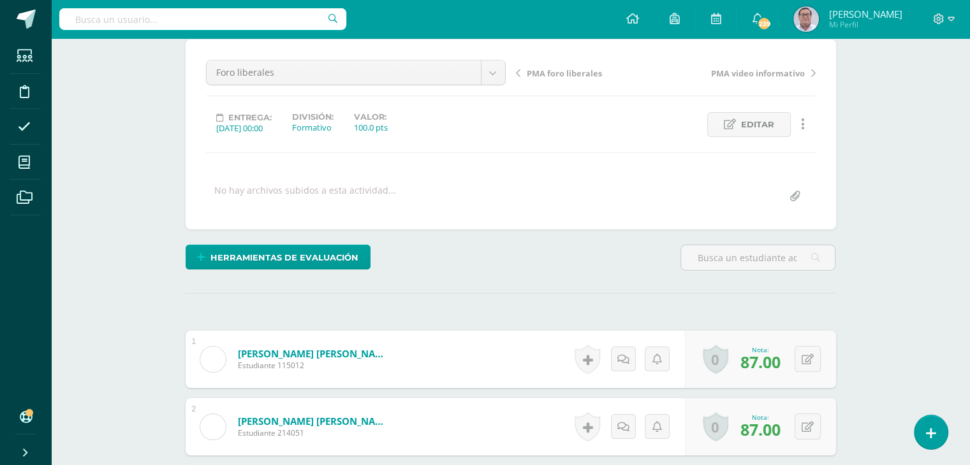
scroll to position [0, 0]
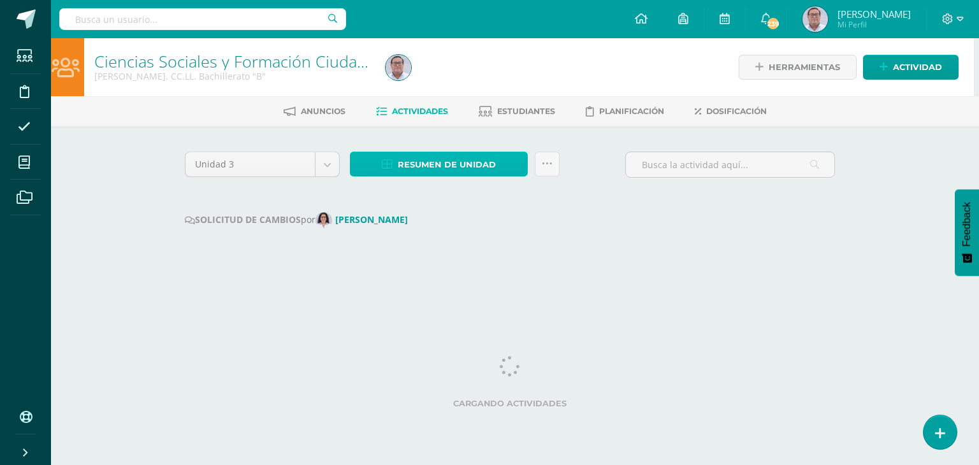
click at [455, 168] on span "Resumen de unidad" at bounding box center [447, 165] width 98 height 24
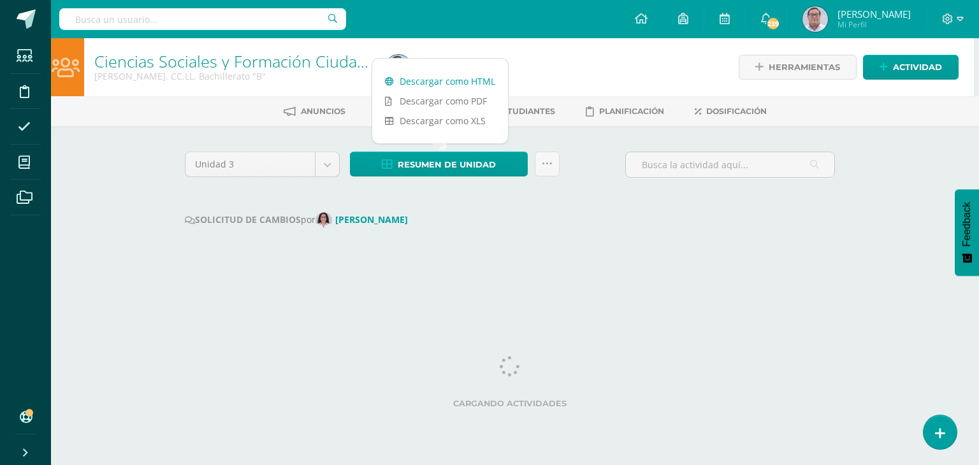
click at [458, 84] on link "Descargar como HTML" at bounding box center [440, 81] width 136 height 20
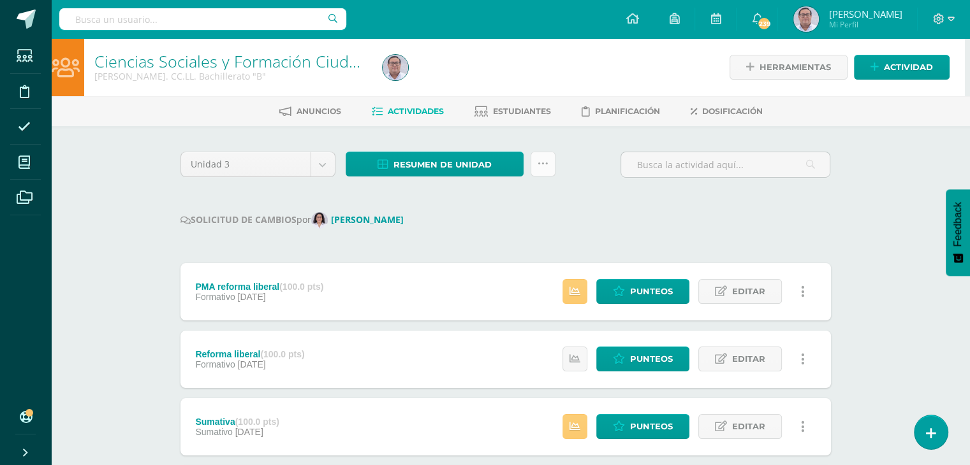
click at [541, 169] on link at bounding box center [543, 164] width 25 height 25
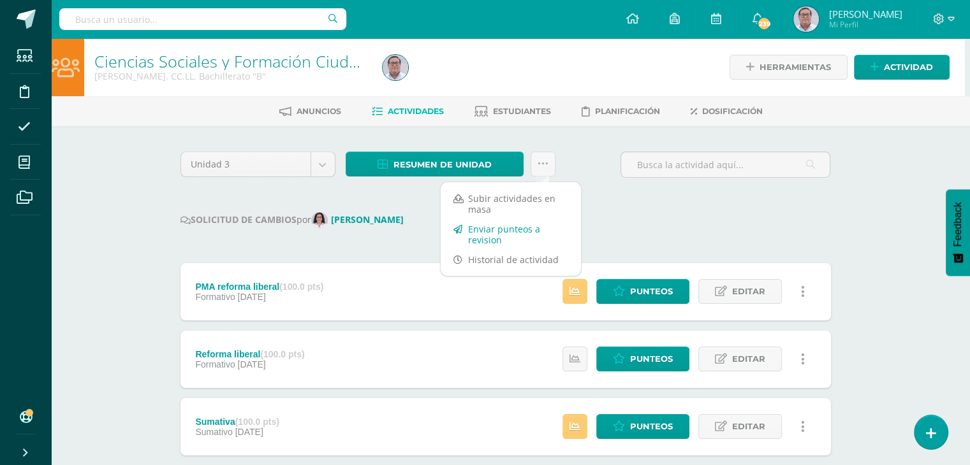
click at [506, 234] on link "Enviar punteos a revision" at bounding box center [511, 234] width 140 height 31
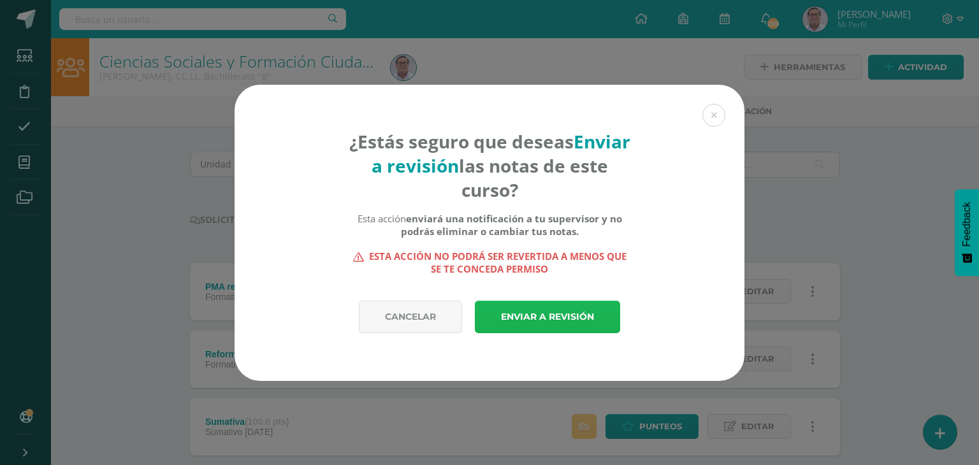
click at [538, 310] on link "Enviar a revisión" at bounding box center [547, 317] width 145 height 33
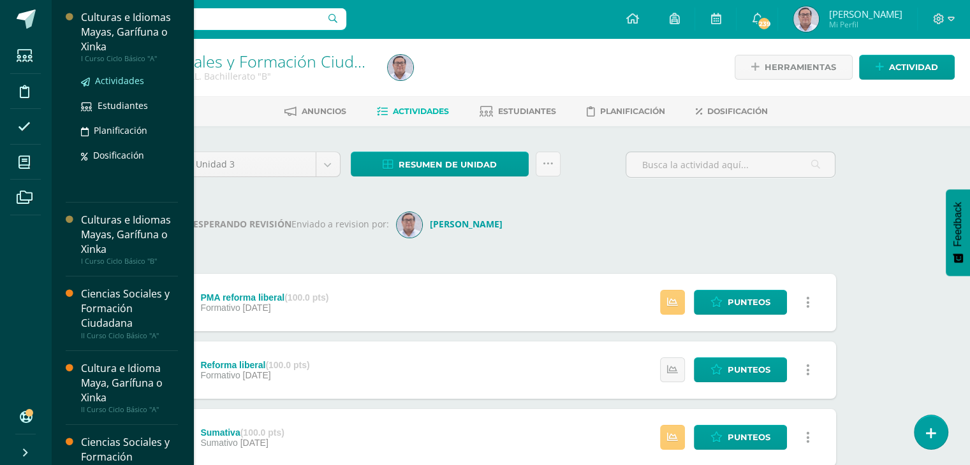
click at [120, 82] on span "Actividades" at bounding box center [119, 81] width 49 height 12
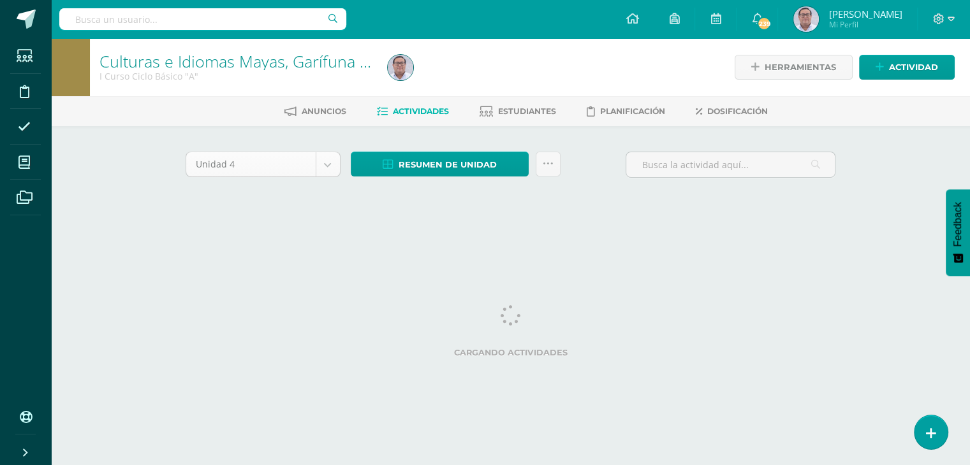
click at [337, 168] on body "Estudiantes Disciplina Asistencia Mis cursos Archivos Soporte Ayuda Reportar un…" at bounding box center [485, 119] width 970 height 238
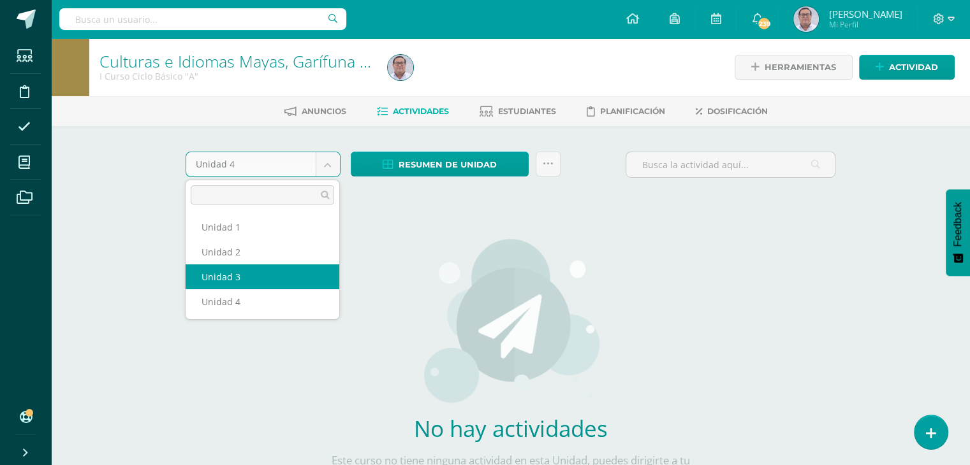
select select "Unidad 3"
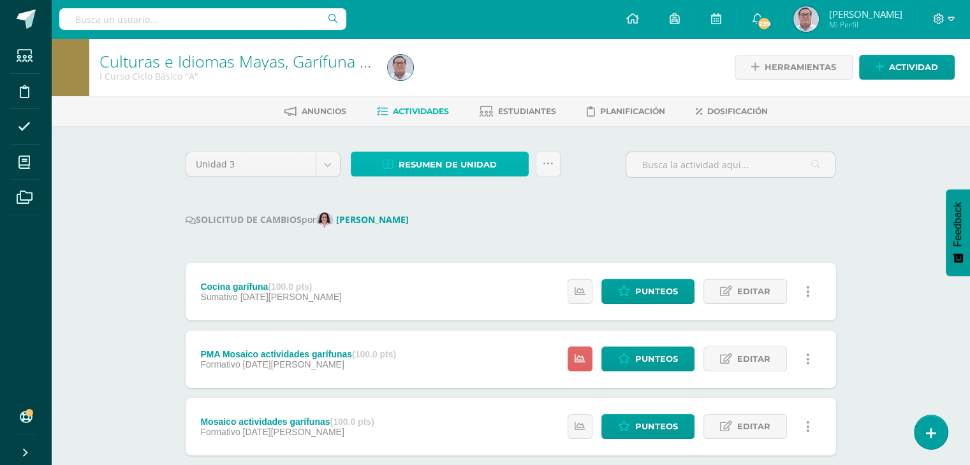
click at [467, 164] on span "Resumen de unidad" at bounding box center [448, 165] width 98 height 24
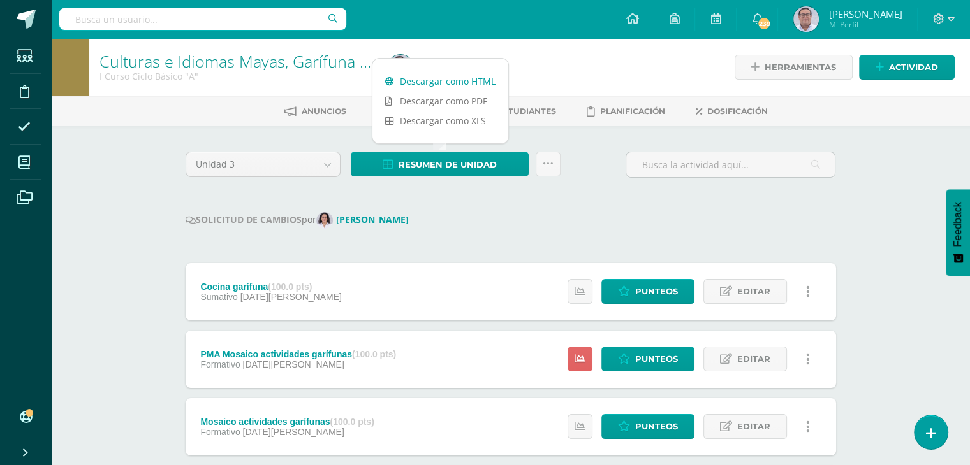
click at [451, 81] on link "Descargar como HTML" at bounding box center [440, 81] width 136 height 20
click at [546, 162] on icon at bounding box center [548, 164] width 11 height 11
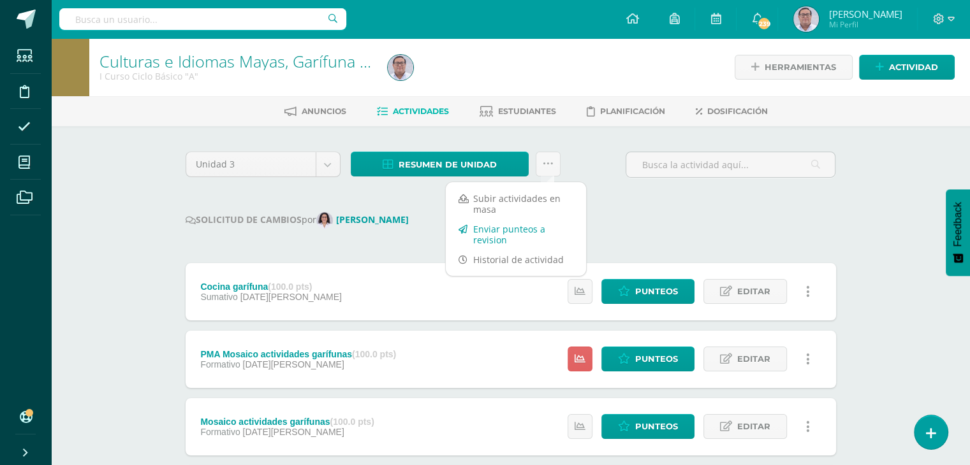
click at [521, 231] on link "Enviar punteos a revision" at bounding box center [516, 234] width 140 height 31
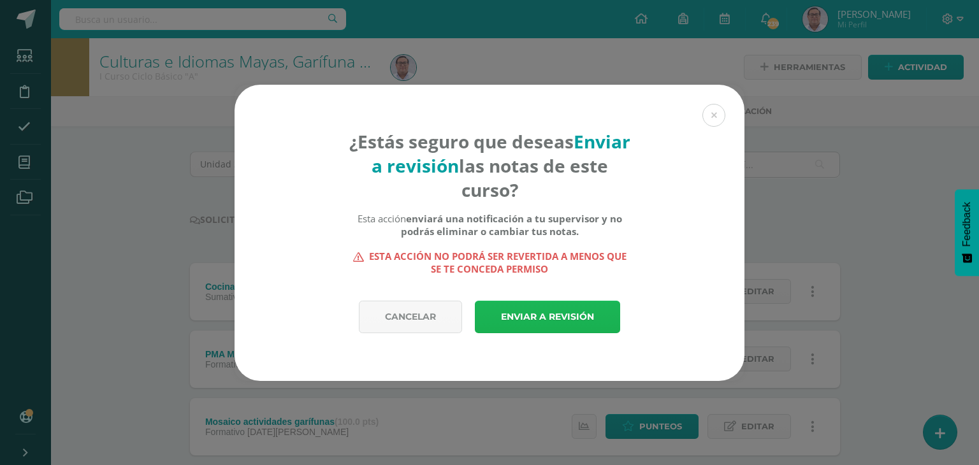
click at [548, 318] on link "Enviar a revisión" at bounding box center [547, 317] width 145 height 33
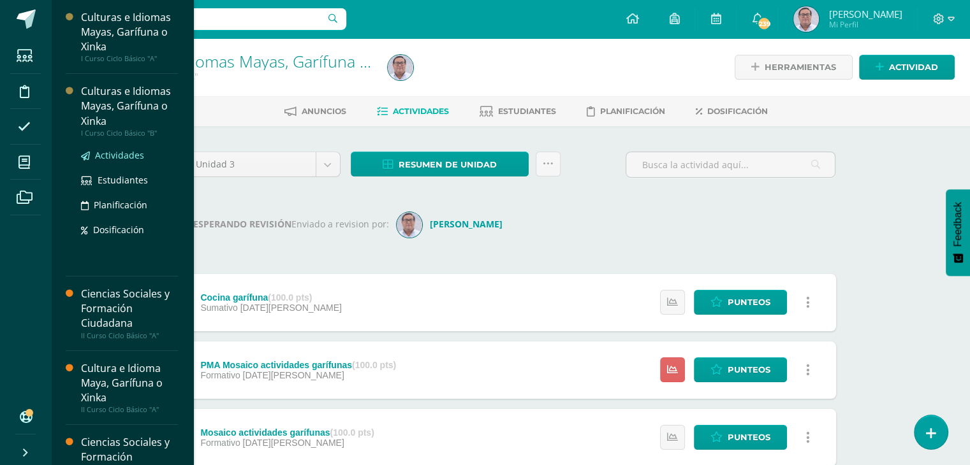
click at [111, 152] on span "Actividades" at bounding box center [119, 155] width 49 height 12
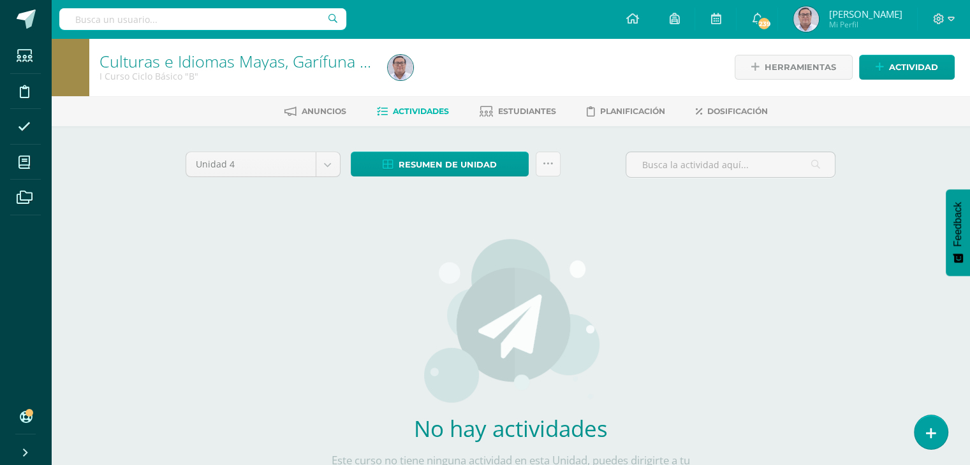
click at [112, 146] on div "Culturas e Idiomas Mayas, Garífuna o Xinka I Curso Ciclo Básico "B" Herramienta…" at bounding box center [510, 292] width 919 height 509
click at [329, 172] on body "Estudiantes Disciplina Asistencia Mis cursos Archivos Soporte Ayuda Reportar un…" at bounding box center [485, 274] width 970 height 548
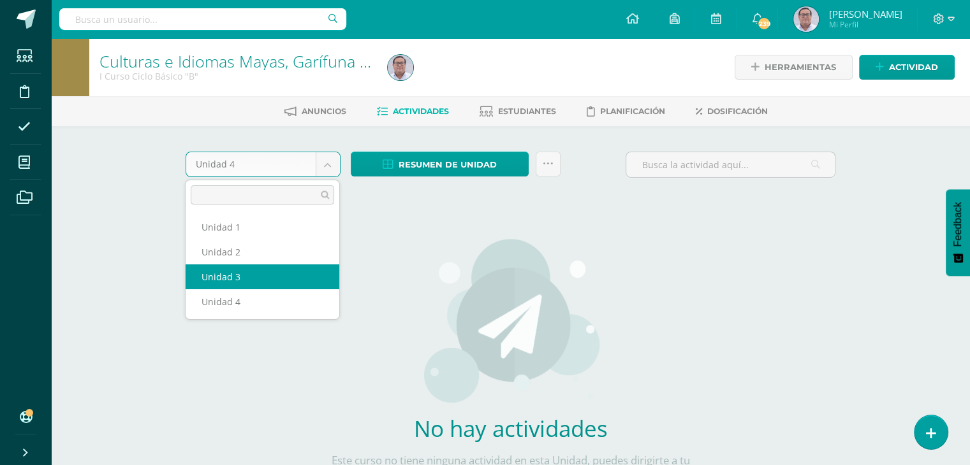
select select "Unidad 3"
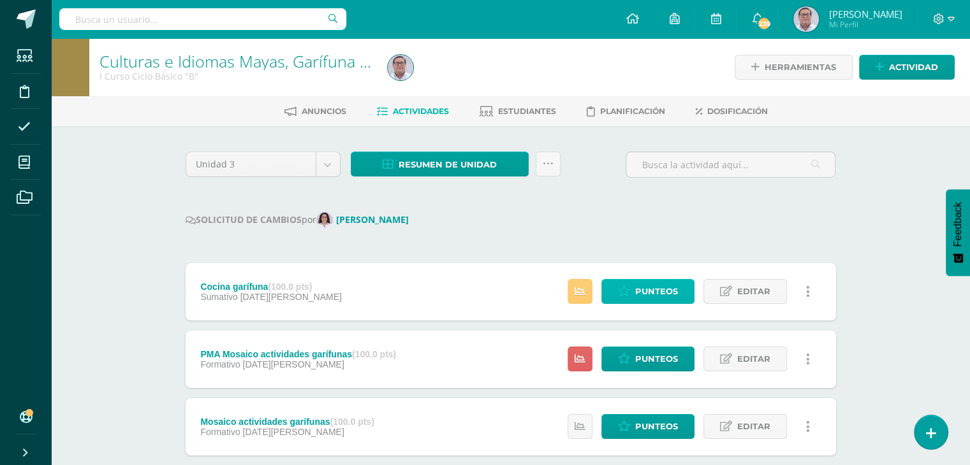
click at [670, 291] on span "Punteos" at bounding box center [656, 292] width 43 height 24
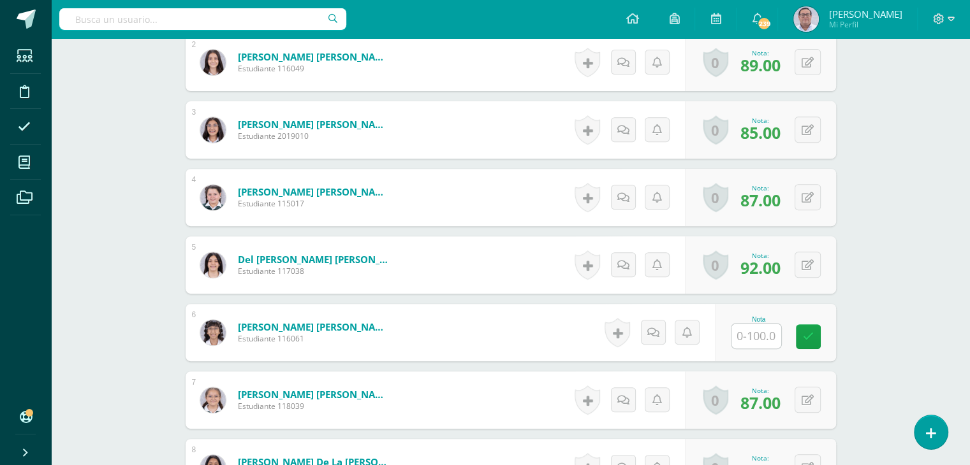
scroll to position [574, 0]
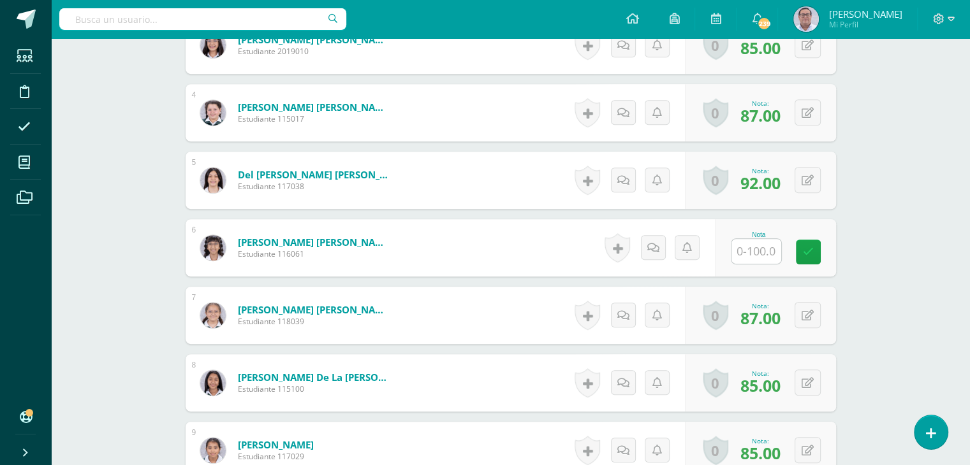
click at [752, 252] on input "text" at bounding box center [756, 251] width 50 height 25
type input "85"
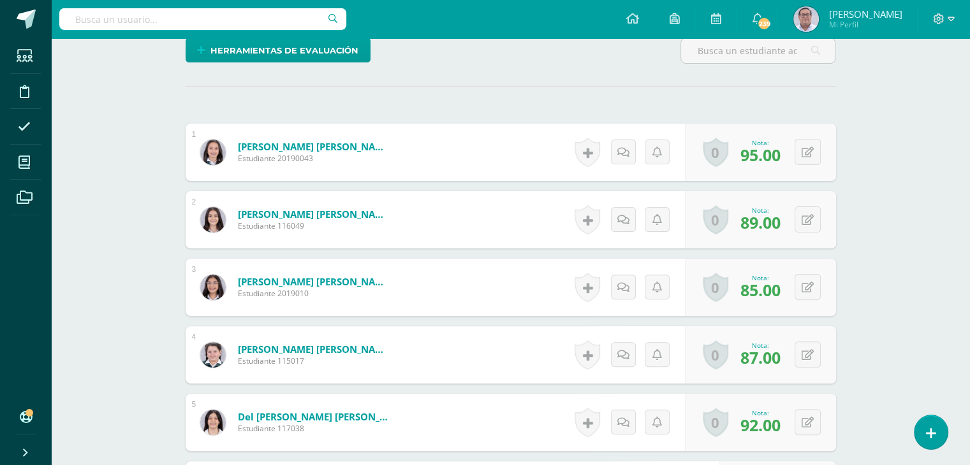
scroll to position [255, 0]
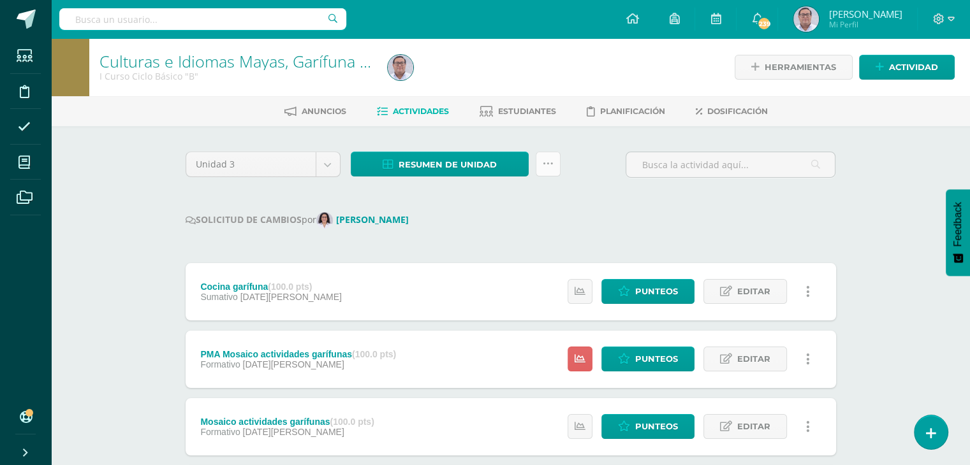
click at [550, 161] on icon at bounding box center [548, 164] width 11 height 11
click at [466, 166] on span "Resumen de unidad" at bounding box center [448, 165] width 98 height 24
click at [467, 80] on link "Descargar como HTML" at bounding box center [440, 81] width 136 height 20
click at [553, 169] on link at bounding box center [548, 164] width 25 height 25
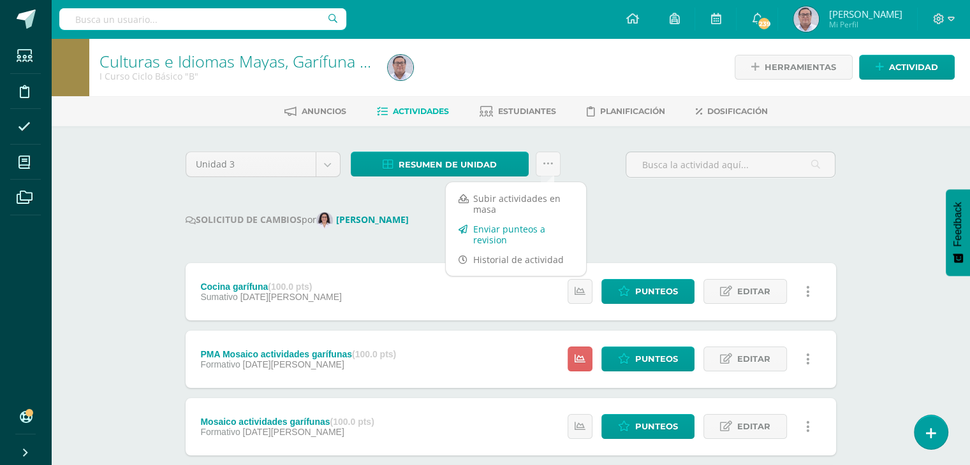
click at [523, 235] on link "Enviar punteos a revision" at bounding box center [516, 234] width 140 height 31
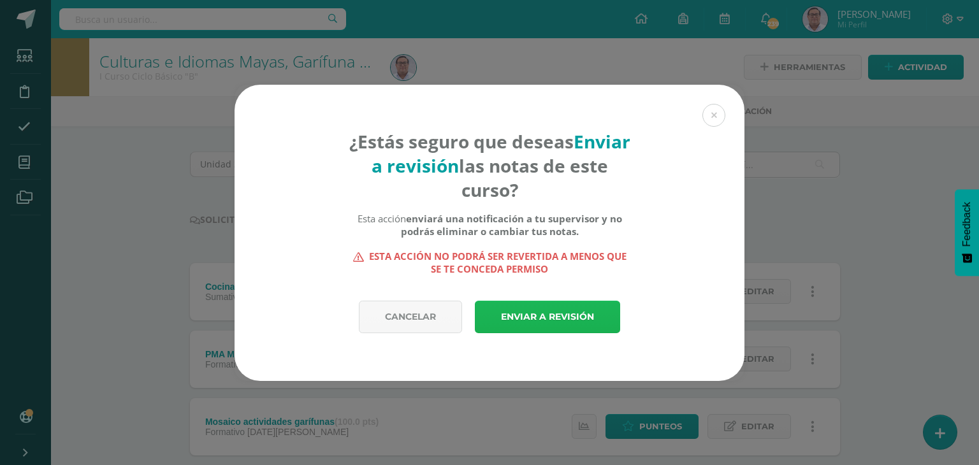
click at [533, 314] on link "Enviar a revisión" at bounding box center [547, 317] width 145 height 33
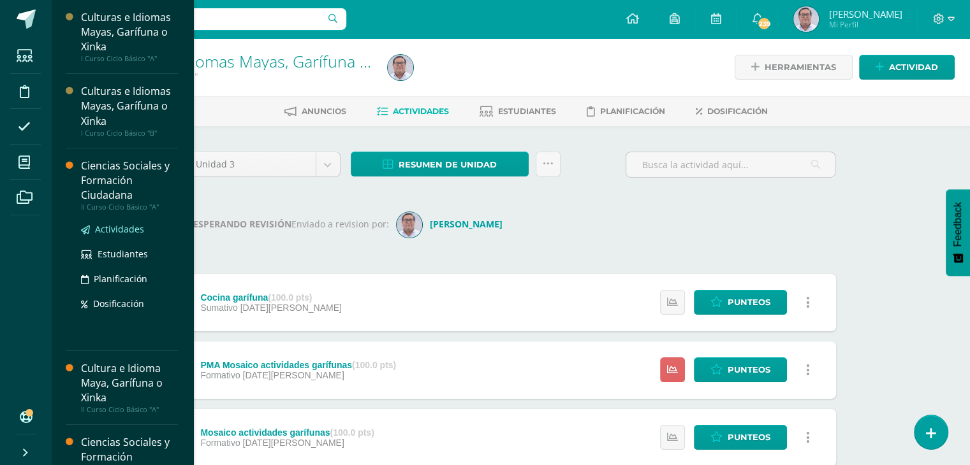
click at [123, 231] on span "Actividades" at bounding box center [119, 229] width 49 height 12
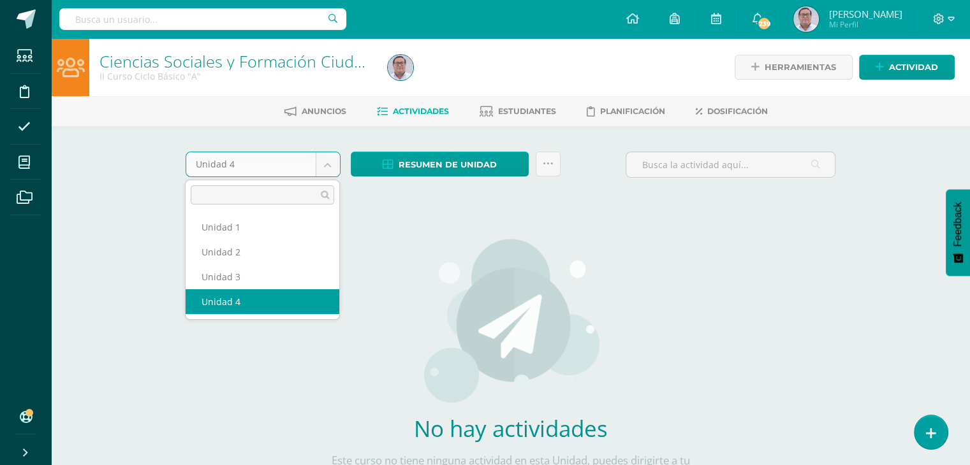
click at [330, 165] on body "Estudiantes Disciplina Asistencia Mis cursos Archivos Soporte Ayuda Reportar un…" at bounding box center [485, 274] width 970 height 548
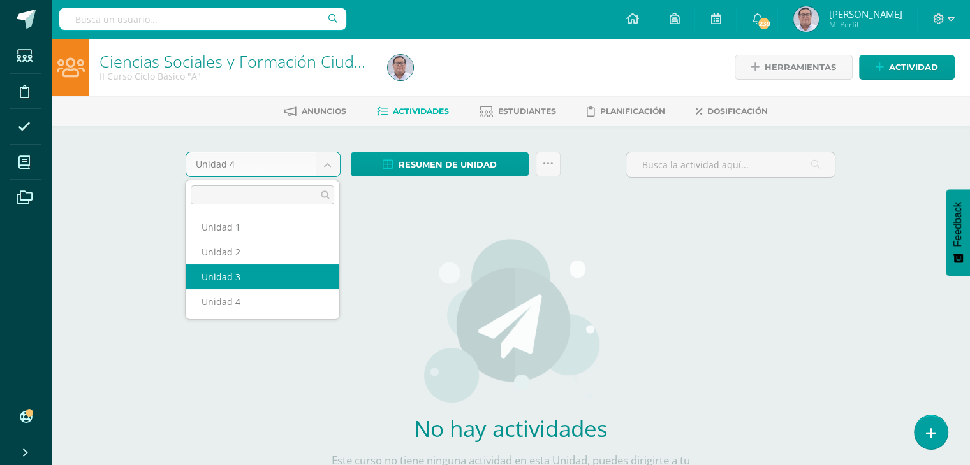
select select "Unidad 3"
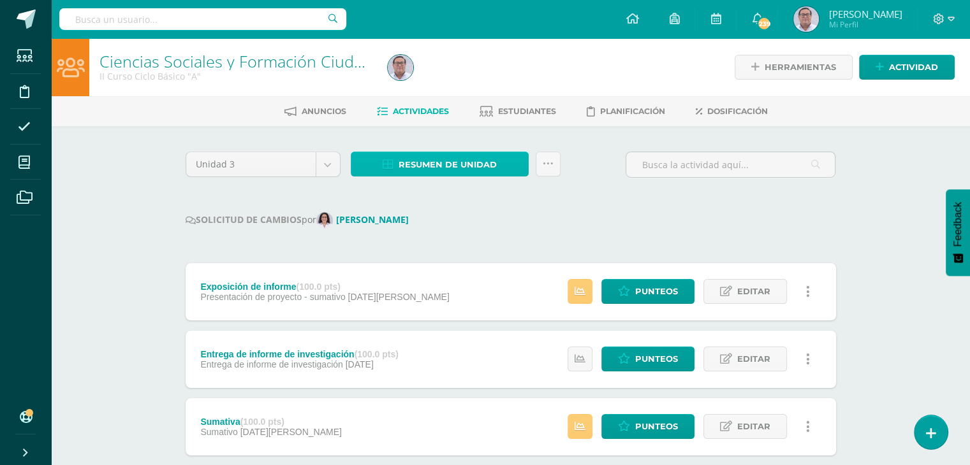
click at [470, 163] on span "Resumen de unidad" at bounding box center [448, 165] width 98 height 24
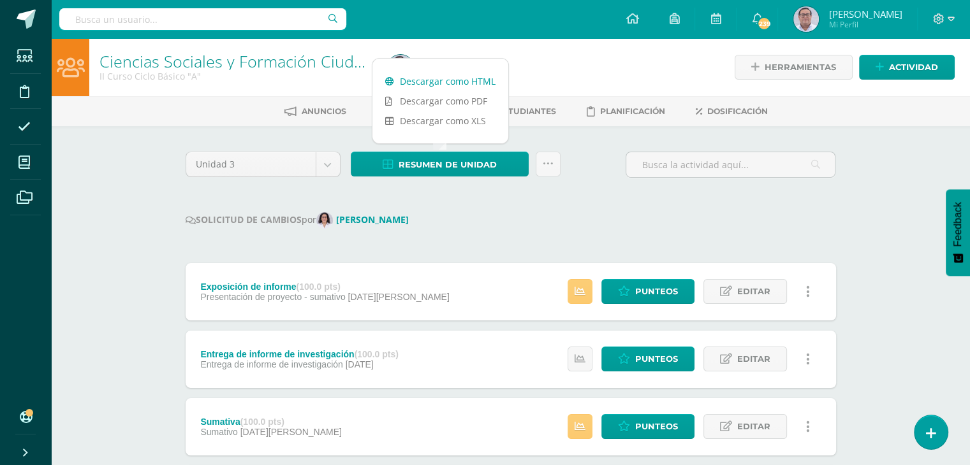
click at [454, 81] on link "Descargar como HTML" at bounding box center [440, 81] width 136 height 20
click at [553, 169] on link at bounding box center [548, 164] width 25 height 25
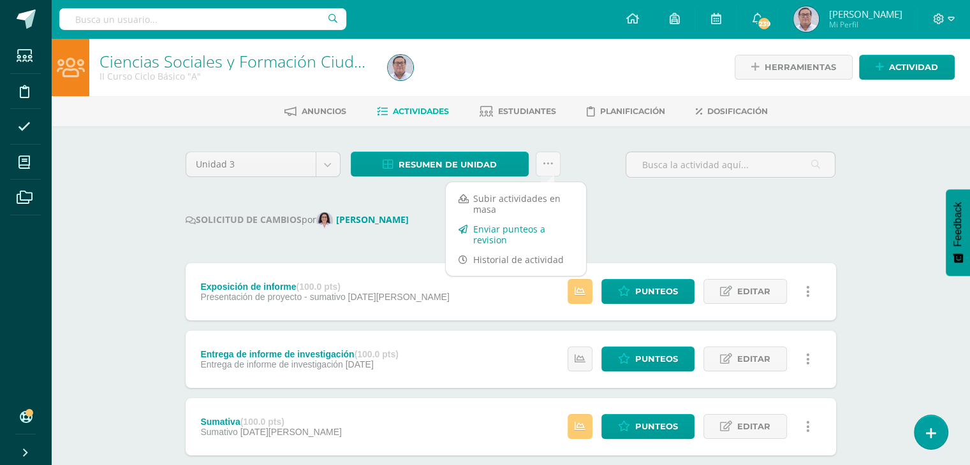
click at [525, 232] on link "Enviar punteos a revision" at bounding box center [516, 234] width 140 height 31
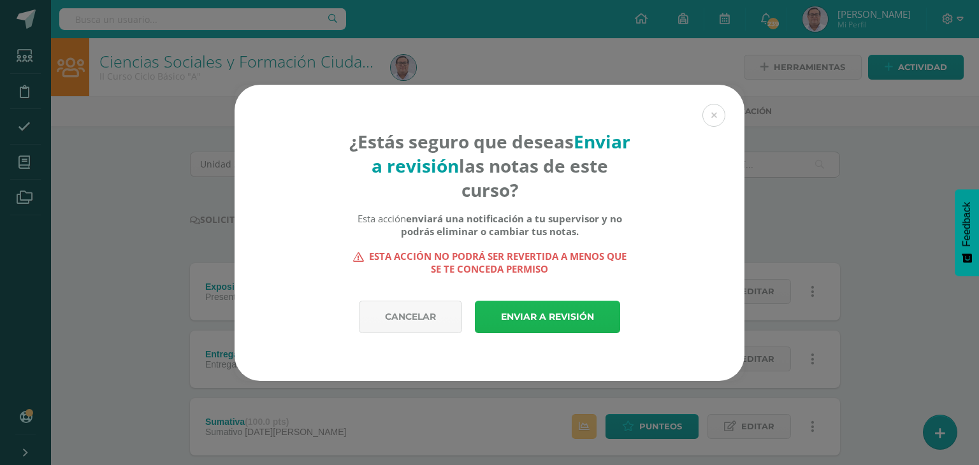
click at [544, 311] on link "Enviar a revisión" at bounding box center [547, 317] width 145 height 33
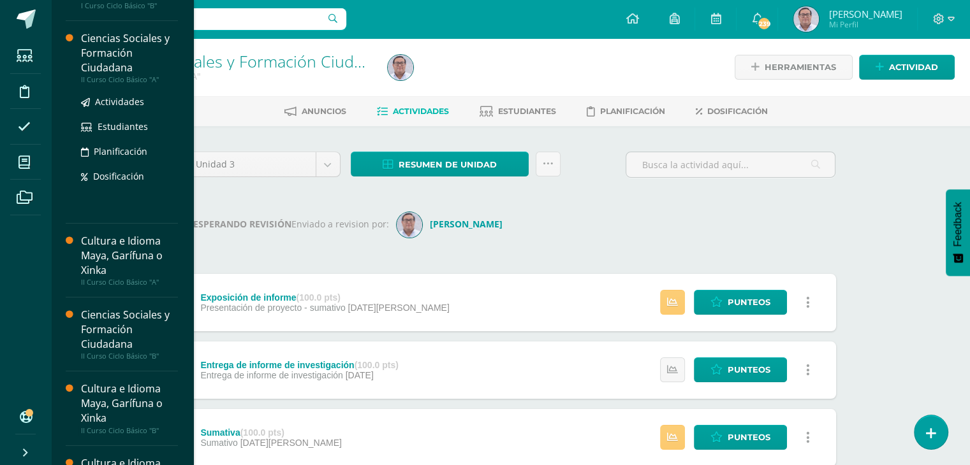
scroll to position [191, 0]
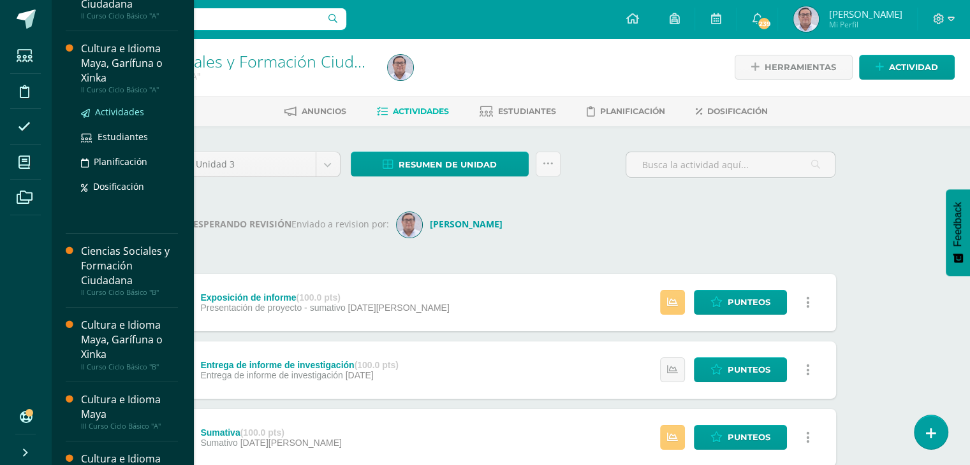
click at [126, 114] on span "Actividades" at bounding box center [119, 112] width 49 height 12
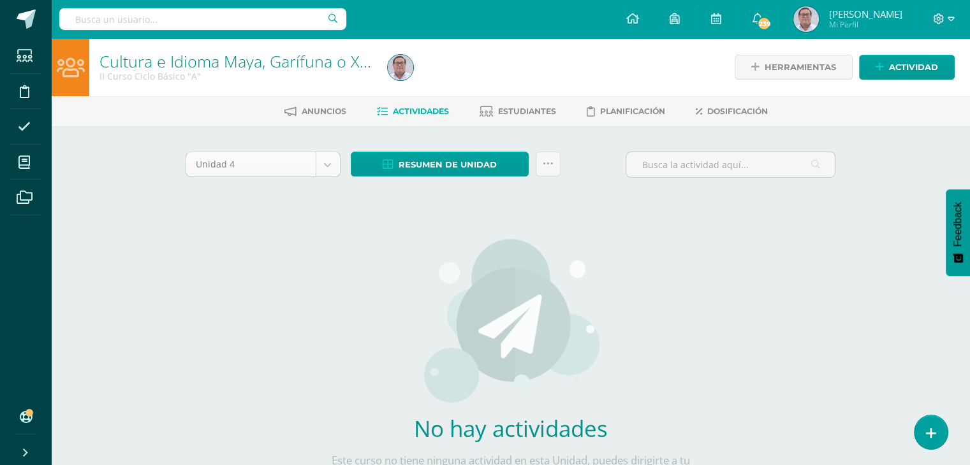
click at [321, 169] on body "Estudiantes Disciplina Asistencia Mis cursos Archivos Soporte Ayuda Reportar un…" at bounding box center [485, 274] width 970 height 548
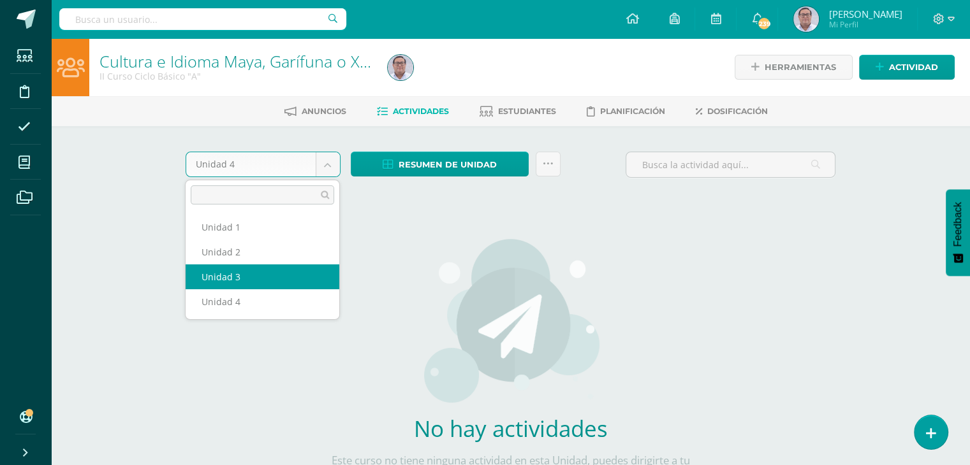
select select "Unidad 3"
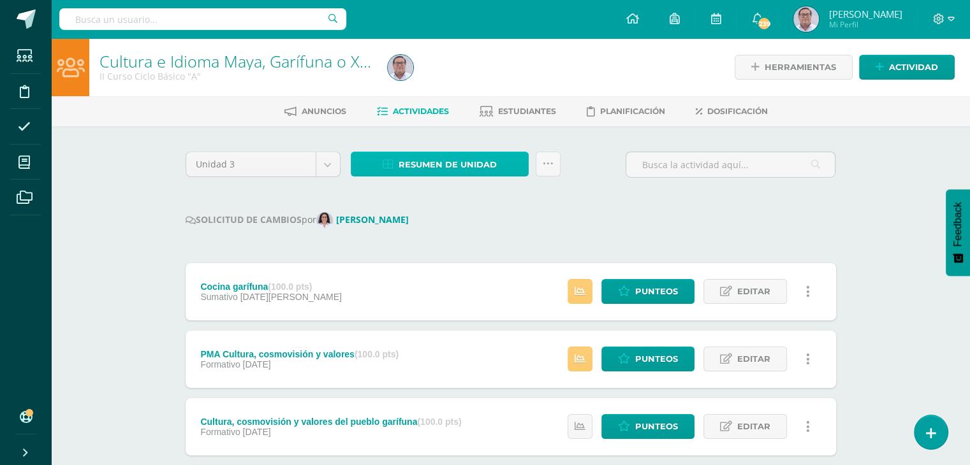
click at [457, 168] on span "Resumen de unidad" at bounding box center [448, 165] width 98 height 24
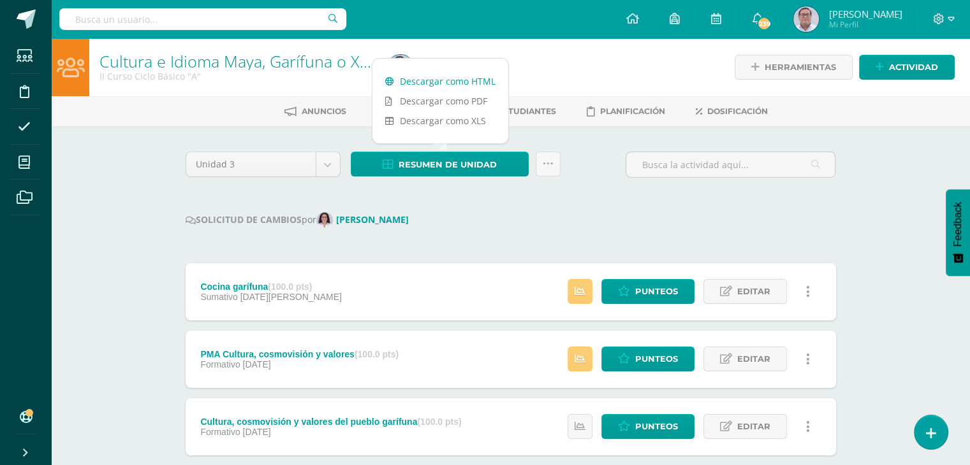
click at [451, 81] on link "Descargar como HTML" at bounding box center [440, 81] width 136 height 20
click at [545, 169] on link at bounding box center [548, 164] width 25 height 25
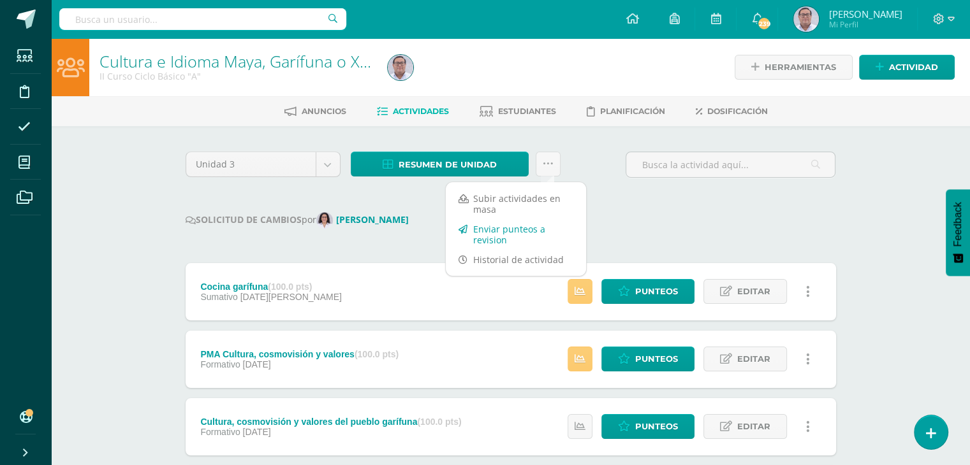
click at [500, 235] on link "Enviar punteos a revision" at bounding box center [516, 234] width 140 height 31
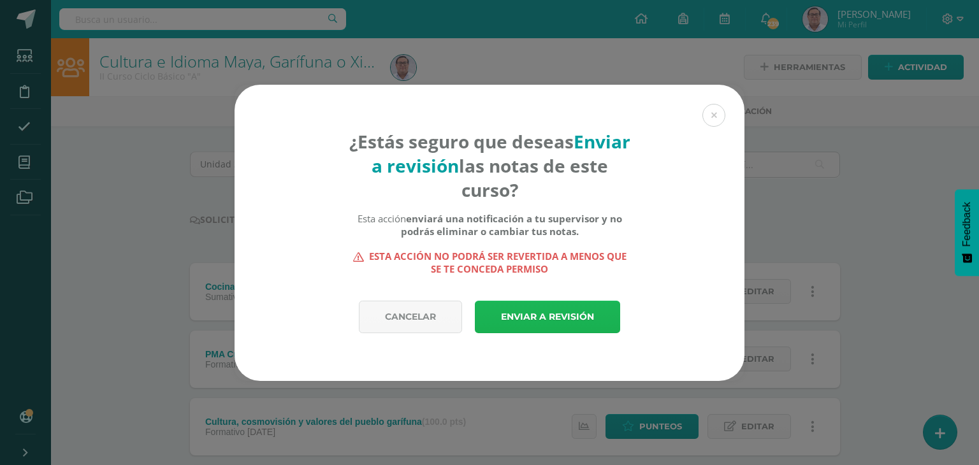
click at [550, 310] on link "Enviar a revisión" at bounding box center [547, 317] width 145 height 33
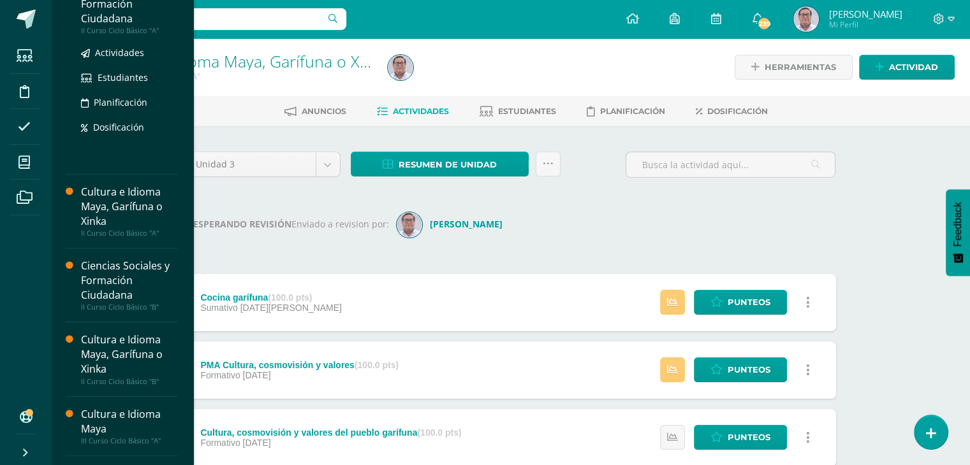
scroll to position [191, 0]
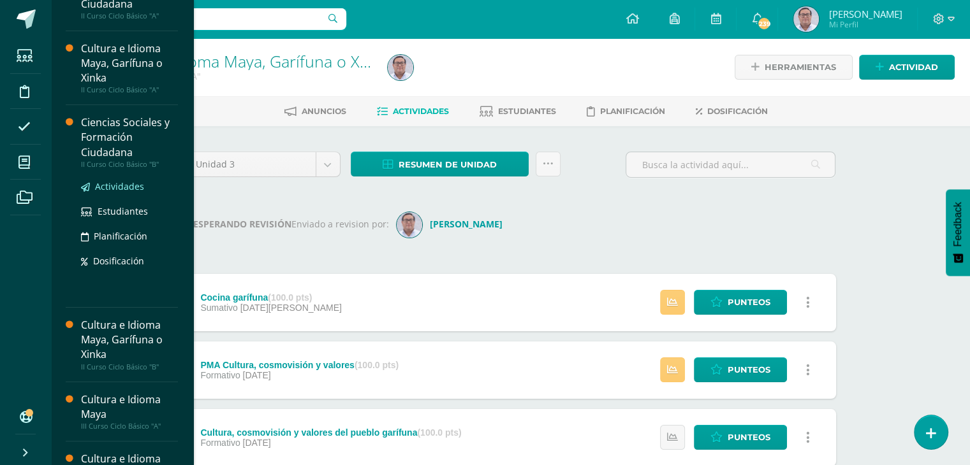
click at [129, 187] on span "Actividades" at bounding box center [119, 186] width 49 height 12
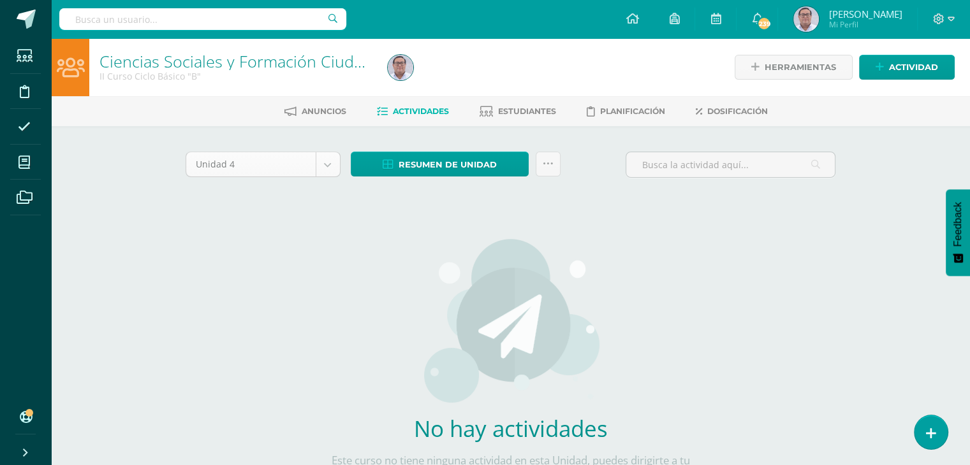
click at [332, 168] on body "Estudiantes Disciplina Asistencia Mis cursos Archivos Soporte Ayuda Reportar un…" at bounding box center [485, 274] width 970 height 548
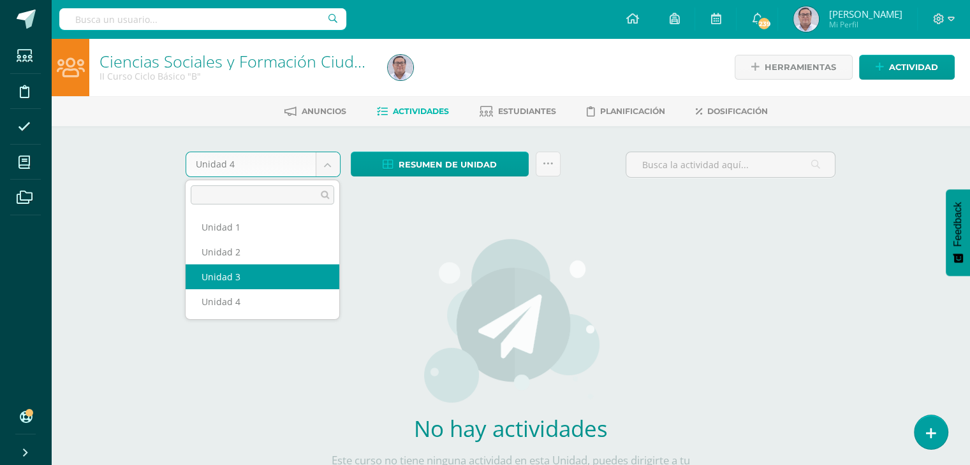
select select "Unidad 3"
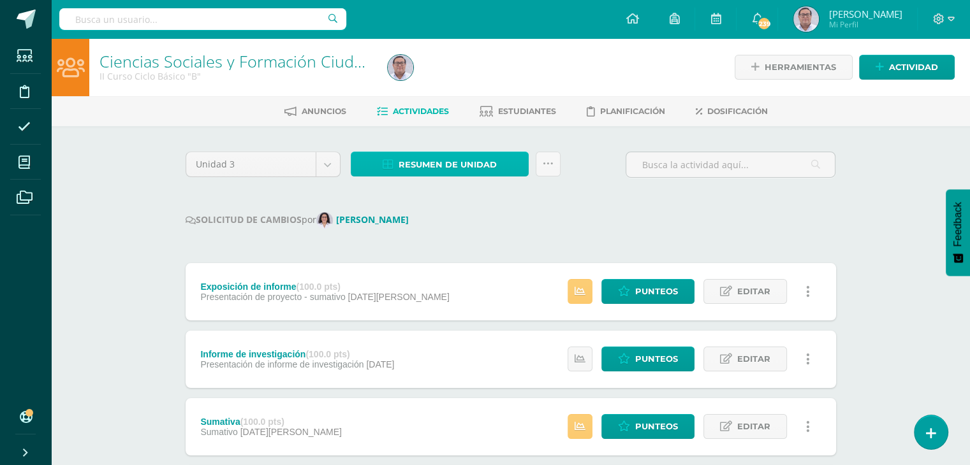
click at [467, 166] on span "Resumen de unidad" at bounding box center [448, 165] width 98 height 24
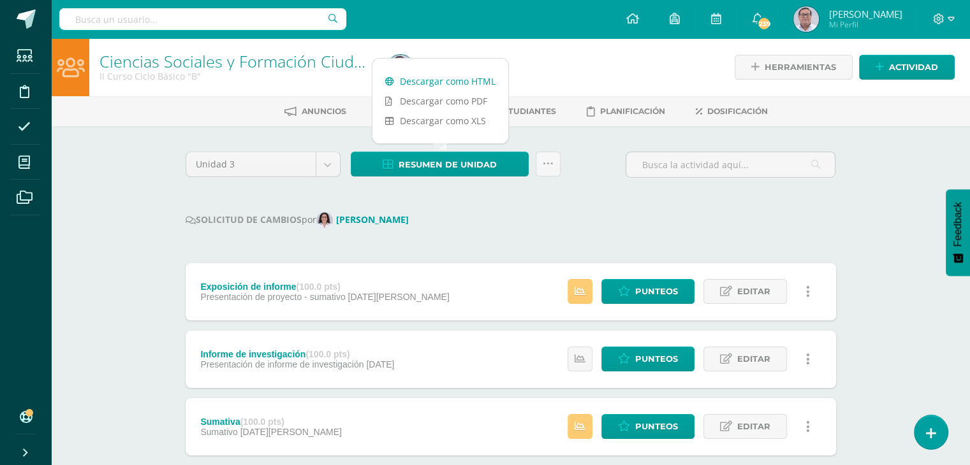
click at [464, 83] on link "Descargar como HTML" at bounding box center [440, 81] width 136 height 20
click at [548, 163] on icon at bounding box center [548, 164] width 11 height 11
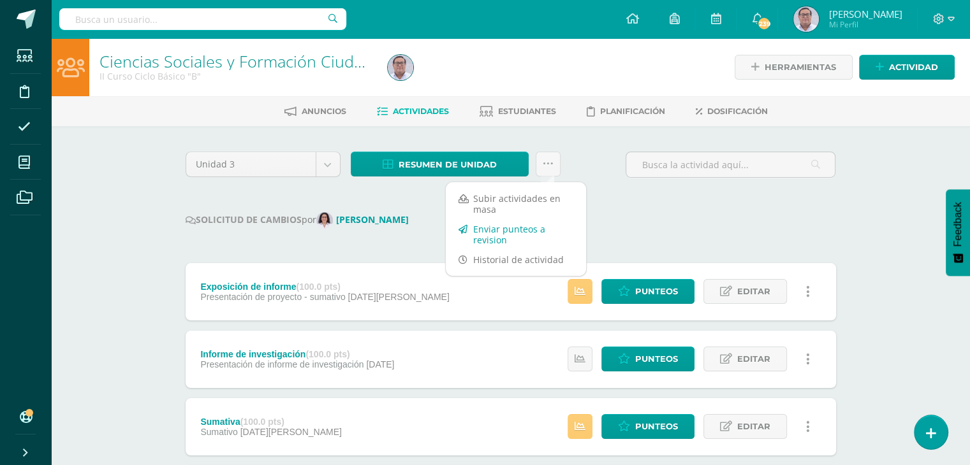
click at [532, 235] on link "Enviar punteos a revision" at bounding box center [516, 234] width 140 height 31
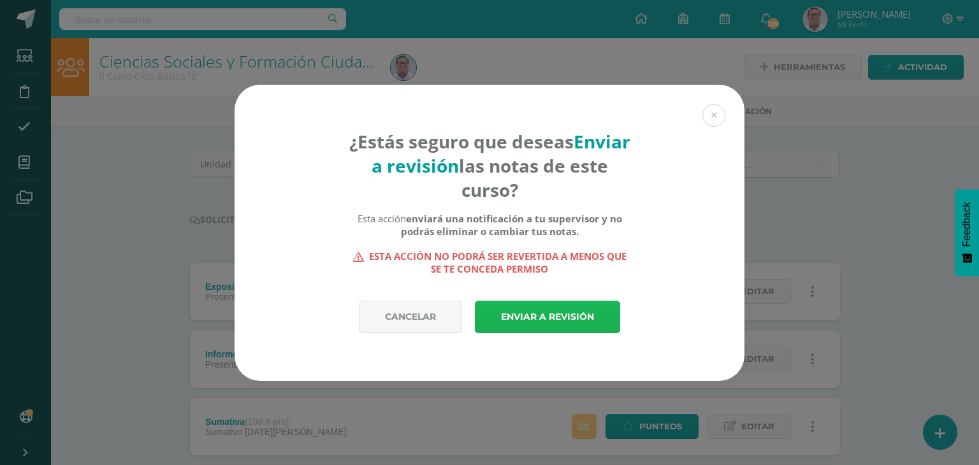
click at [553, 319] on link "Enviar a revisión" at bounding box center [547, 317] width 145 height 33
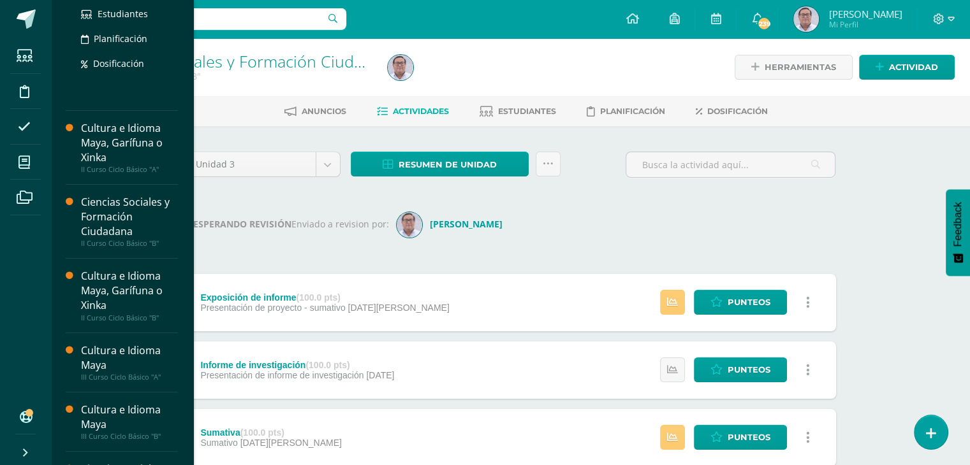
scroll to position [255, 0]
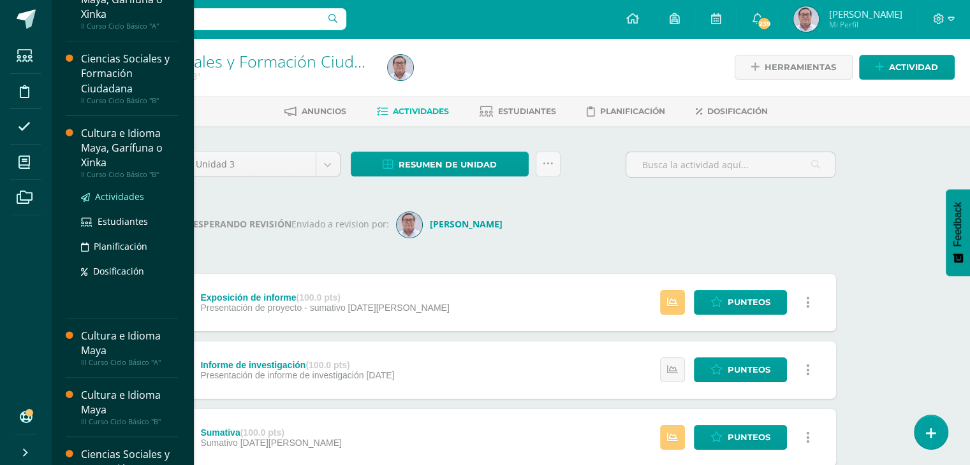
click at [121, 195] on span "Actividades" at bounding box center [119, 197] width 49 height 12
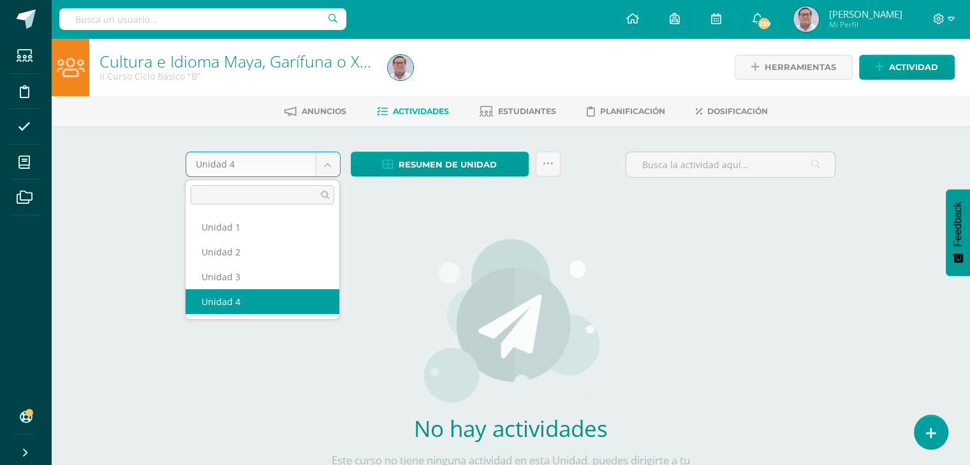
click at [329, 170] on body "Estudiantes Disciplina Asistencia Mis cursos Archivos Soporte Ayuda Reportar un…" at bounding box center [485, 274] width 970 height 548
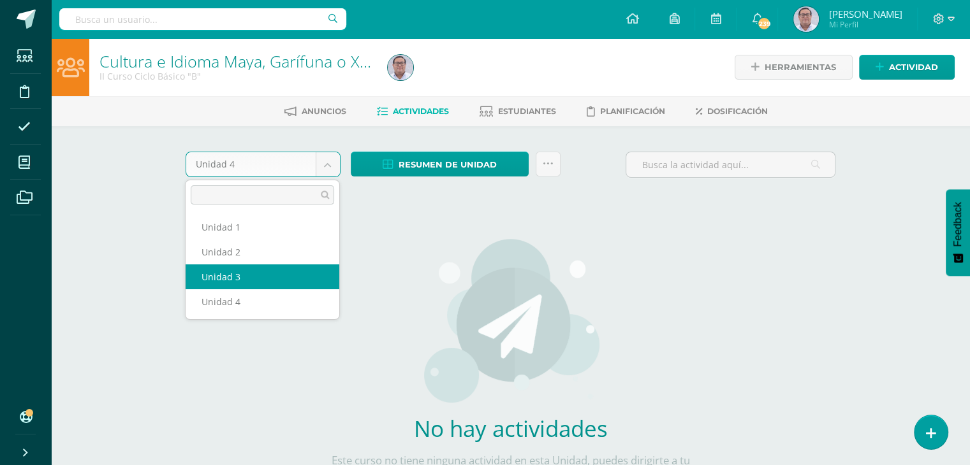
select select "Unidad 3"
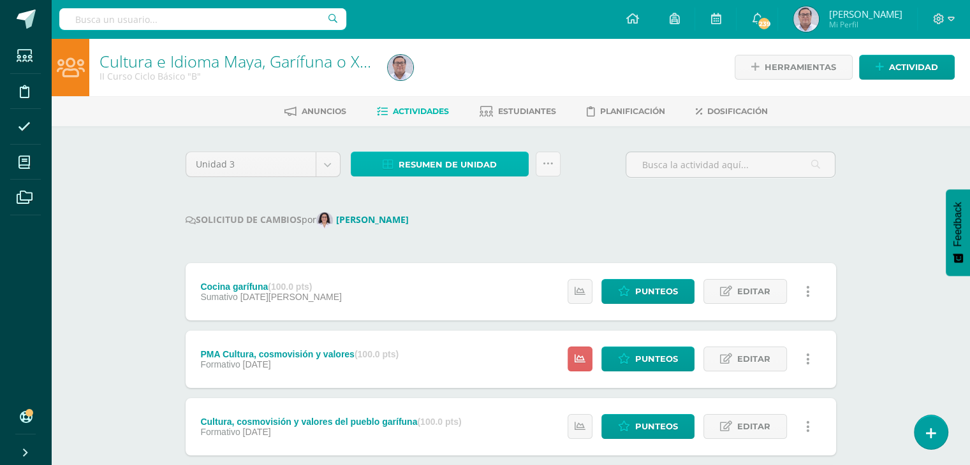
click at [470, 161] on span "Resumen de unidad" at bounding box center [448, 165] width 98 height 24
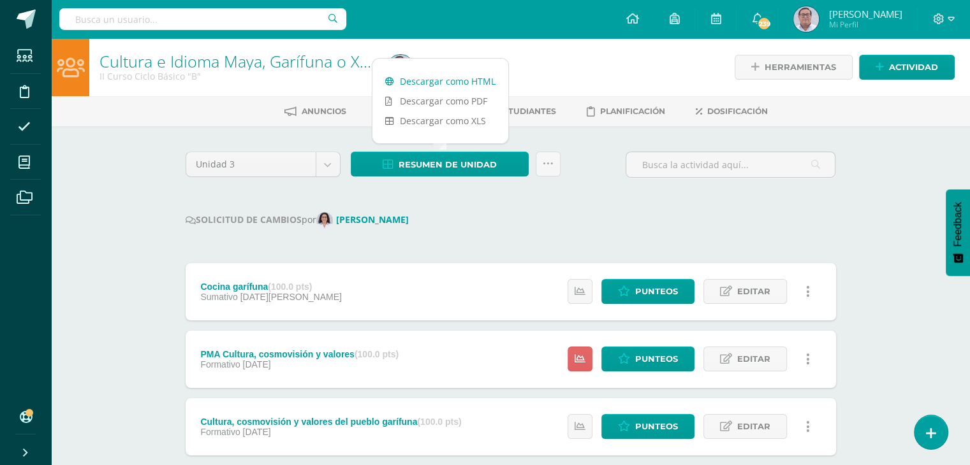
click at [462, 82] on link "Descargar como HTML" at bounding box center [440, 81] width 136 height 20
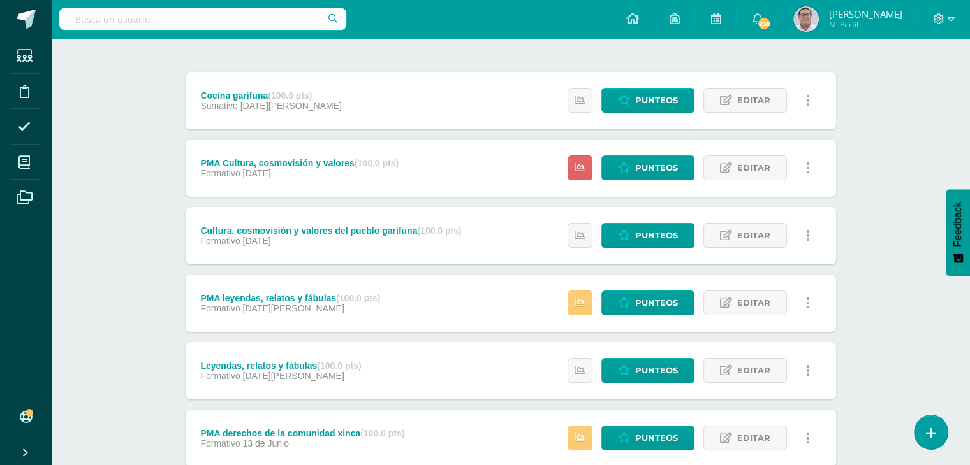
scroll to position [255, 0]
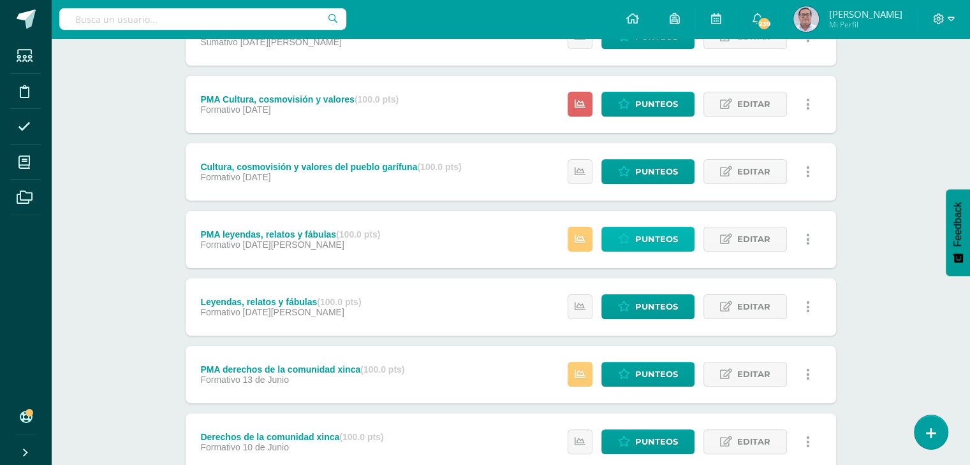
click at [668, 242] on span "Punteos" at bounding box center [656, 240] width 43 height 24
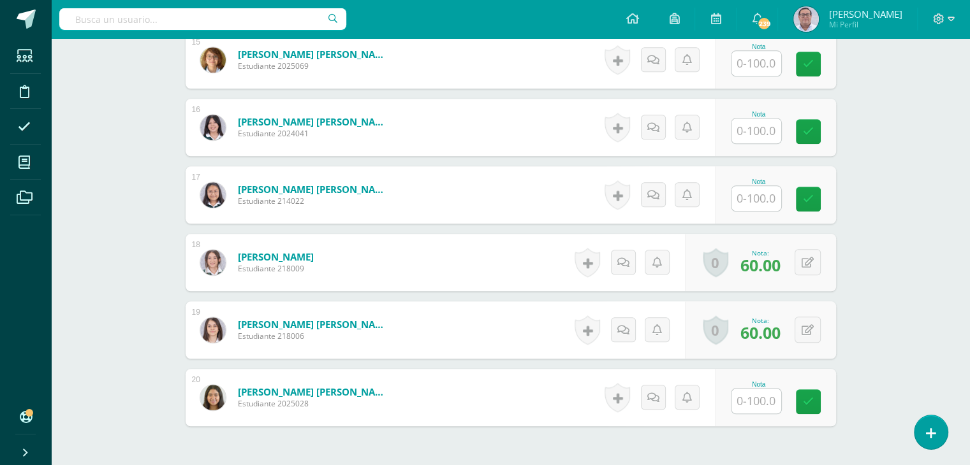
scroll to position [1359, 0]
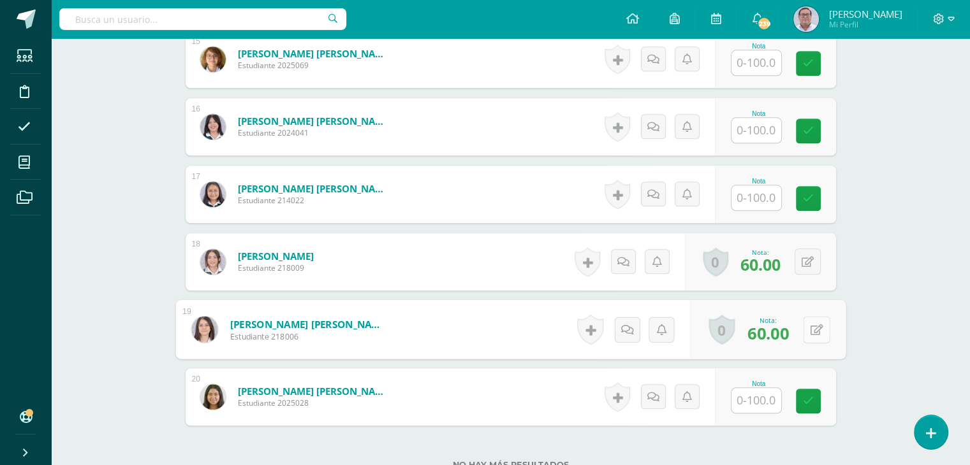
click at [802, 328] on div "0 [GEOGRAPHIC_DATA] Logros obtenidos Aún no hay logros agregados Nota: 60.00" at bounding box center [768, 329] width 156 height 59
click at [812, 326] on icon at bounding box center [816, 329] width 13 height 11
type input "75"
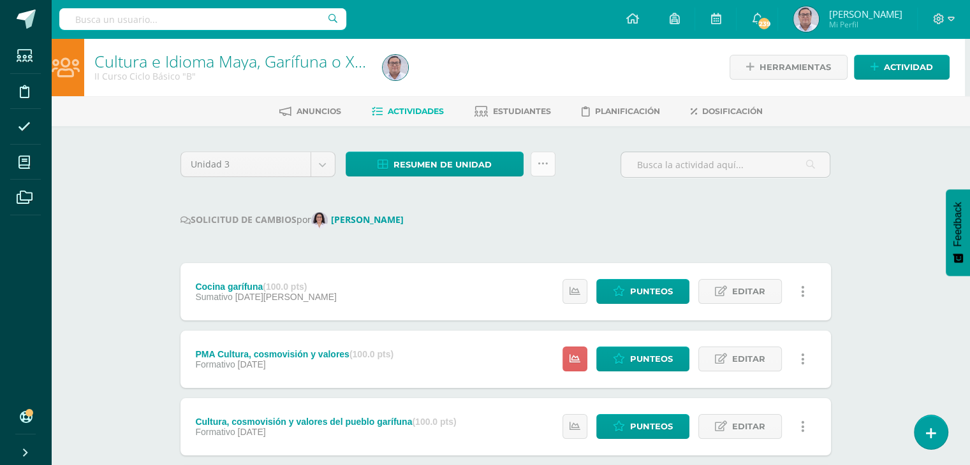
click at [543, 167] on icon at bounding box center [543, 164] width 11 height 11
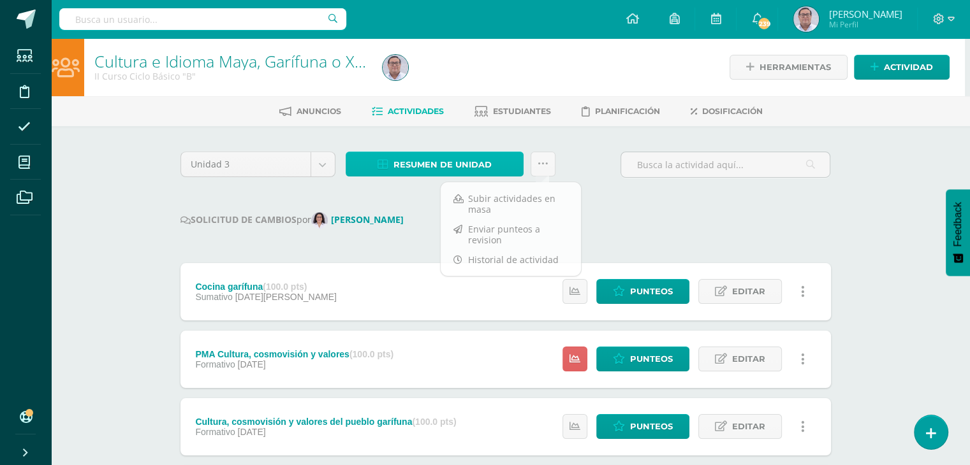
click at [465, 163] on span "Resumen de unidad" at bounding box center [442, 165] width 98 height 24
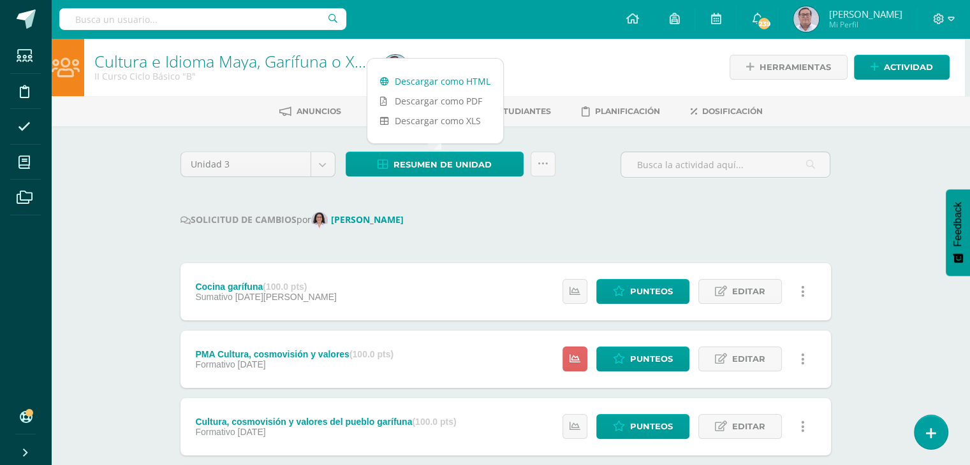
click at [446, 82] on link "Descargar como HTML" at bounding box center [435, 81] width 136 height 20
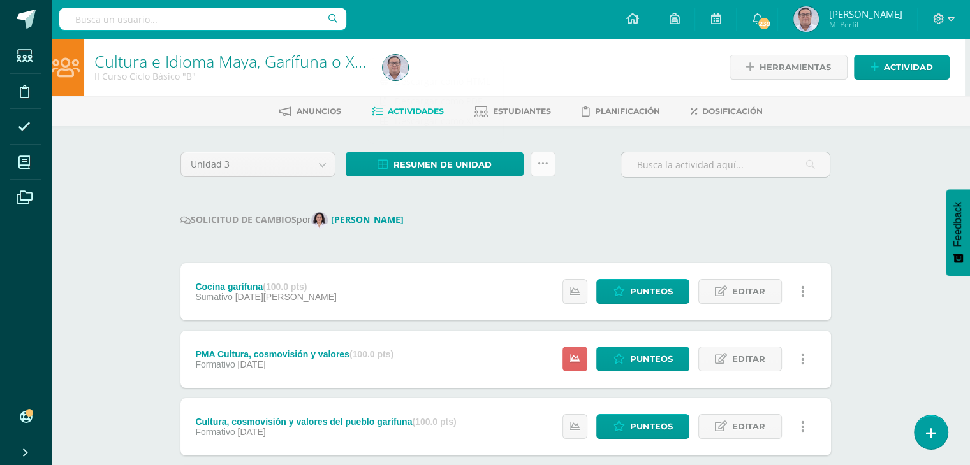
click at [553, 160] on link at bounding box center [543, 164] width 25 height 25
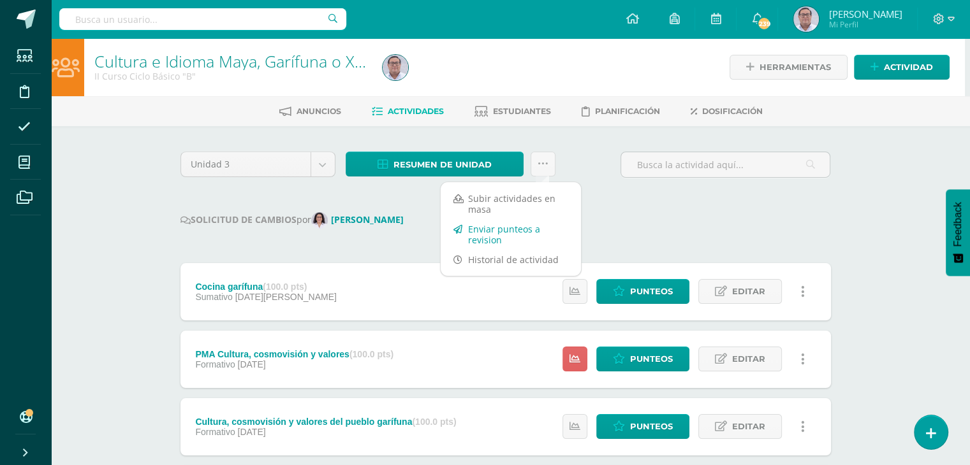
click at [512, 233] on link "Enviar punteos a revision" at bounding box center [511, 234] width 140 height 31
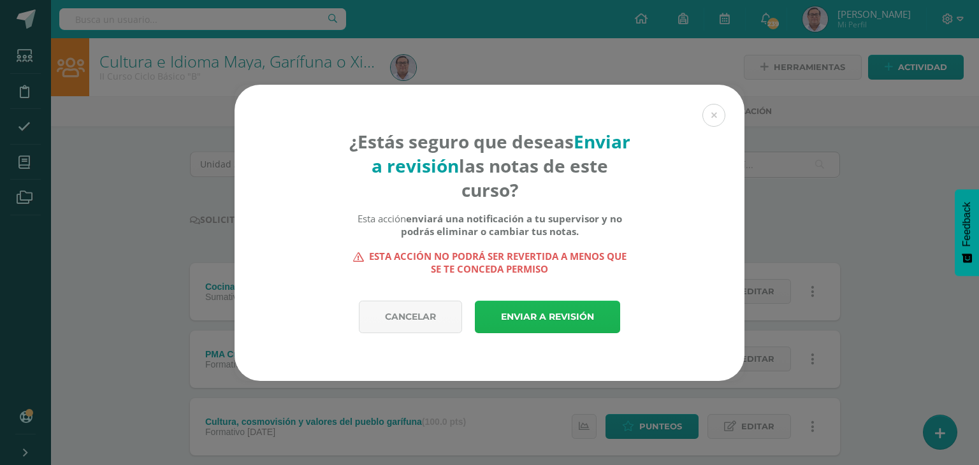
click at [536, 317] on link "Enviar a revisión" at bounding box center [547, 317] width 145 height 33
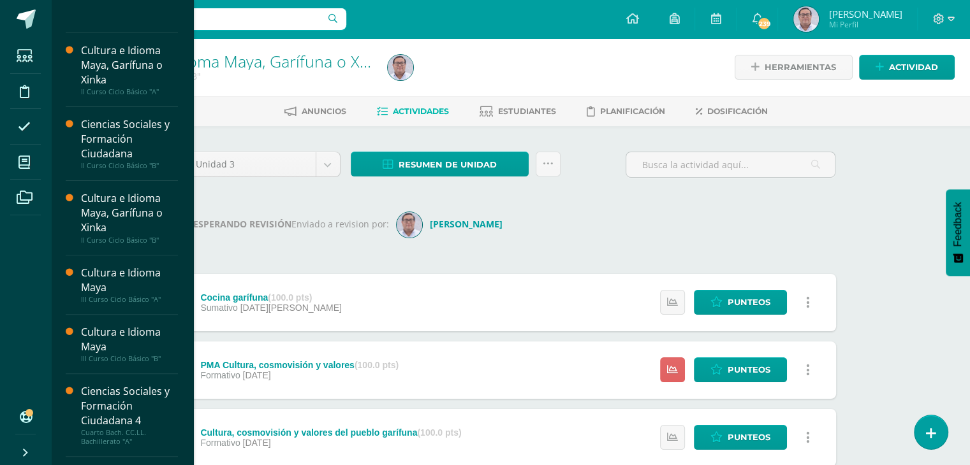
scroll to position [319, 0]
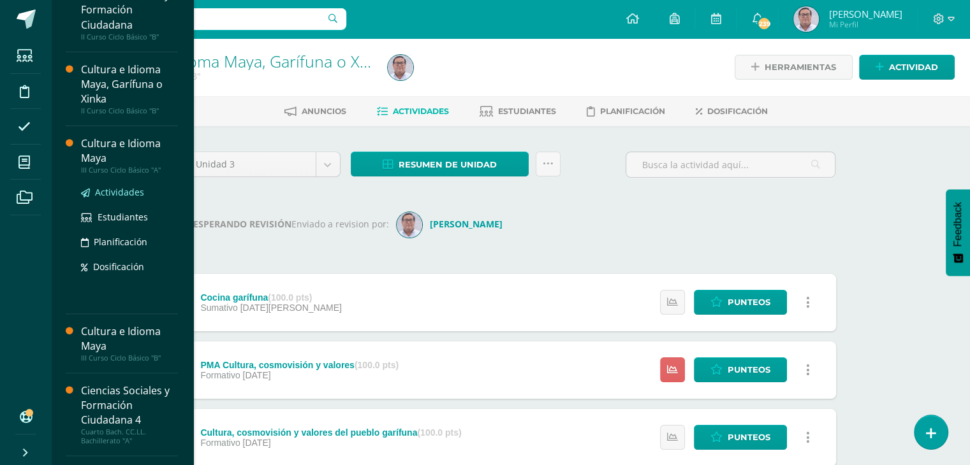
click at [124, 194] on span "Actividades" at bounding box center [119, 192] width 49 height 12
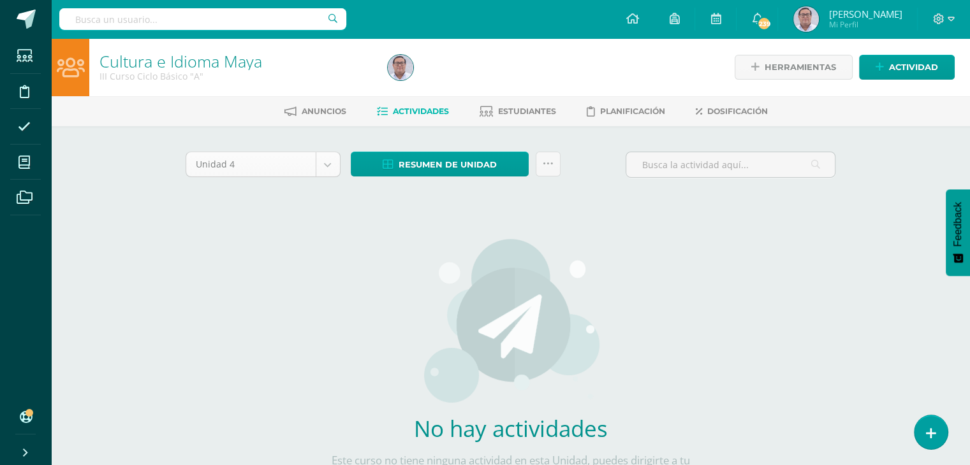
click at [324, 163] on body "Estudiantes Disciplina Asistencia Mis cursos Archivos Soporte Ayuda Reportar un…" at bounding box center [485, 274] width 970 height 548
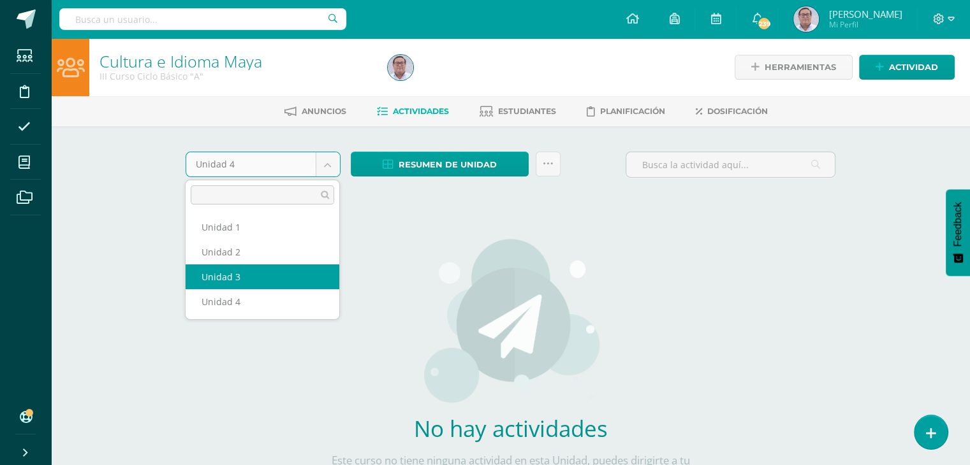
select select "Unidad 3"
